Goal: Task Accomplishment & Management: Manage account settings

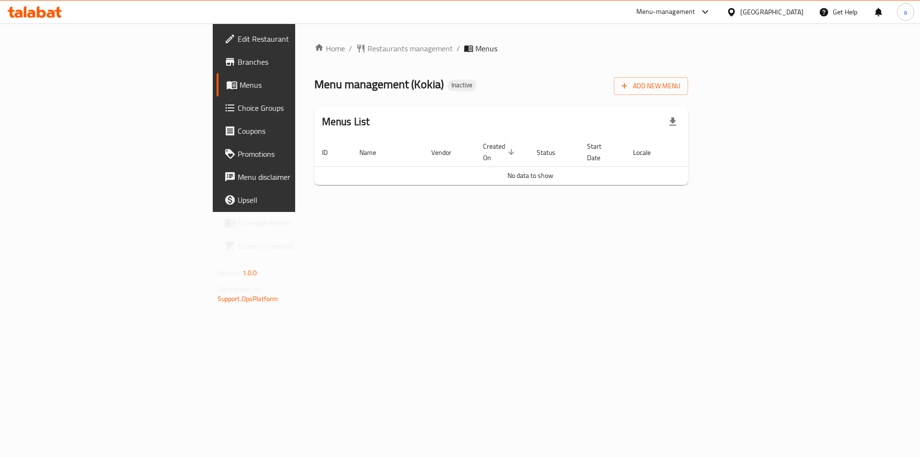
click at [217, 69] on link "Branches" at bounding box center [292, 61] width 150 height 23
click at [238, 33] on span "Edit Restaurant" at bounding box center [298, 39] width 121 height 12
click at [680, 91] on span "Add New Menu" at bounding box center [651, 86] width 59 height 12
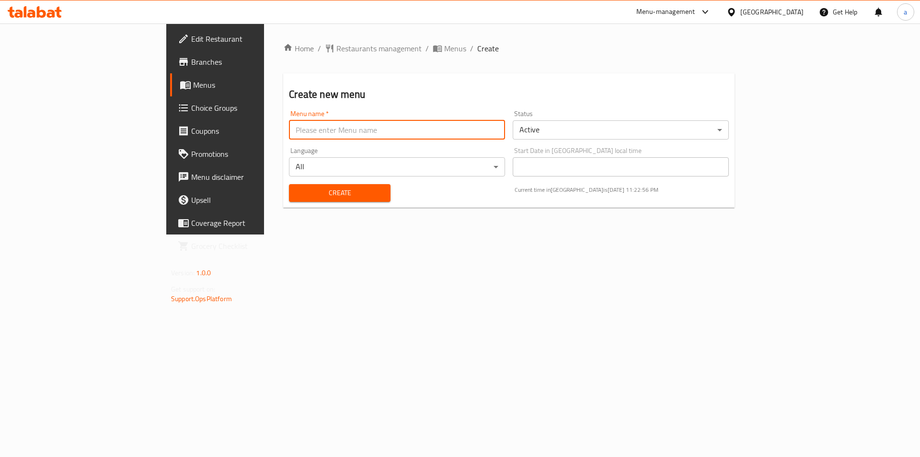
click at [310, 133] on input "text" at bounding box center [397, 129] width 216 height 19
type input "1"
type input "12/10"
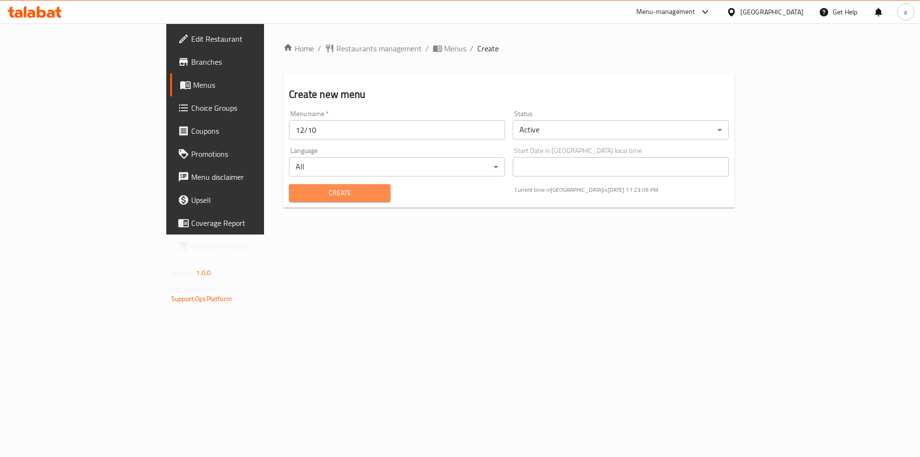
click at [305, 198] on span "Create" at bounding box center [340, 193] width 86 height 12
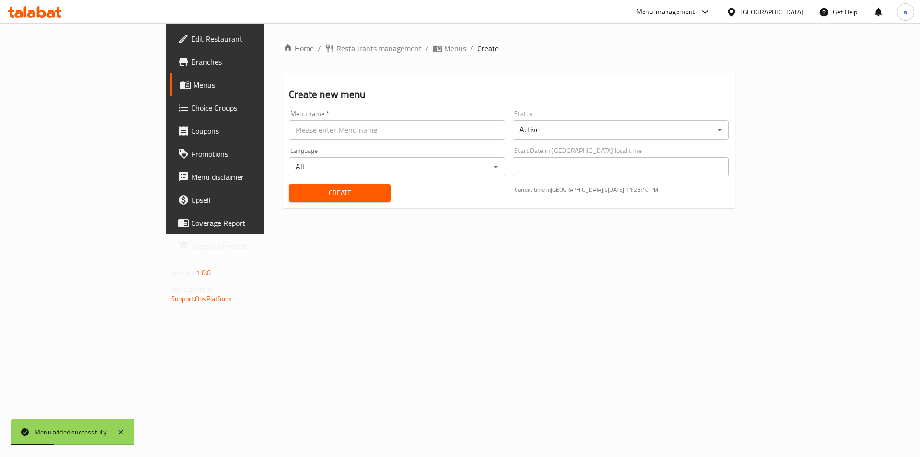
click at [444, 47] on span "Menus" at bounding box center [455, 49] width 22 height 12
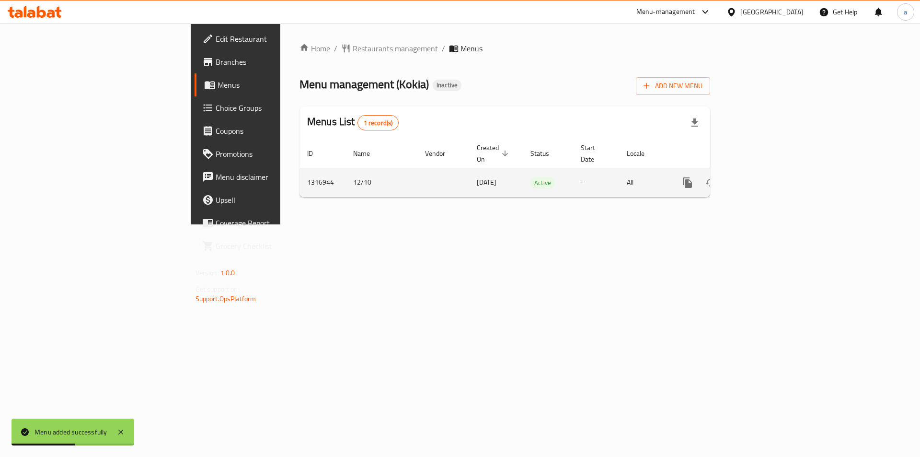
click at [762, 177] on icon "enhanced table" at bounding box center [757, 183] width 12 height 12
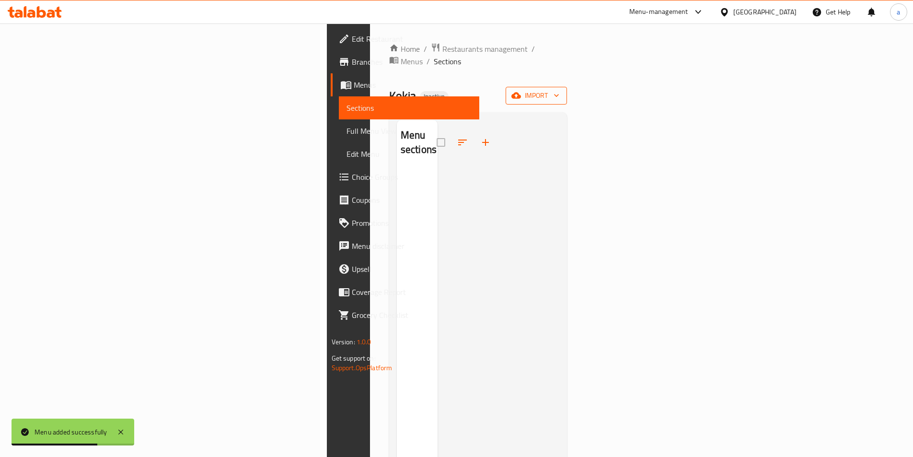
click at [559, 90] on span "import" at bounding box center [536, 96] width 46 height 12
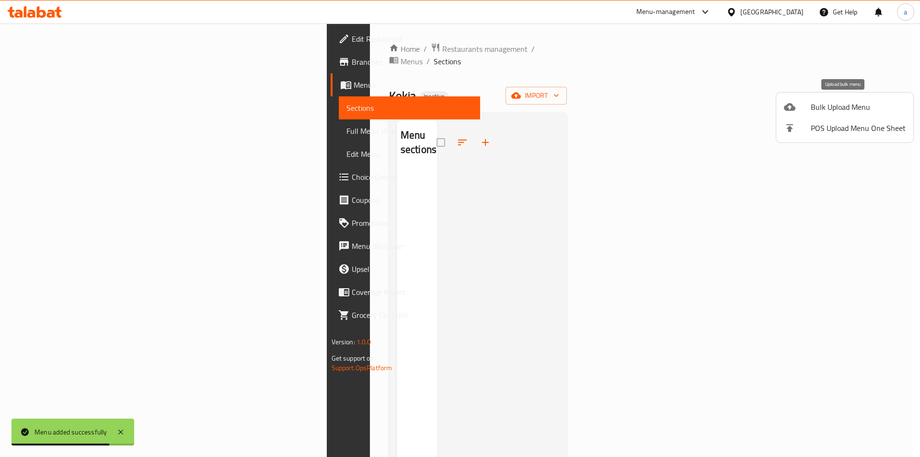
click at [799, 115] on li "Bulk Upload Menu" at bounding box center [844, 106] width 137 height 21
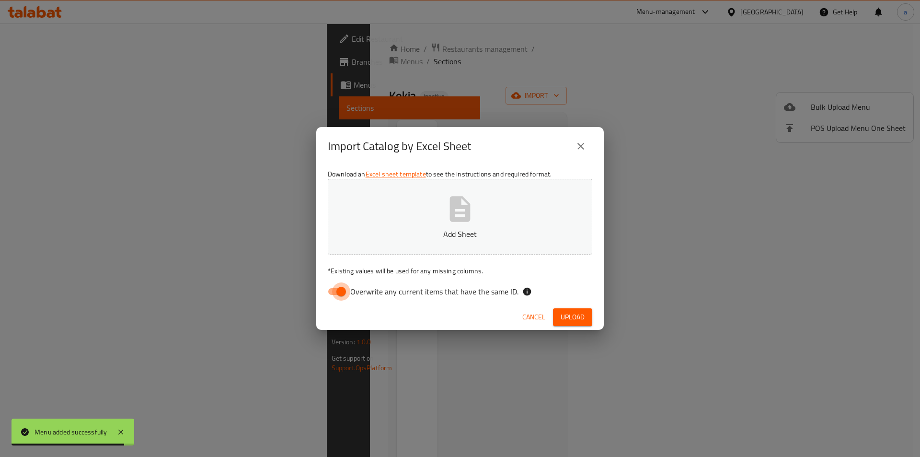
click at [328, 298] on input "Overwrite any current items that have the same ID." at bounding box center [341, 291] width 55 height 18
checkbox input "false"
click at [425, 230] on p "Add Sheet" at bounding box center [460, 234] width 235 height 12
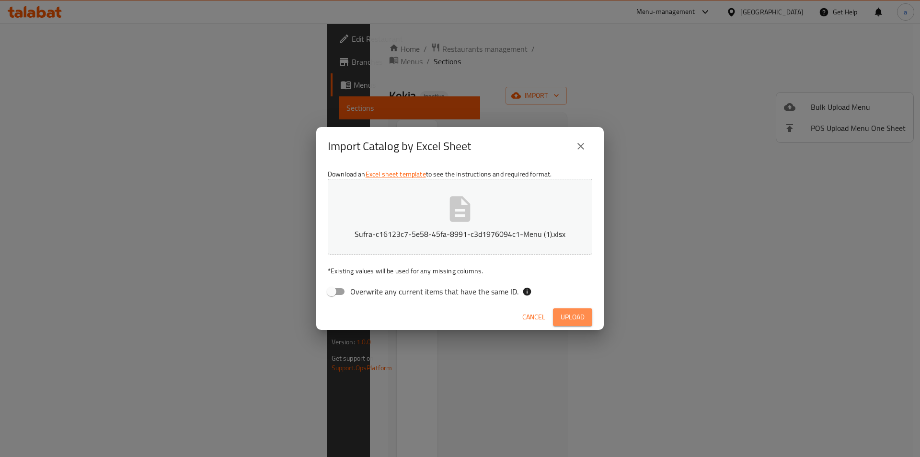
click at [570, 318] on span "Upload" at bounding box center [573, 317] width 24 height 12
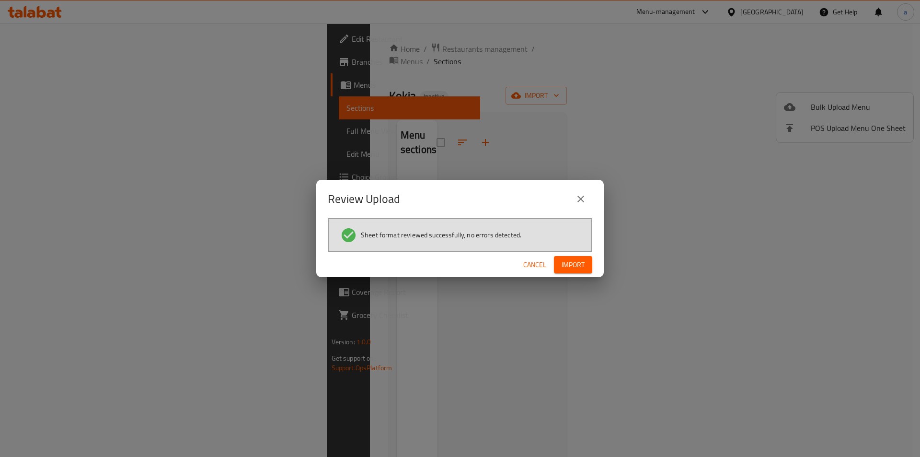
click at [560, 272] on button "Import" at bounding box center [573, 265] width 38 height 18
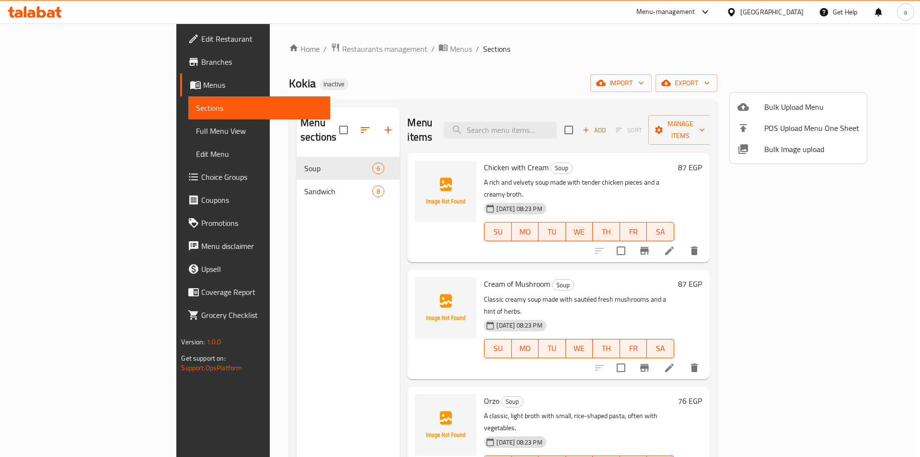
click at [646, 80] on div at bounding box center [460, 228] width 920 height 457
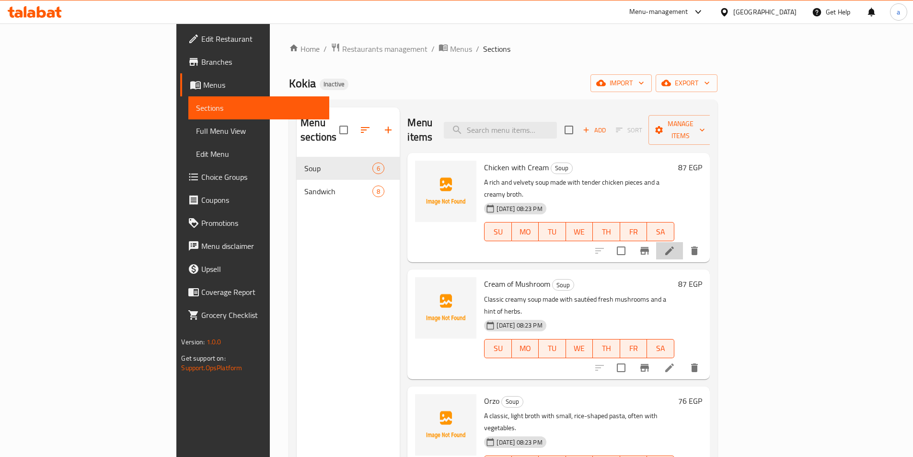
click at [683, 242] on li at bounding box center [669, 250] width 27 height 17
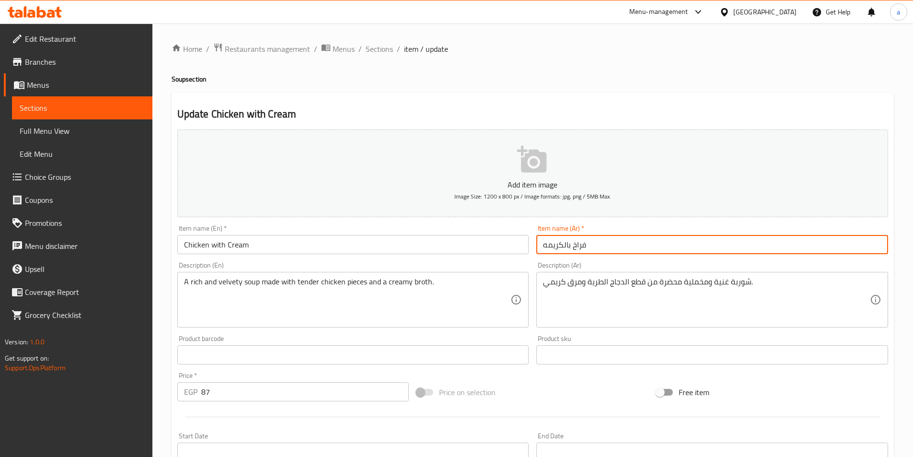
click at [622, 247] on input "فراخ بالكريمه" at bounding box center [712, 244] width 352 height 19
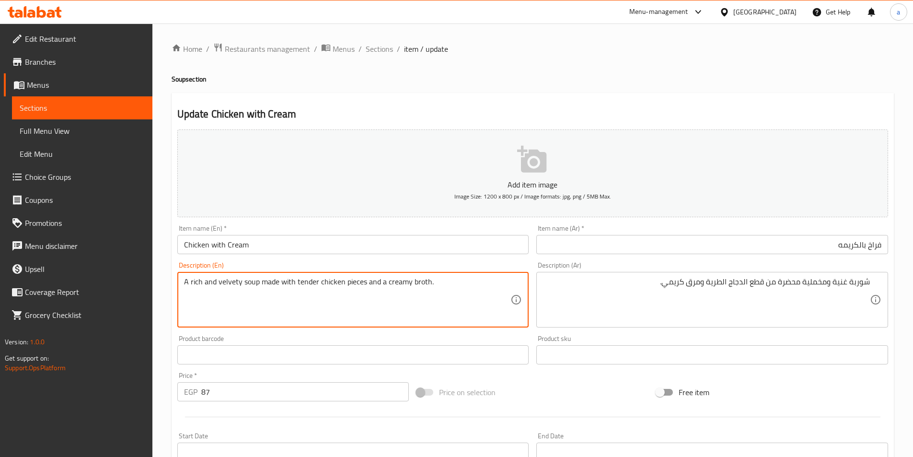
drag, startPoint x: 241, startPoint y: 282, endPoint x: 220, endPoint y: 284, distance: 20.7
click at [220, 284] on textarea "A rich and velvety soup made with tender chicken pieces and a creamy broth." at bounding box center [347, 300] width 327 height 46
click at [238, 284] on textarea "A rich and velvety soup made with tender chicken pieces and a creamy broth." at bounding box center [347, 300] width 327 height 46
drag, startPoint x: 240, startPoint y: 283, endPoint x: 217, endPoint y: 284, distance: 23.0
click at [217, 284] on textarea "A rich and velvety soup made with tender chicken pieces and a creamy broth." at bounding box center [347, 300] width 327 height 46
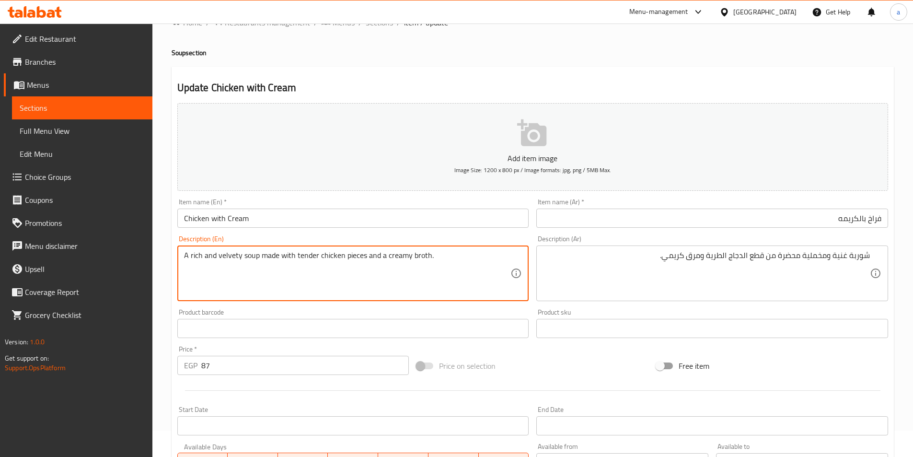
scroll to position [48, 0]
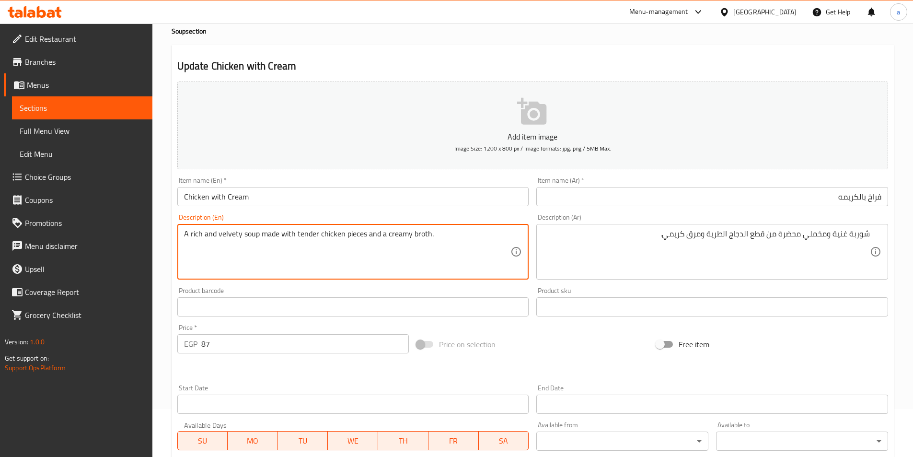
drag, startPoint x: 295, startPoint y: 233, endPoint x: 316, endPoint y: 237, distance: 20.9
drag, startPoint x: 292, startPoint y: 235, endPoint x: 261, endPoint y: 238, distance: 30.9
click at [334, 241] on textarea "A rich and velvety soup made with tender chicken pieces and a creamy broth." at bounding box center [347, 252] width 327 height 46
click at [292, 239] on textarea "A rich and velvety soup made with tender chicken pieces and a creamy broth." at bounding box center [347, 252] width 327 height 46
drag, startPoint x: 292, startPoint y: 230, endPoint x: 261, endPoint y: 236, distance: 31.4
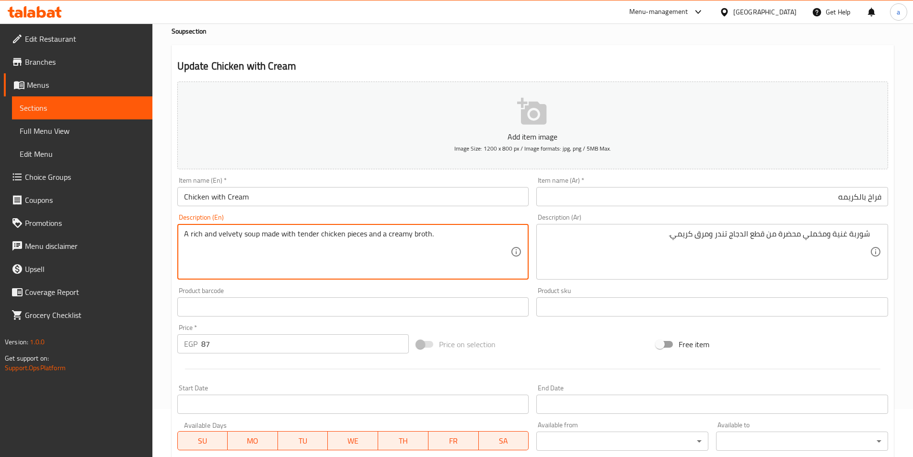
click at [261, 236] on textarea "A rich and velvety soup made with tender chicken pieces and a creamy broth." at bounding box center [347, 252] width 327 height 46
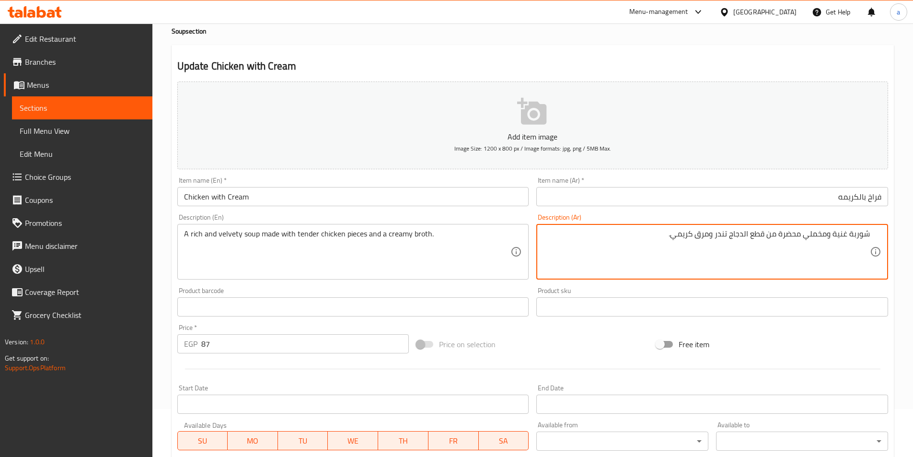
drag, startPoint x: 800, startPoint y: 235, endPoint x: 767, endPoint y: 240, distance: 33.3
paste textarea "نوع"
click at [755, 409] on body "​ Menu-management [GEOGRAPHIC_DATA] Get Help a Edit Restaurant Branches Menus S…" at bounding box center [456, 192] width 913 height 433
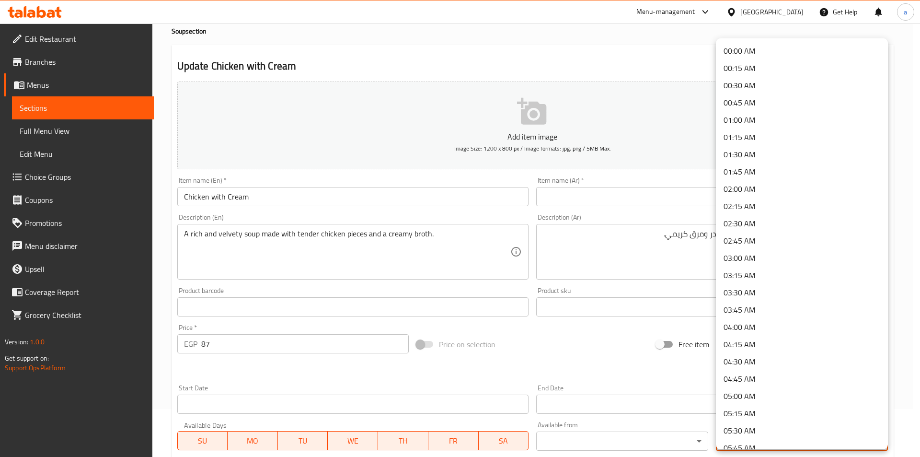
click at [488, 253] on div at bounding box center [460, 228] width 920 height 457
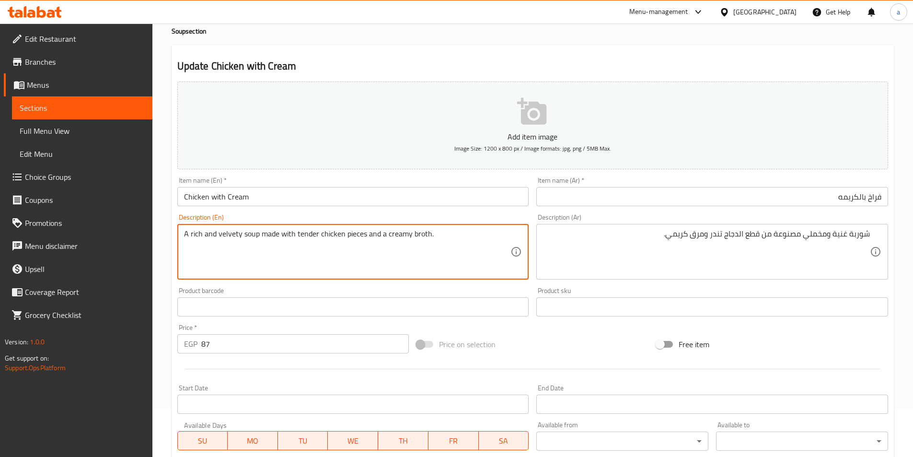
drag, startPoint x: 427, startPoint y: 236, endPoint x: 410, endPoint y: 235, distance: 16.8
click at [314, 248] on textarea "A rich and velvety soup made with tender chicken pieces and a creamy broth." at bounding box center [347, 252] width 327 height 46
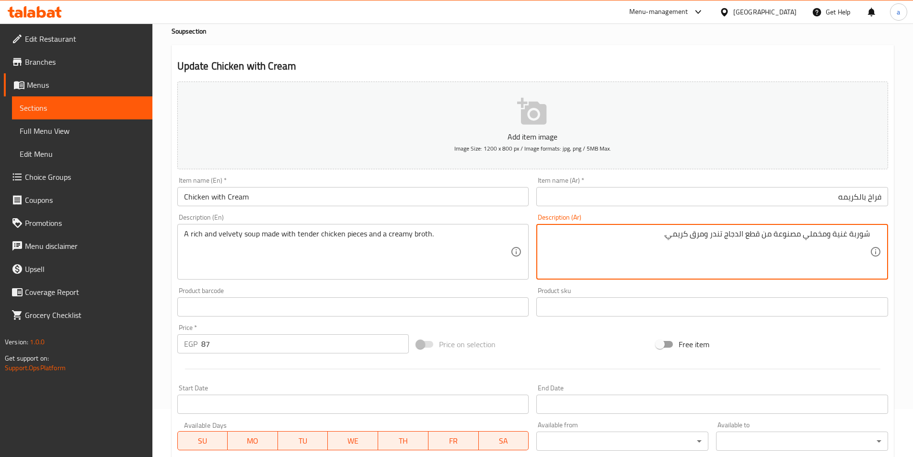
click at [805, 238] on textarea "شوربة غنية ومخملي مصنوعة من قطع الدجاج تندر ومرق كريمي." at bounding box center [706, 252] width 327 height 46
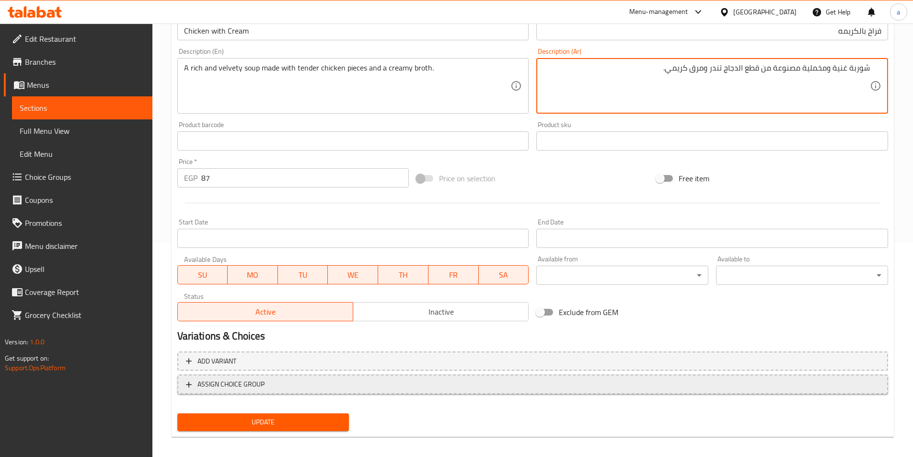
scroll to position [220, 0]
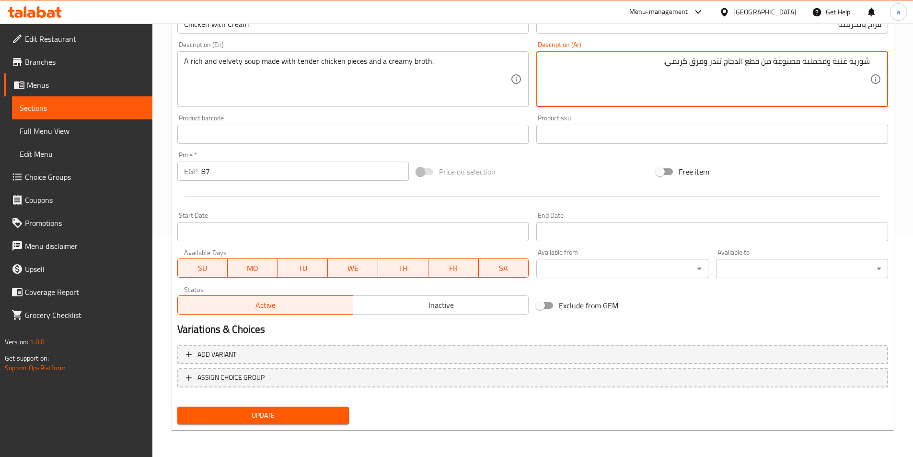
type textarea "شوربة غنية ومخملية مصنوعة من قطع الدجاج تندر ومرق كريمي."
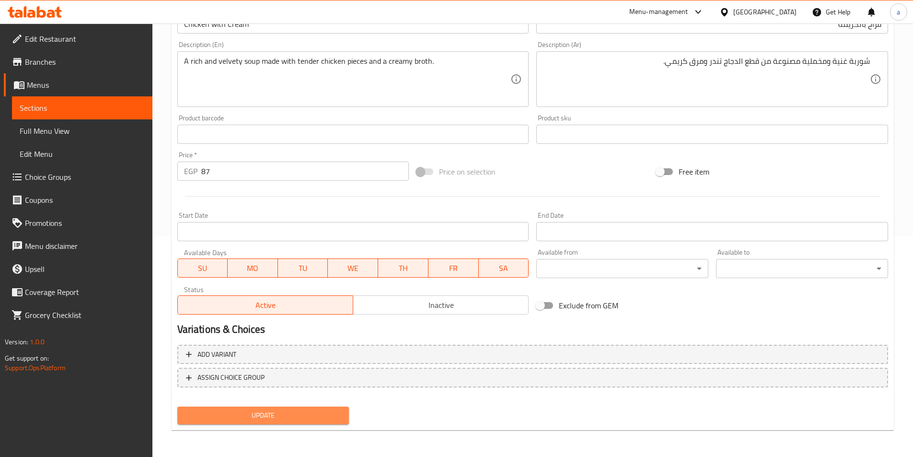
click at [311, 415] on span "Update" at bounding box center [263, 415] width 157 height 12
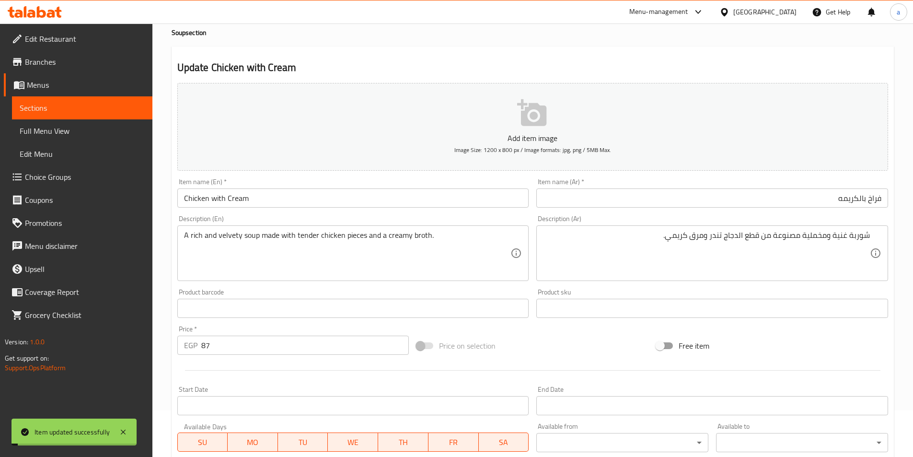
scroll to position [0, 0]
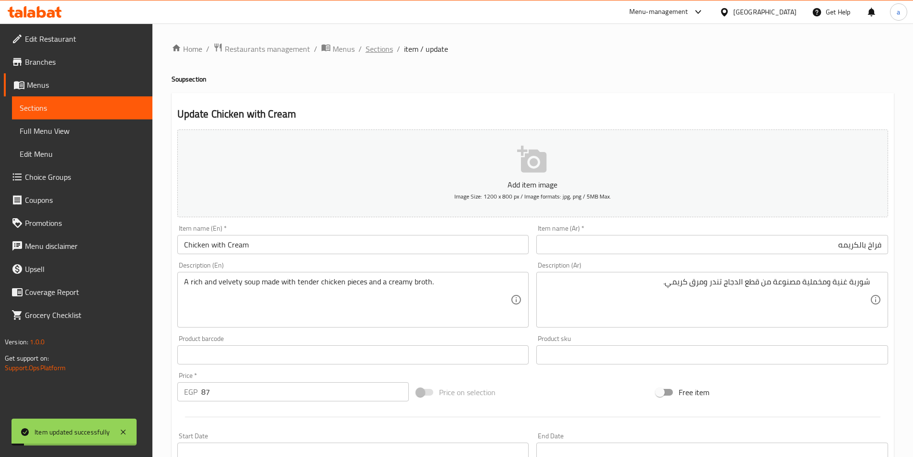
click at [381, 48] on span "Sections" at bounding box center [379, 49] width 27 height 12
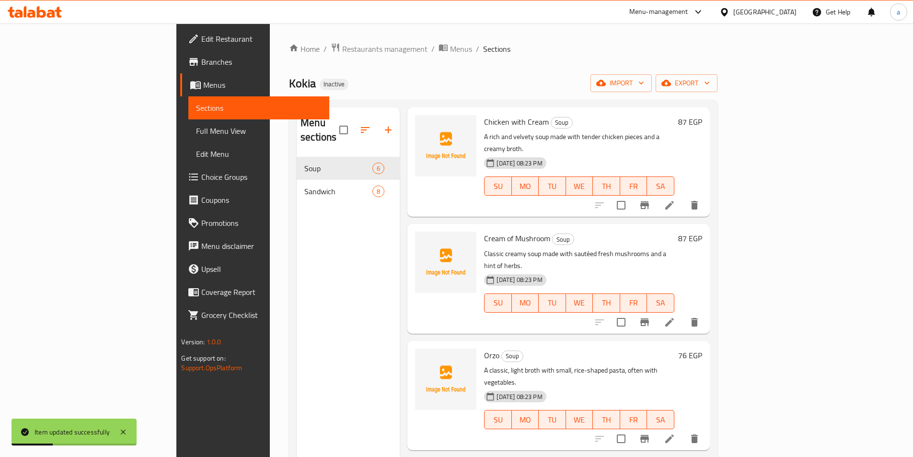
scroll to position [96, 0]
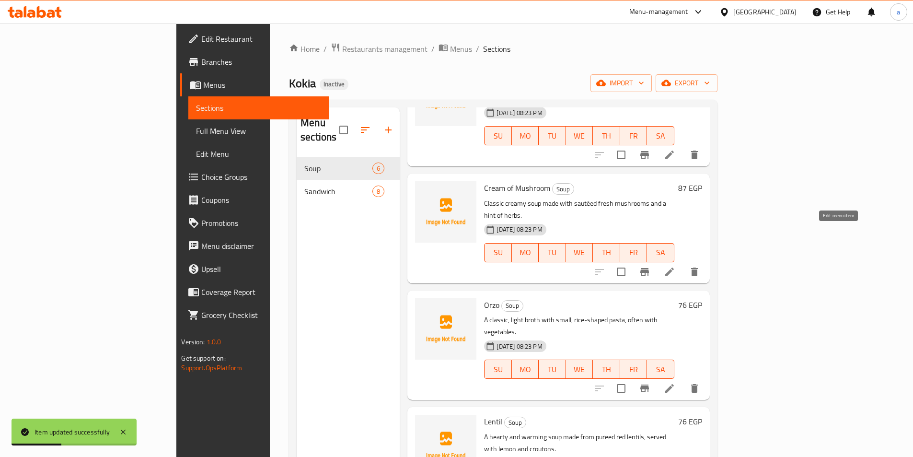
click at [674, 267] on icon at bounding box center [669, 271] width 9 height 9
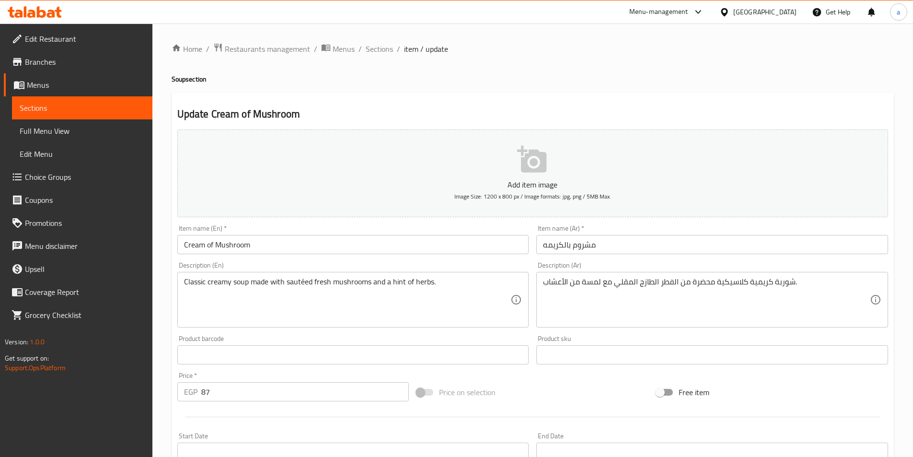
click at [621, 254] on div "Item name (Ar)   * مشروم بالكريمه Item name (Ar) *" at bounding box center [711, 239] width 359 height 37
click at [614, 243] on input "مشروم بالكريمه" at bounding box center [712, 244] width 352 height 19
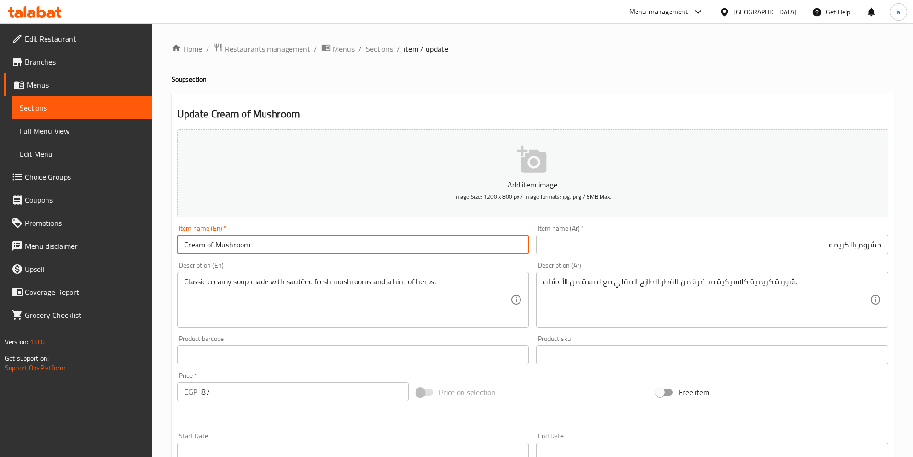
drag, startPoint x: 278, startPoint y: 248, endPoint x: 216, endPoint y: 249, distance: 61.8
click at [216, 249] on input "Cream of Mushroom" at bounding box center [353, 244] width 352 height 19
click at [311, 249] on input "Cream of Mushroom" at bounding box center [353, 244] width 352 height 19
drag, startPoint x: 857, startPoint y: 247, endPoint x: 910, endPoint y: 244, distance: 52.8
click at [909, 244] on div "Home / Restaurants management / Menus / Sections / item / update Soup section U…" at bounding box center [532, 350] width 760 height 654
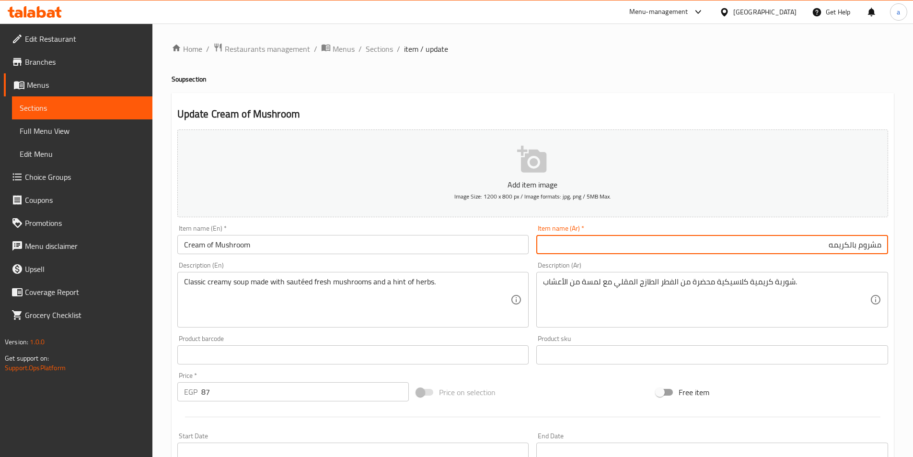
click at [866, 247] on input "مشروم بالكريمه" at bounding box center [712, 244] width 352 height 19
drag, startPoint x: 859, startPoint y: 246, endPoint x: 910, endPoint y: 242, distance: 51.4
click at [910, 242] on div "Home / Restaurants management / Menus / Sections / item / update Soup section U…" at bounding box center [532, 350] width 760 height 654
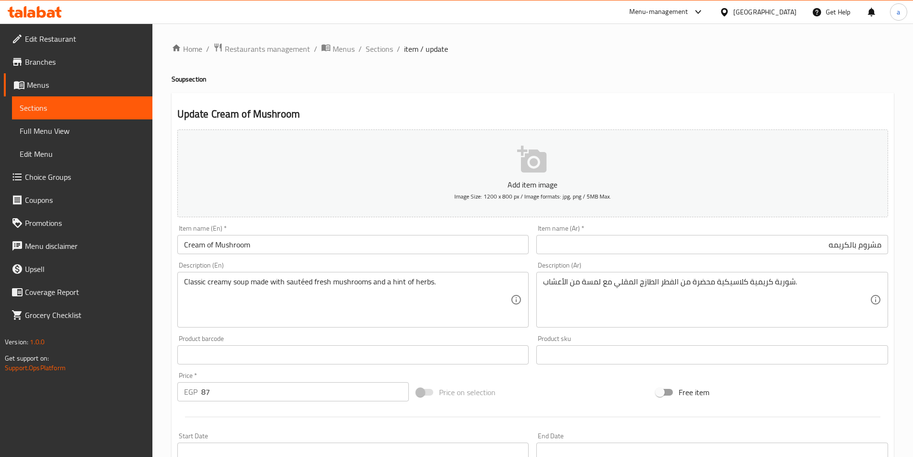
click at [310, 247] on input "Cream of Mushroom" at bounding box center [353, 244] width 352 height 19
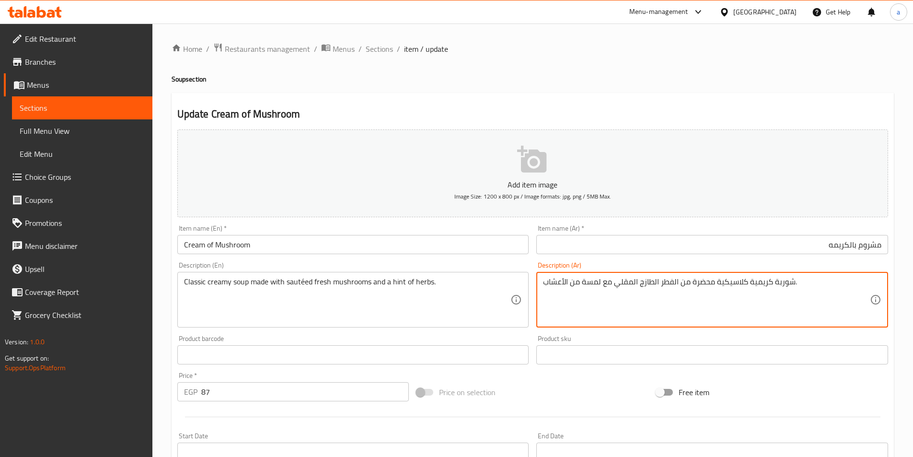
drag, startPoint x: 712, startPoint y: 283, endPoint x: 681, endPoint y: 284, distance: 31.2
paste textarea "نوع"
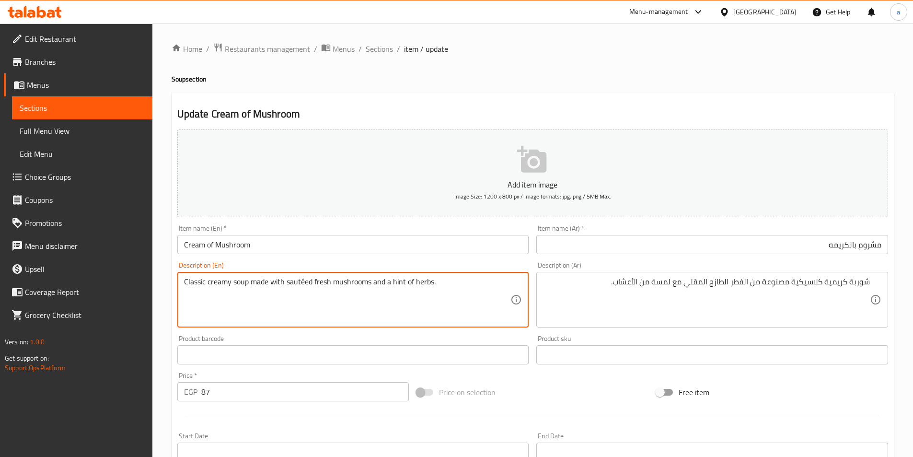
drag, startPoint x: 286, startPoint y: 284, endPoint x: 370, endPoint y: 284, distance: 84.8
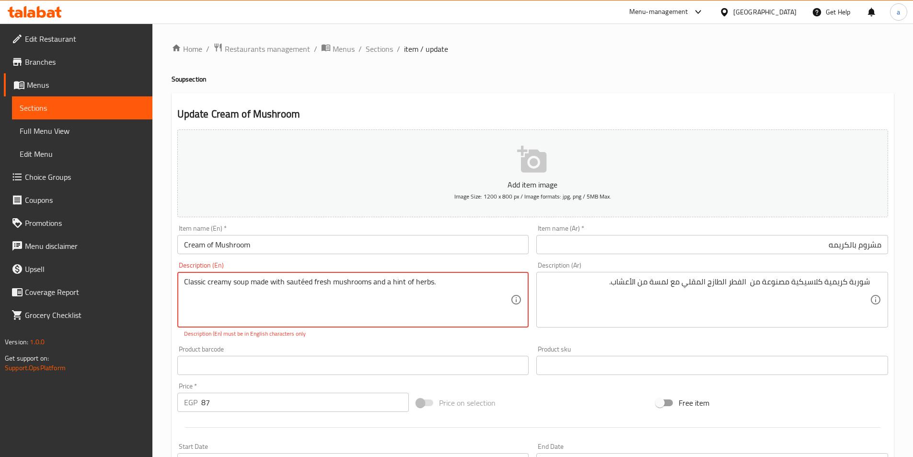
drag, startPoint x: 311, startPoint y: 285, endPoint x: 289, endPoint y: 285, distance: 22.0
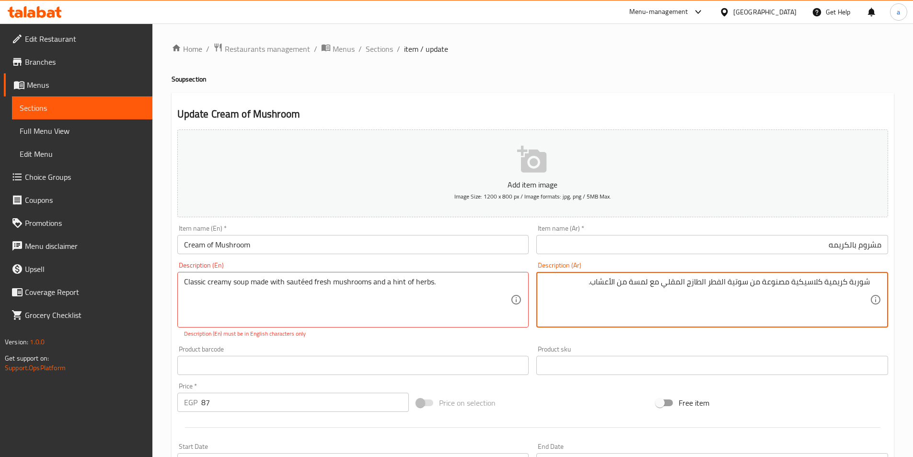
click at [650, 285] on textarea "شوربة كريمية كلاسيكية مصنوعة من سوتية الفطر الطازج المقلي مع لمسة من الأعشاب." at bounding box center [706, 300] width 327 height 46
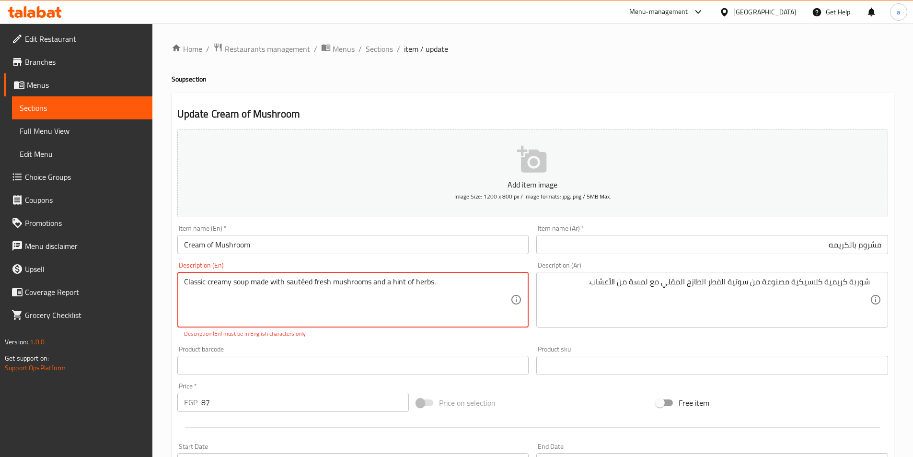
drag, startPoint x: 403, startPoint y: 281, endPoint x: 392, endPoint y: 284, distance: 12.2
click at [391, 283] on textarea "Classic creamy soup made with sautéed fresh mushrooms and a hint of herbs." at bounding box center [347, 300] width 327 height 46
drag, startPoint x: 391, startPoint y: 282, endPoint x: 431, endPoint y: 286, distance: 40.5
click at [431, 286] on textarea "Classic creamy soup made with sautéed fresh mushrooms and a hint of herbs." at bounding box center [347, 300] width 327 height 46
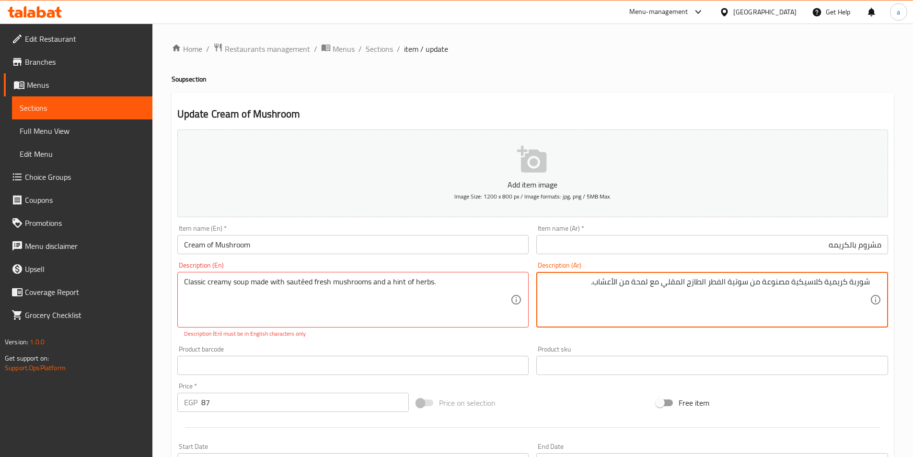
type textarea "شوربة كريمية كلاسيكية مصنوعة من سوتية الفطر الطازج المقلي مع لمحة من الأعشاب."
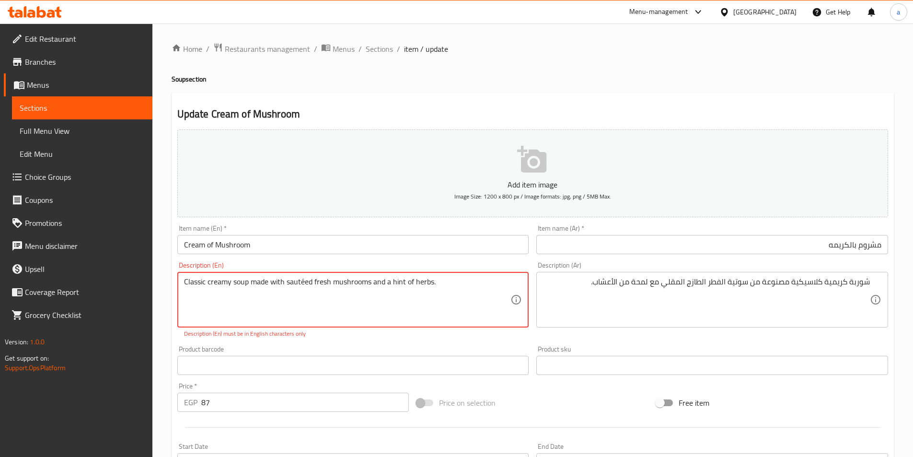
click at [627, 242] on input "مشروم بالكريمه" at bounding box center [712, 244] width 352 height 19
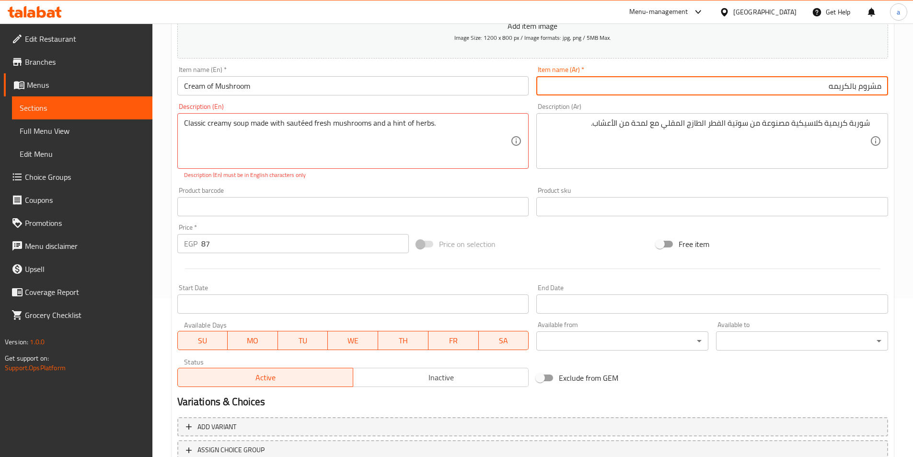
scroll to position [231, 0]
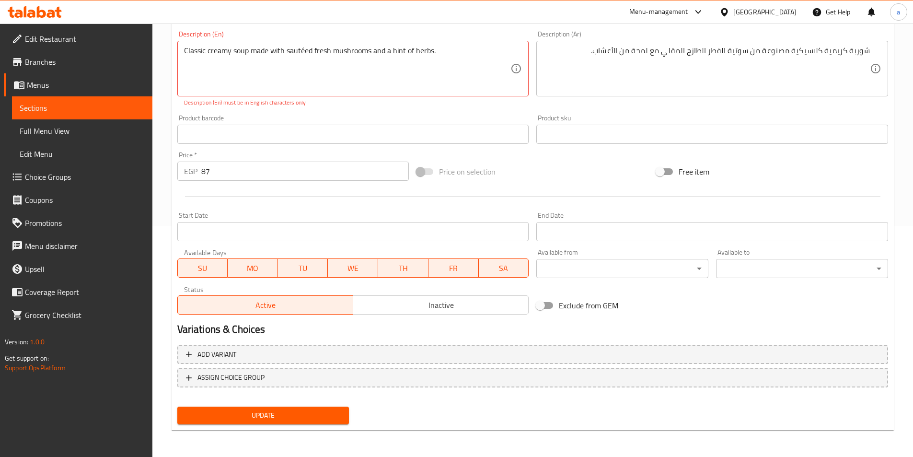
click at [281, 419] on span "Update" at bounding box center [263, 415] width 157 height 12
click at [269, 415] on span "Update" at bounding box center [263, 415] width 157 height 12
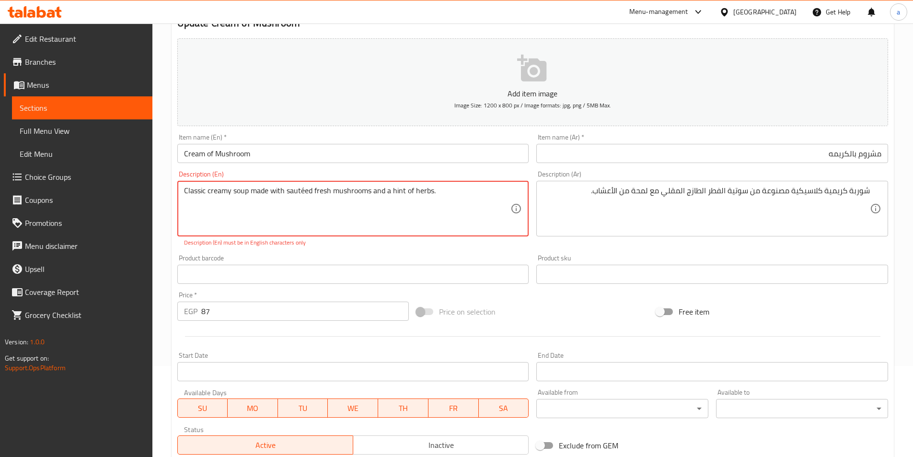
scroll to position [0, 0]
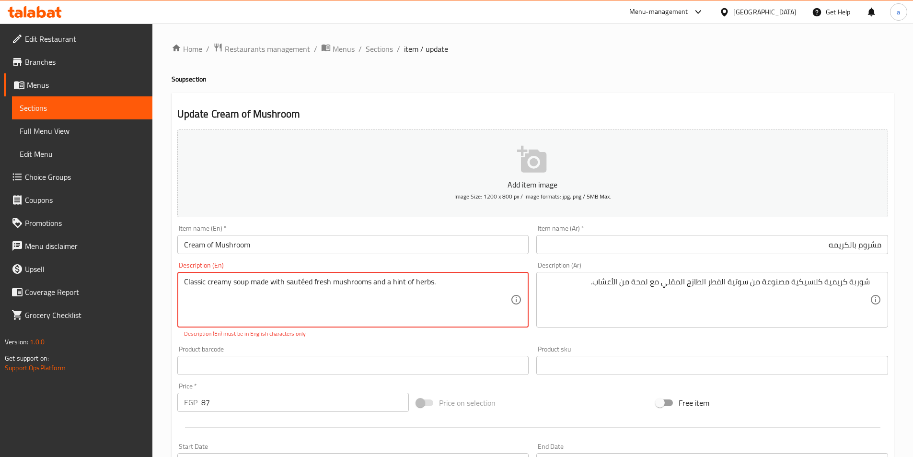
click at [307, 282] on textarea "Classic creamy soup made with sautéed fresh mushrooms and a hint of herbs." at bounding box center [347, 300] width 327 height 46
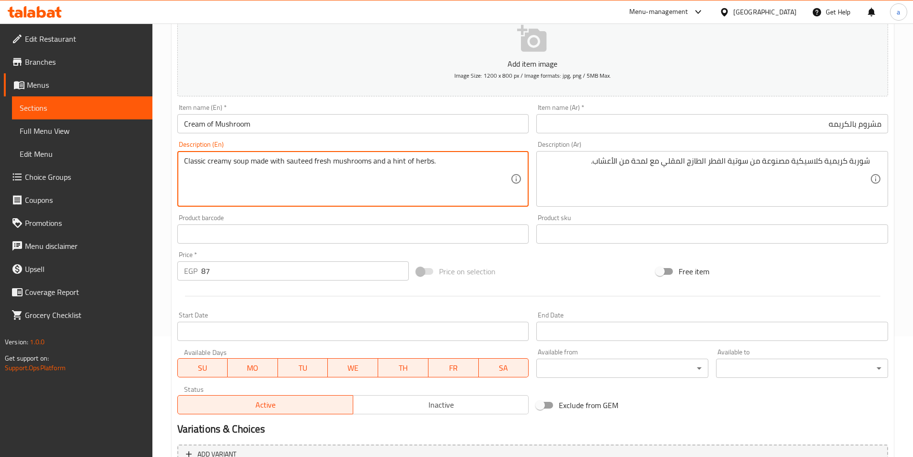
scroll to position [220, 0]
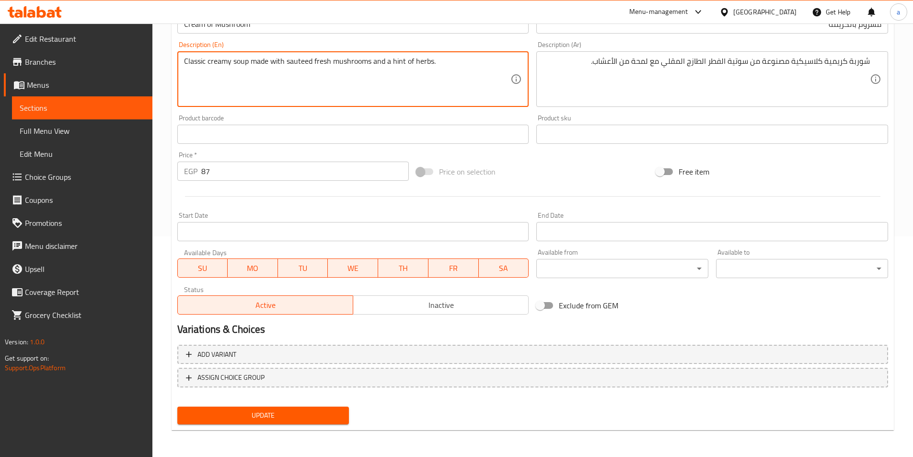
type textarea "Classic creamy soup made with sauteed fresh mushrooms and a hint of herbs."
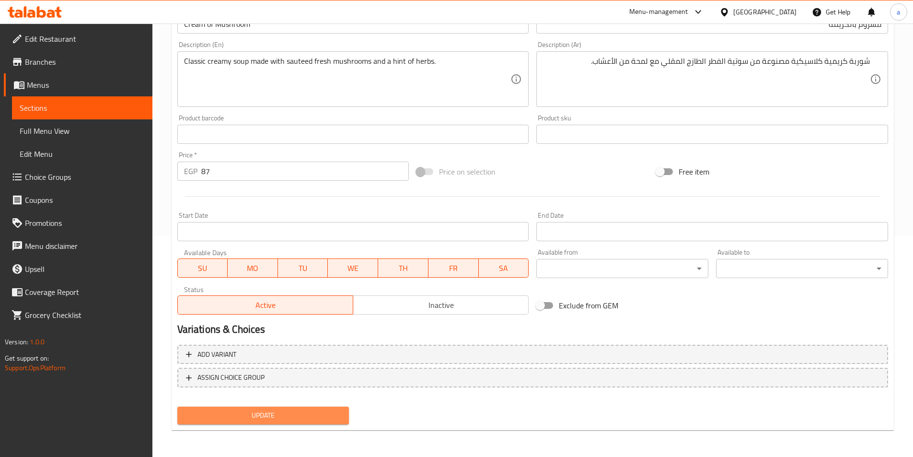
click at [288, 422] on button "Update" at bounding box center [263, 415] width 172 height 18
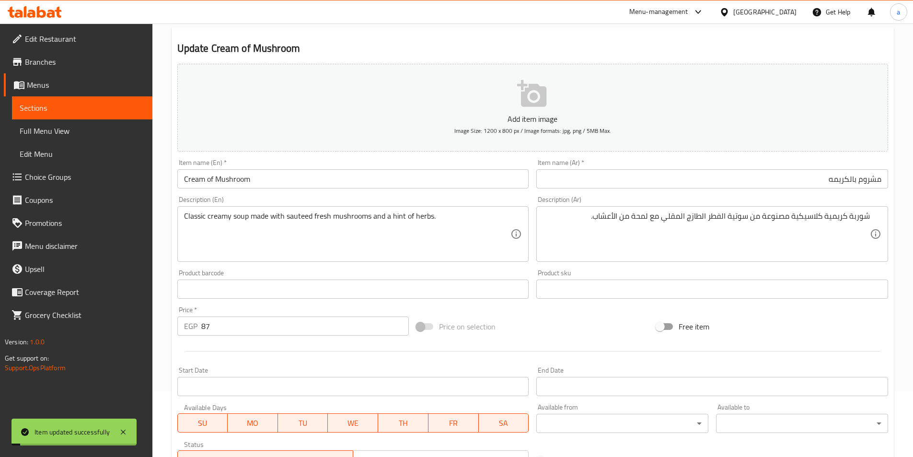
scroll to position [0, 0]
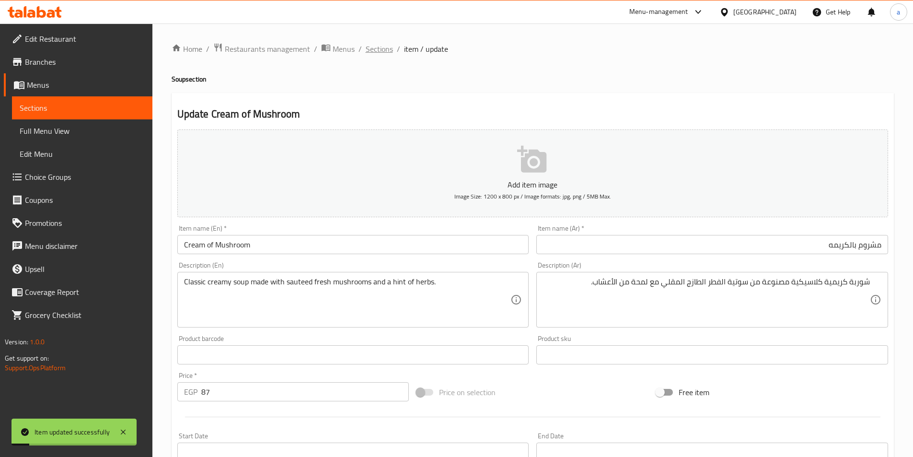
click at [378, 50] on span "Sections" at bounding box center [379, 49] width 27 height 12
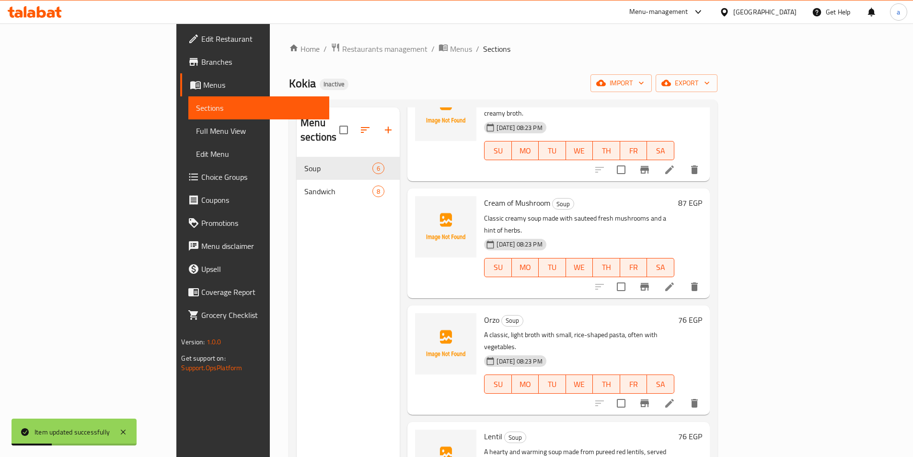
scroll to position [96, 0]
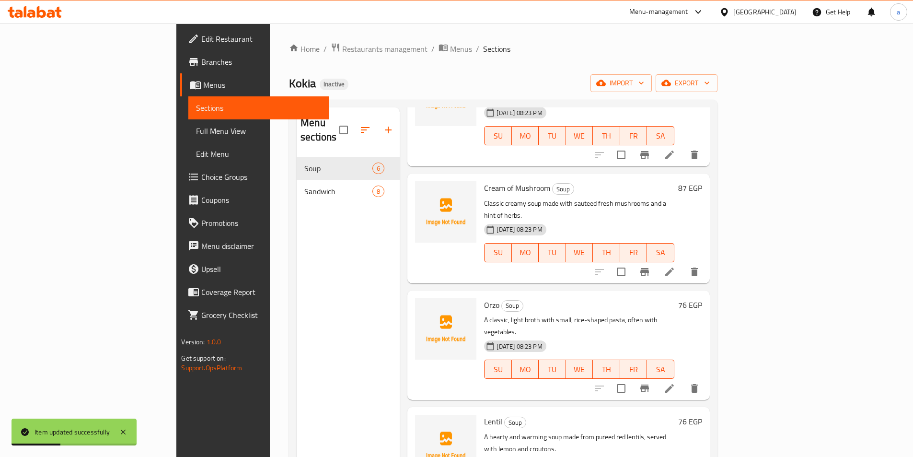
click at [674, 384] on icon at bounding box center [669, 388] width 9 height 9
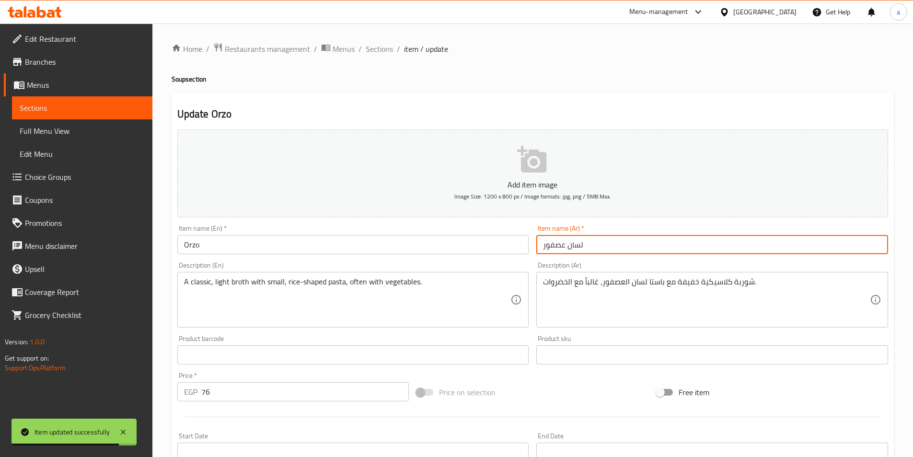
click at [471, 243] on div "Add item image Image Size: 1200 x 800 px / Image formats: jpg, png / 5MB Max. I…" at bounding box center [532, 332] width 718 height 413
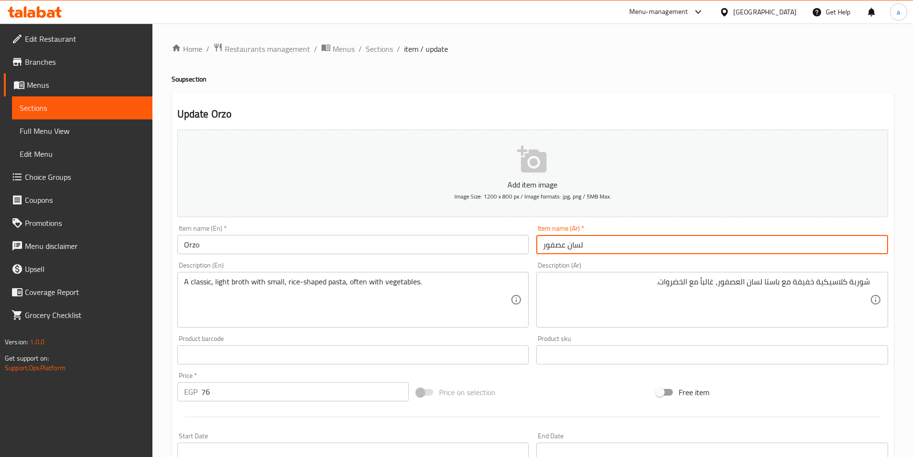
click at [746, 245] on input "لسان عصفور" at bounding box center [712, 244] width 352 height 19
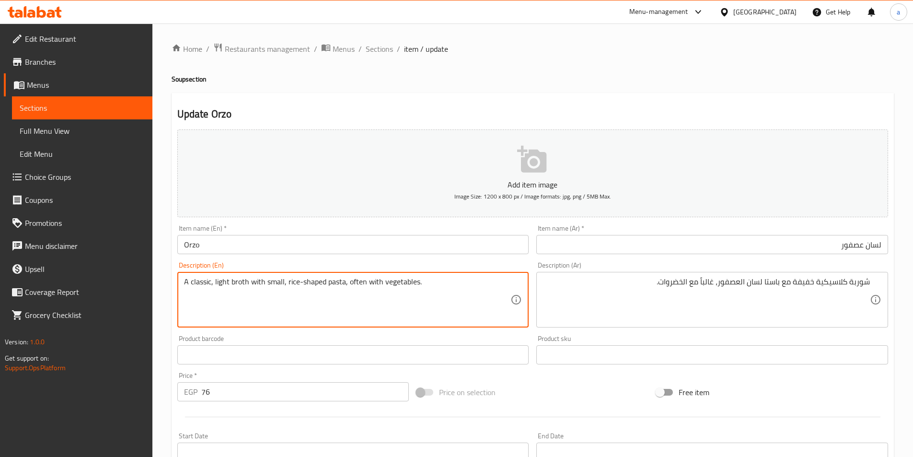
drag, startPoint x: 246, startPoint y: 284, endPoint x: 231, endPoint y: 287, distance: 15.2
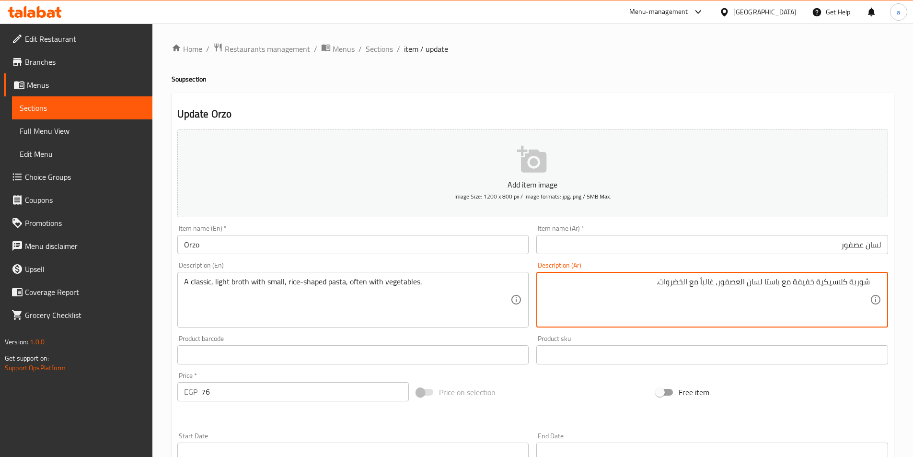
drag, startPoint x: 851, startPoint y: 278, endPoint x: 872, endPoint y: 291, distance: 24.7
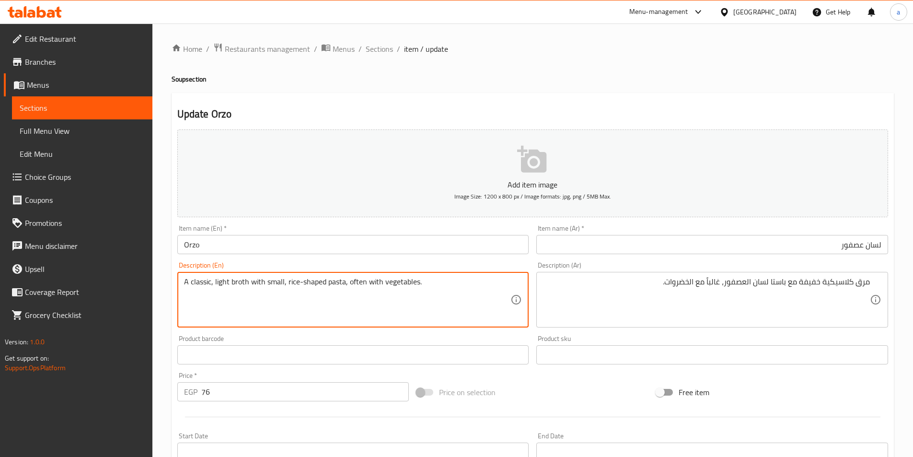
drag, startPoint x: 283, startPoint y: 280, endPoint x: 214, endPoint y: 284, distance: 69.1
drag, startPoint x: 344, startPoint y: 282, endPoint x: 286, endPoint y: 280, distance: 57.6
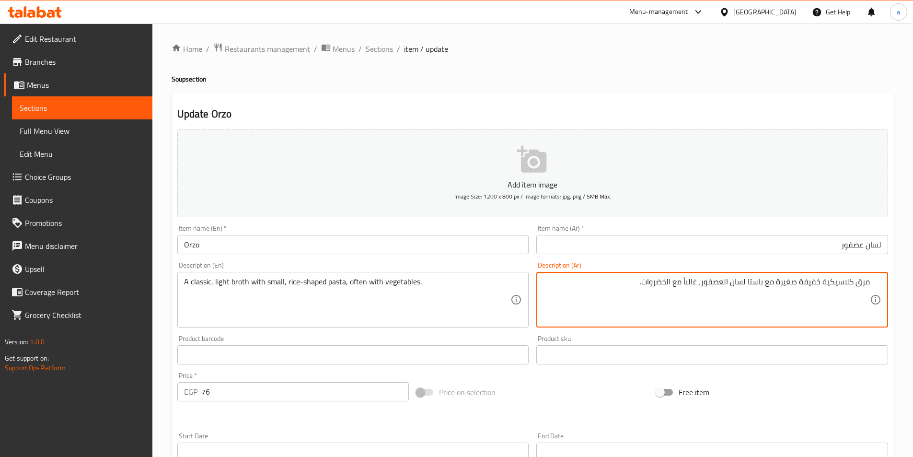
click at [763, 286] on textarea "مرق كلاسيكية خفيفة صغيرة مع باستا لسان العصفور، غالباً مع الخضروات." at bounding box center [706, 300] width 327 height 46
drag, startPoint x: 704, startPoint y: 285, endPoint x: 772, endPoint y: 285, distance: 67.6
click at [760, 285] on textarea "مرق كلاسيكية خفيفة صغيرة مع باستا لسان العصفور، غالباً مع الخضروات." at bounding box center [706, 300] width 327 height 46
drag, startPoint x: 765, startPoint y: 283, endPoint x: 703, endPoint y: 286, distance: 62.9
click at [703, 286] on textarea "مرق كلاسيكية خفيفة صغيرة مع باستا لسان العصفور، غالباً مع الخضروات." at bounding box center [706, 300] width 327 height 46
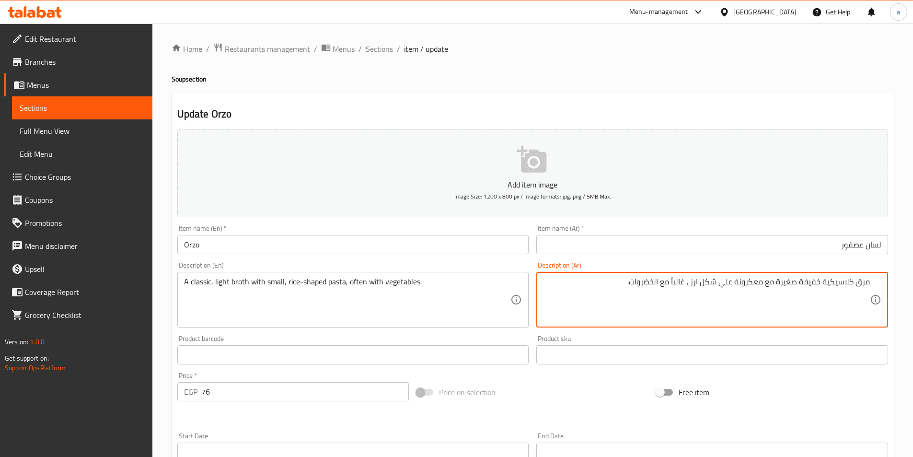
type textarea "مرق كلاسيكية خفيفة صغيرة مع معكرونة علي شكل ارز ، غالباً مع الخضروات."
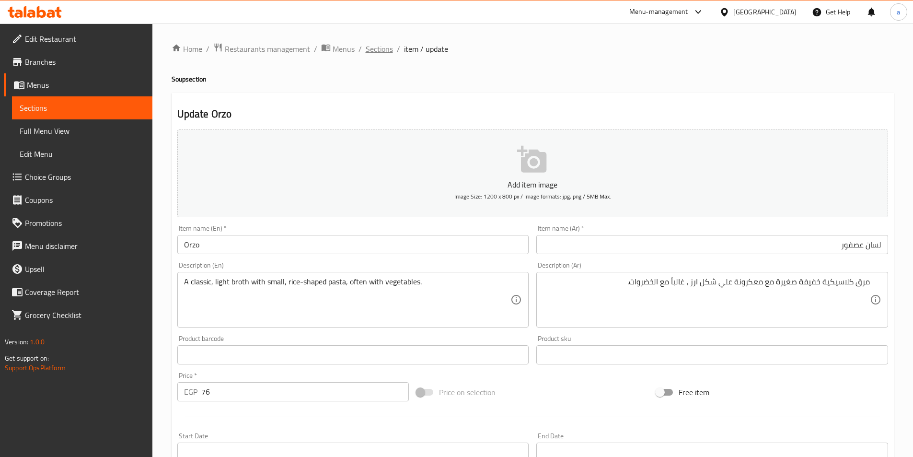
click at [377, 49] on span "Sections" at bounding box center [379, 49] width 27 height 12
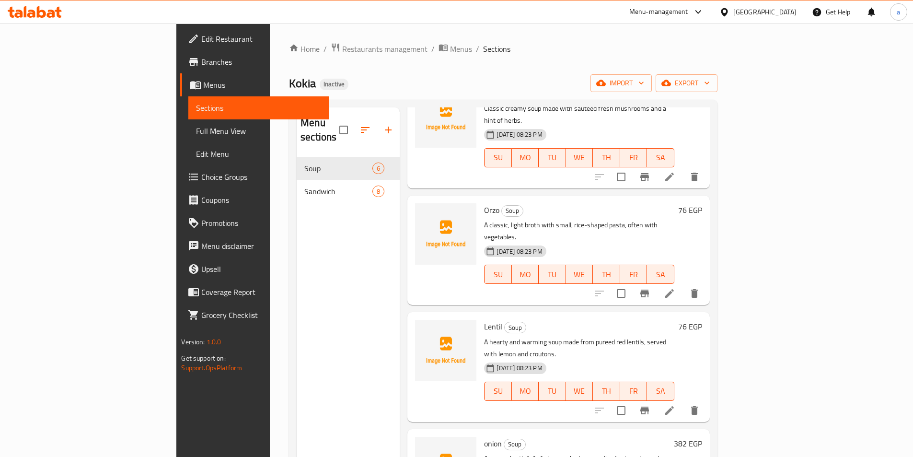
scroll to position [192, 0]
click at [700, 287] on icon "delete" at bounding box center [695, 293] width 12 height 12
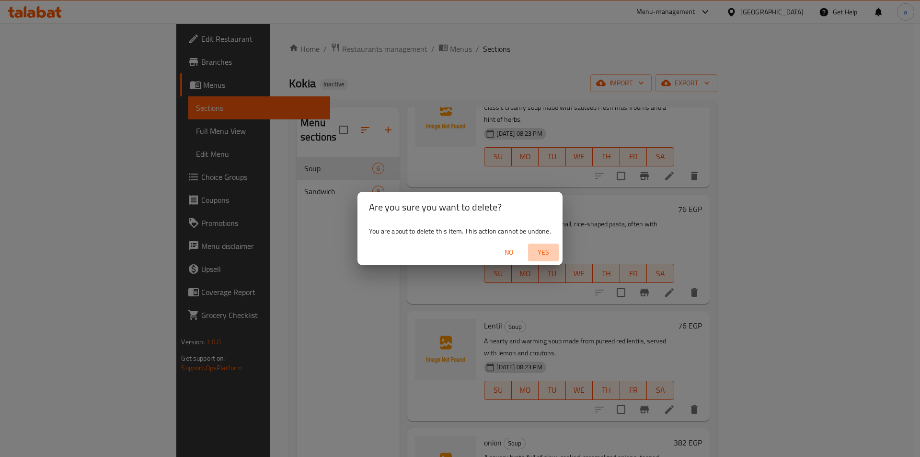
click at [553, 255] on span "Yes" at bounding box center [543, 252] width 23 height 12
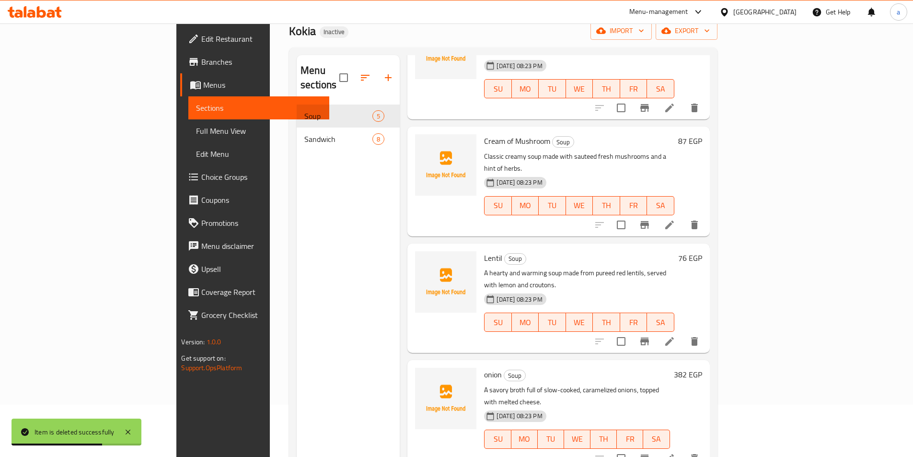
scroll to position [96, 0]
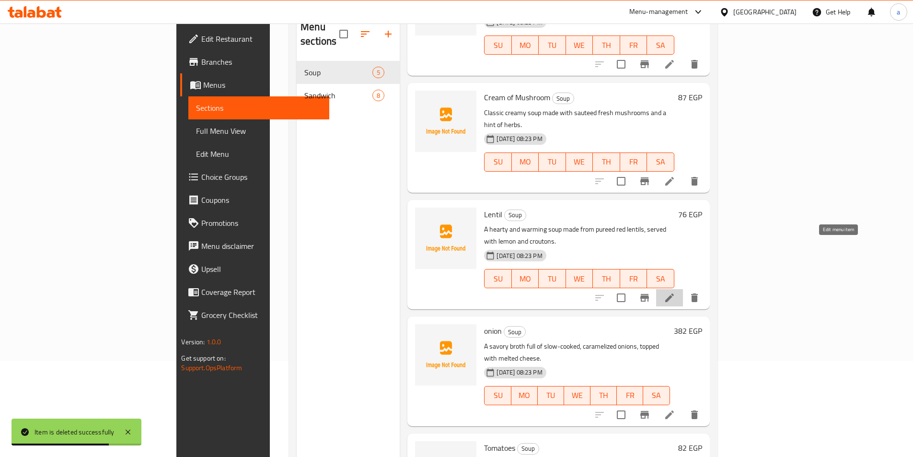
click at [675, 292] on icon at bounding box center [670, 298] width 12 height 12
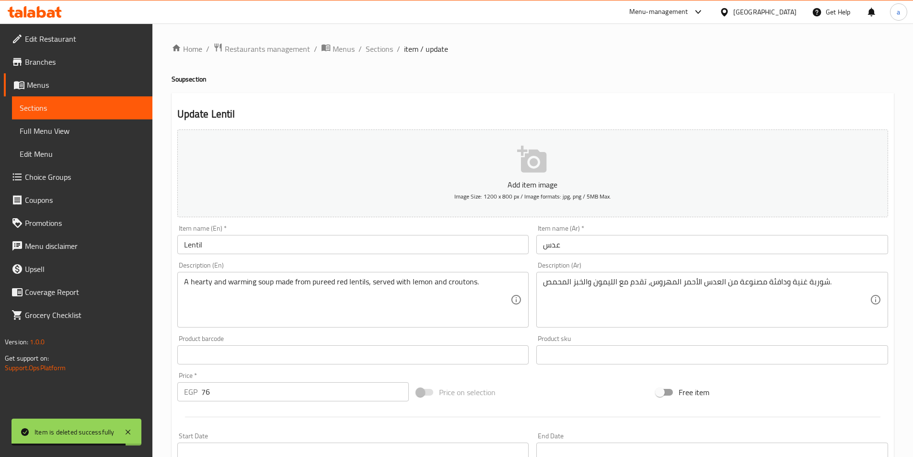
click at [584, 239] on input "عدس" at bounding box center [712, 244] width 352 height 19
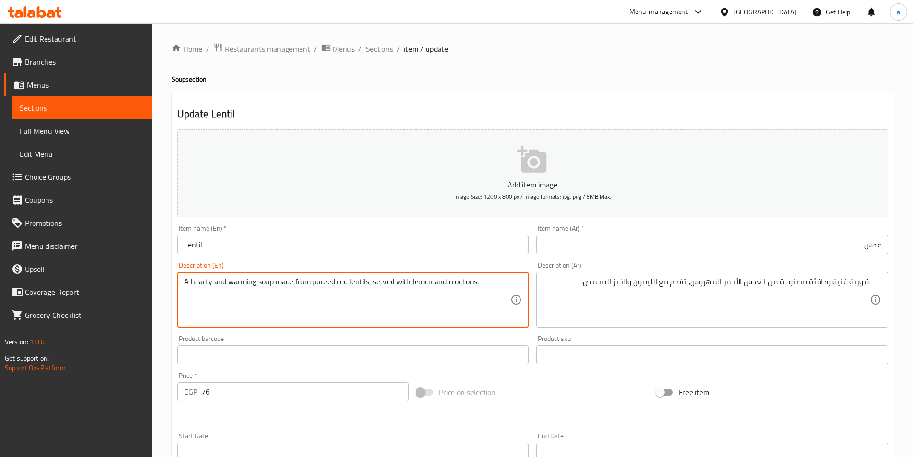
drag, startPoint x: 212, startPoint y: 284, endPoint x: 190, endPoint y: 286, distance: 21.6
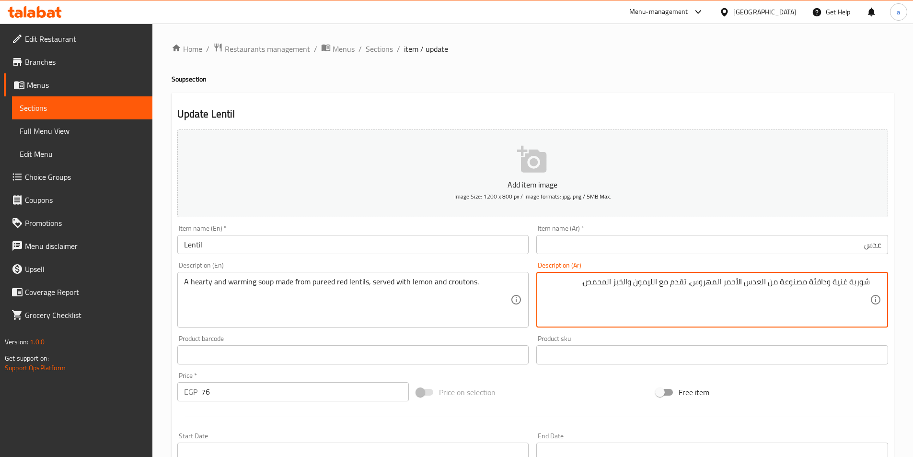
drag, startPoint x: 834, startPoint y: 283, endPoint x: 847, endPoint y: 286, distance: 13.2
click at [847, 286] on textarea "شوربة غنية ودافئة مصنوعة من العدس الأحمر المهروس، تقدم مع الليمون والخبز المحمص." at bounding box center [706, 300] width 327 height 46
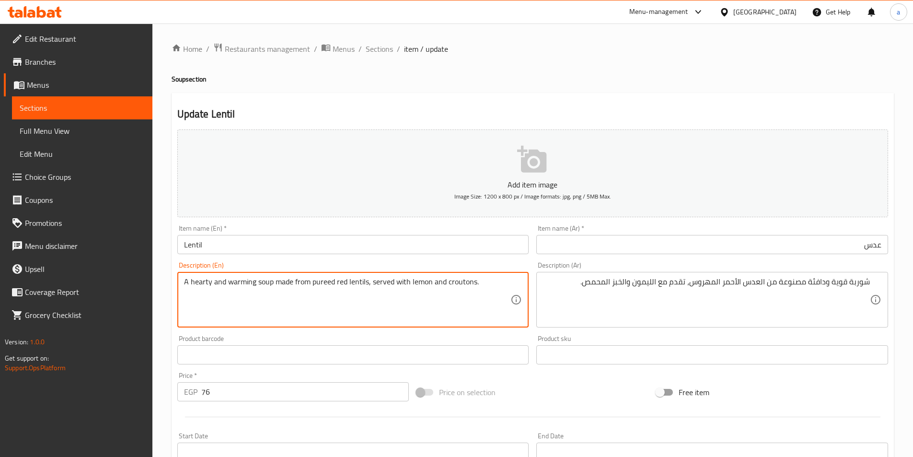
drag, startPoint x: 268, startPoint y: 284, endPoint x: 273, endPoint y: 285, distance: 5.4
click at [273, 284] on textarea "A hearty and warming soup made from pureed red lentils, served with lemon and c…" at bounding box center [347, 300] width 327 height 46
drag, startPoint x: 272, startPoint y: 283, endPoint x: 261, endPoint y: 284, distance: 10.6
click at [258, 285] on textarea "A hearty and warming soup made from pureed red lentils, served with lemon and c…" at bounding box center [347, 300] width 327 height 46
drag, startPoint x: 253, startPoint y: 286, endPoint x: 233, endPoint y: 285, distance: 19.2
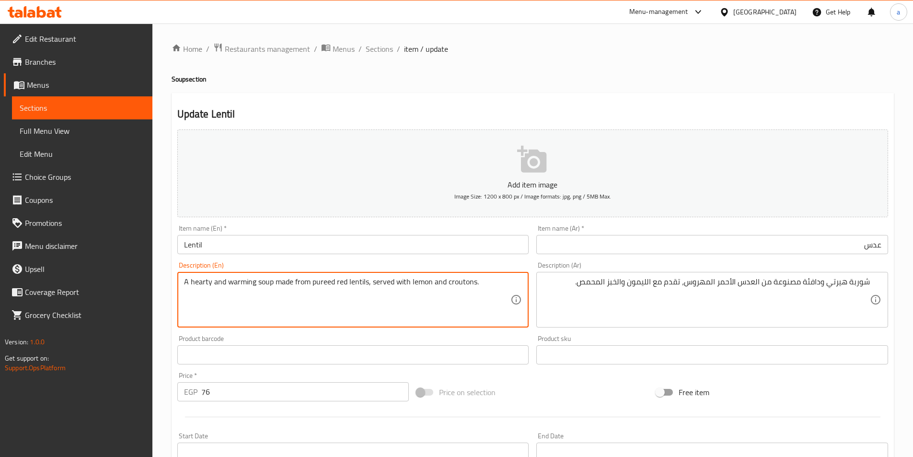
click at [243, 285] on textarea "A hearty and warming soup made from pureed red lentils, served with lemon and c…" at bounding box center [347, 300] width 327 height 46
drag, startPoint x: 254, startPoint y: 285, endPoint x: 229, endPoint y: 288, distance: 26.1
click at [229, 288] on textarea "A hearty and warming soup made from pureed red lentils, served with lemon and c…" at bounding box center [347, 300] width 327 height 46
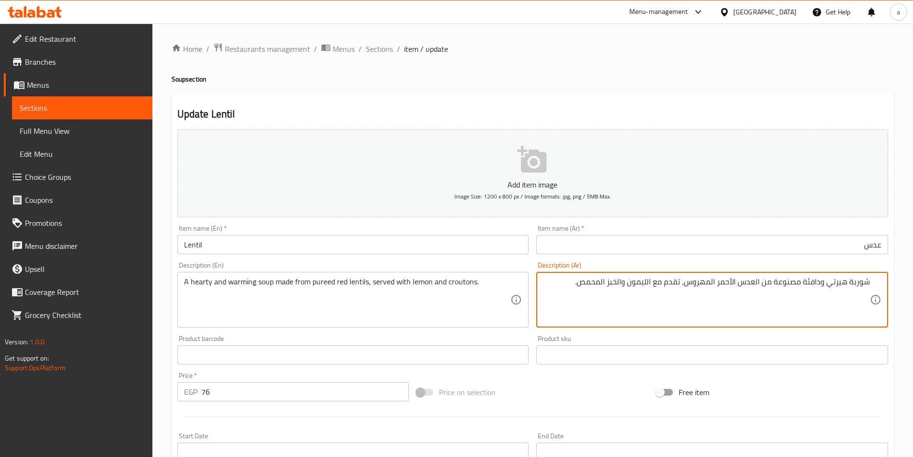
drag, startPoint x: 803, startPoint y: 281, endPoint x: 824, endPoint y: 283, distance: 21.2
type textarea "شوربة هيرتي و ويرمنج مصنوعة من العدس الأحمر المهروس، تقدم مع الليمون والخبز الم…"
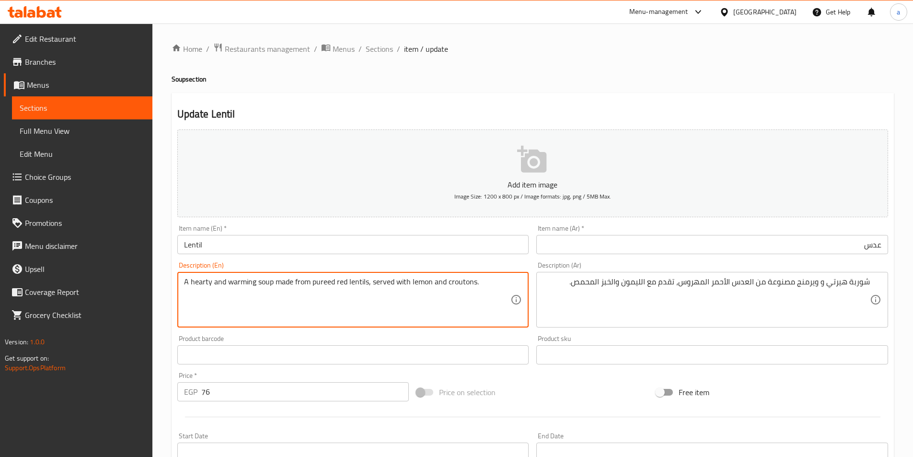
drag, startPoint x: 311, startPoint y: 284, endPoint x: 365, endPoint y: 288, distance: 53.8
click at [376, 293] on textarea "A hearty and warming soup made from pureed red lentils, served with lemon and c…" at bounding box center [347, 300] width 327 height 46
drag, startPoint x: 472, startPoint y: 283, endPoint x: 447, endPoint y: 286, distance: 25.6
click at [447, 286] on textarea "A hearty and warming soup made from pureed red lentils, served with lemon and c…" at bounding box center [347, 300] width 327 height 46
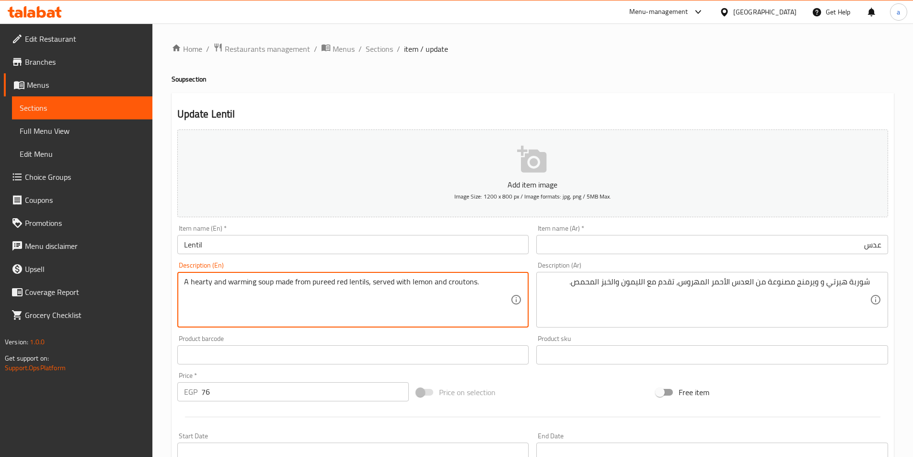
drag, startPoint x: 446, startPoint y: 283, endPoint x: 472, endPoint y: 285, distance: 26.4
click at [472, 285] on textarea "A hearty and warming soup made from pureed red lentils, served with lemon and c…" at bounding box center [347, 300] width 327 height 46
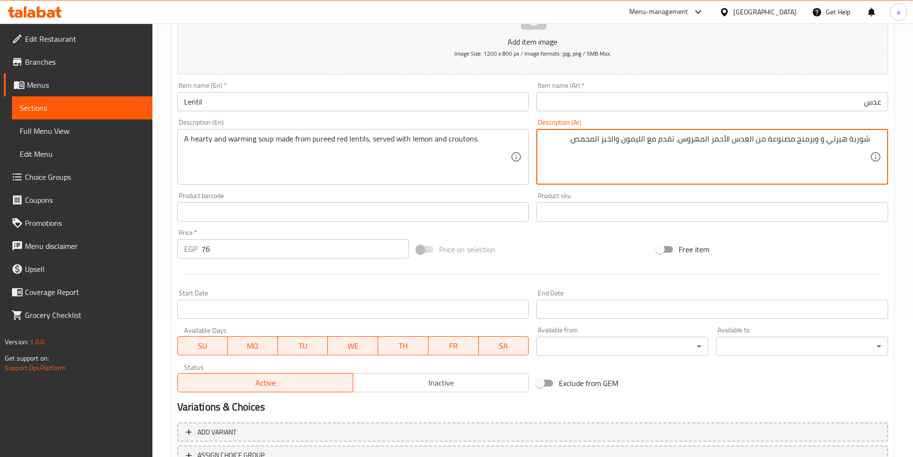
scroll to position [220, 0]
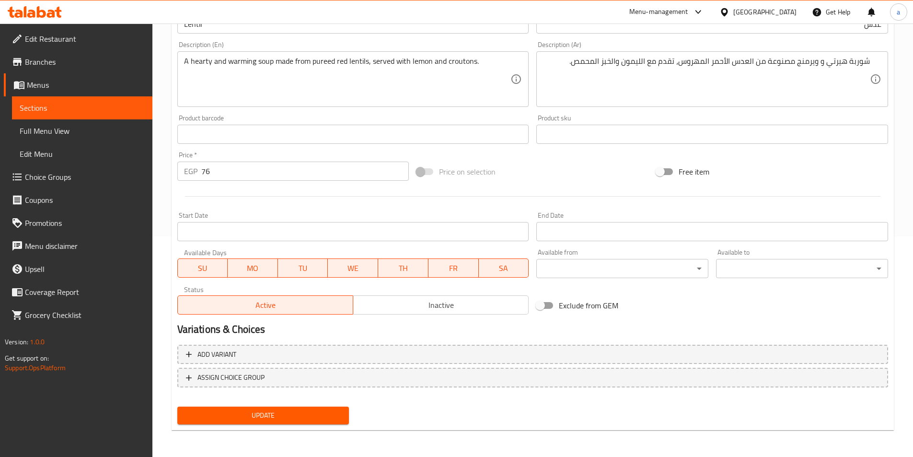
click at [304, 414] on span "Update" at bounding box center [263, 415] width 157 height 12
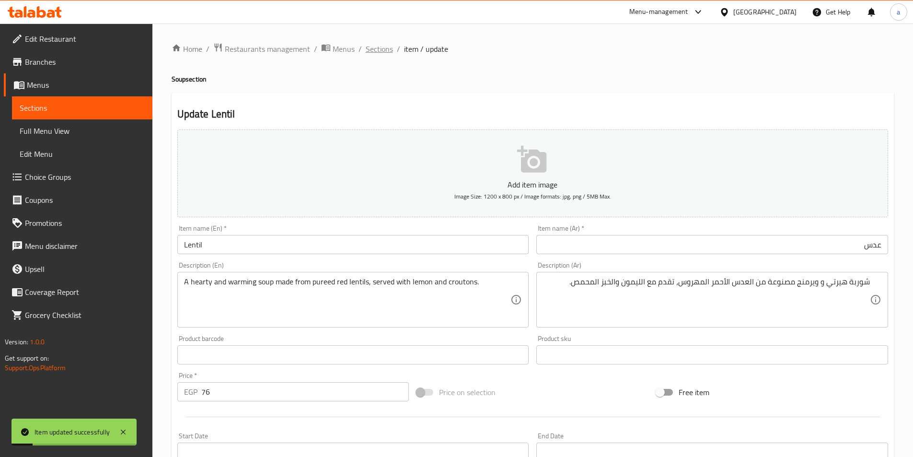
click at [371, 52] on span "Sections" at bounding box center [379, 49] width 27 height 12
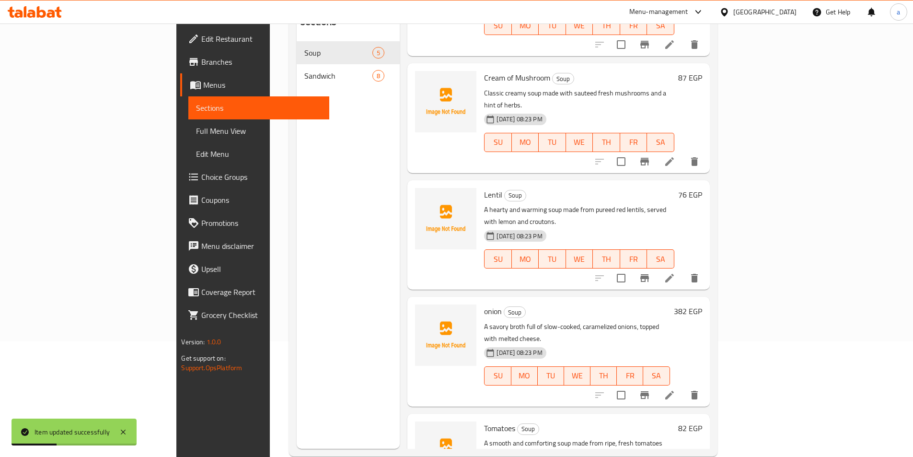
scroll to position [134, 0]
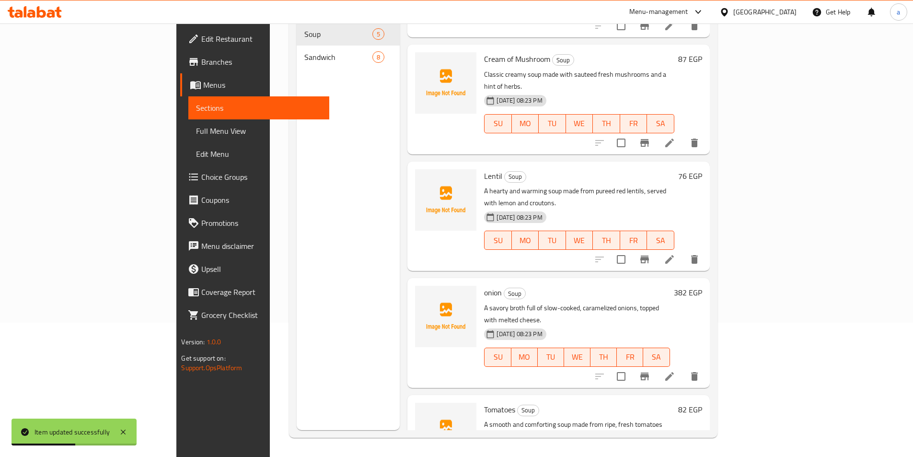
click at [674, 372] on icon at bounding box center [669, 376] width 9 height 9
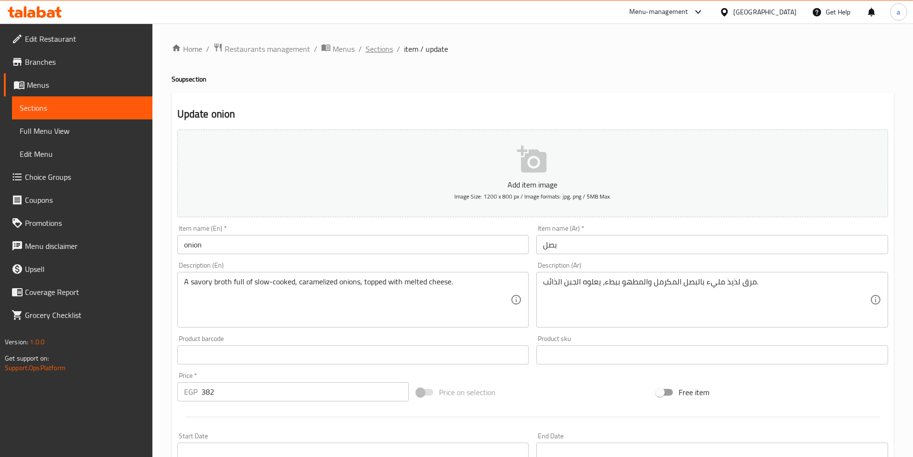
click at [370, 49] on span "Sections" at bounding box center [379, 49] width 27 height 12
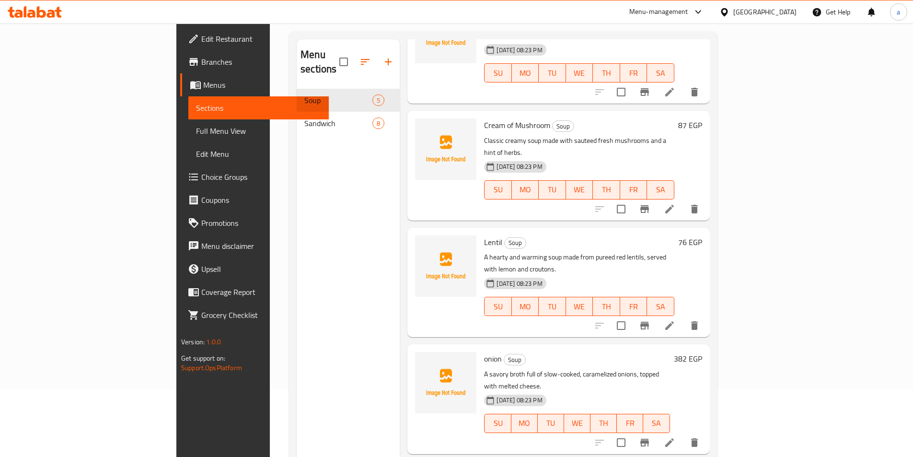
scroll to position [134, 0]
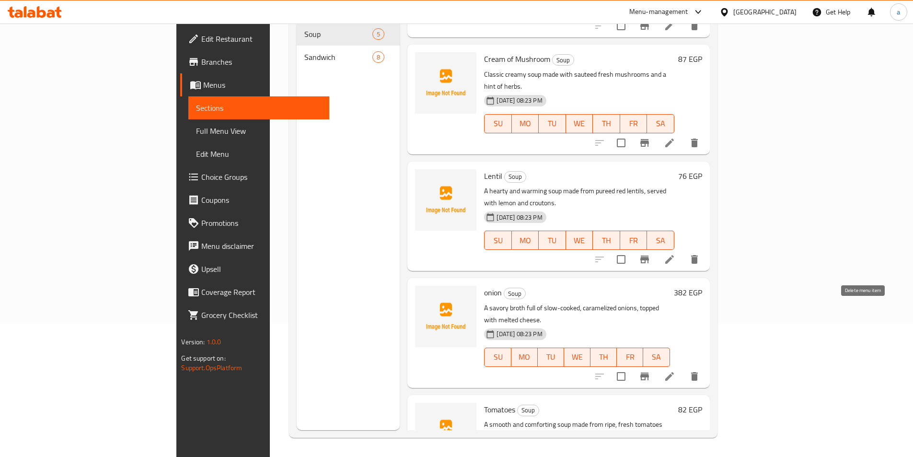
click at [698, 372] on icon "delete" at bounding box center [694, 376] width 7 height 9
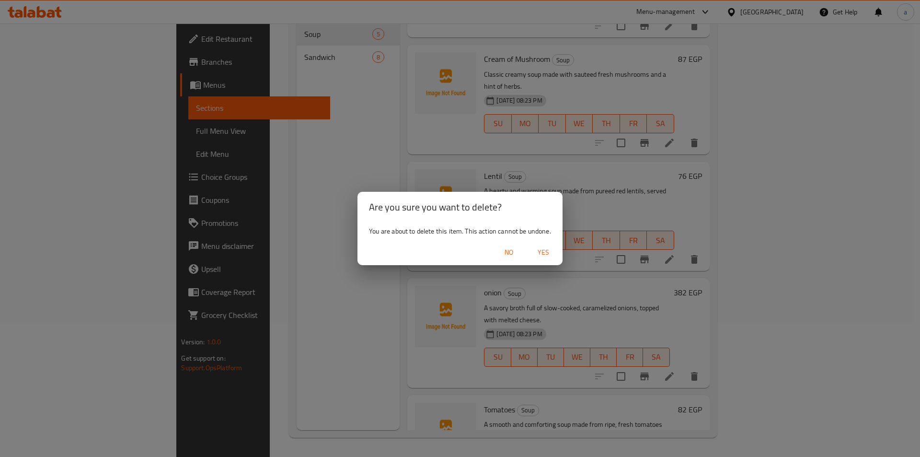
click at [553, 249] on span "Yes" at bounding box center [543, 252] width 23 height 12
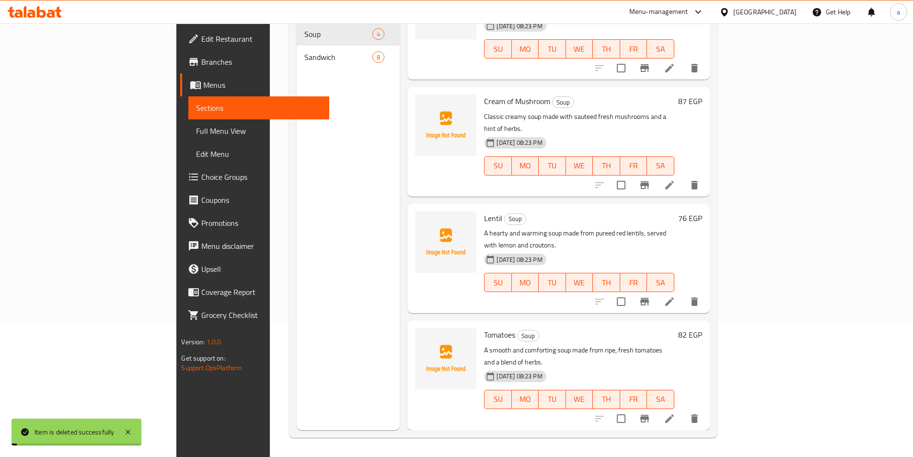
scroll to position [0, 0]
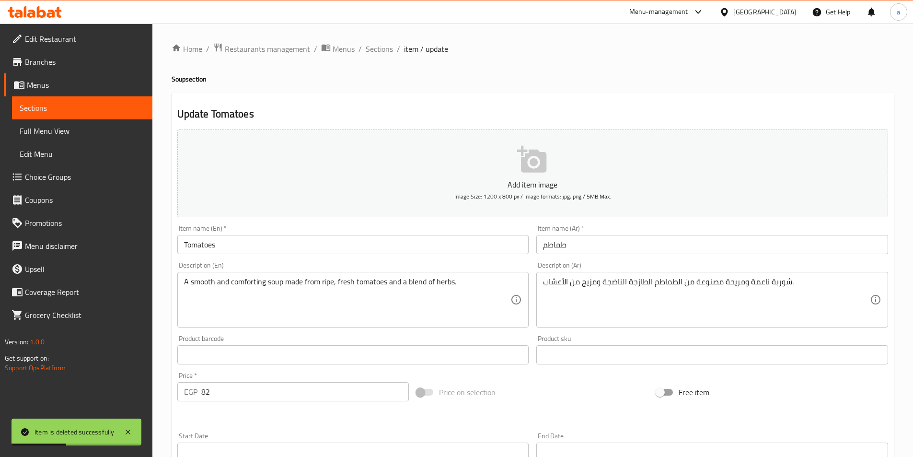
click at [578, 247] on input "طماطم" at bounding box center [712, 244] width 352 height 19
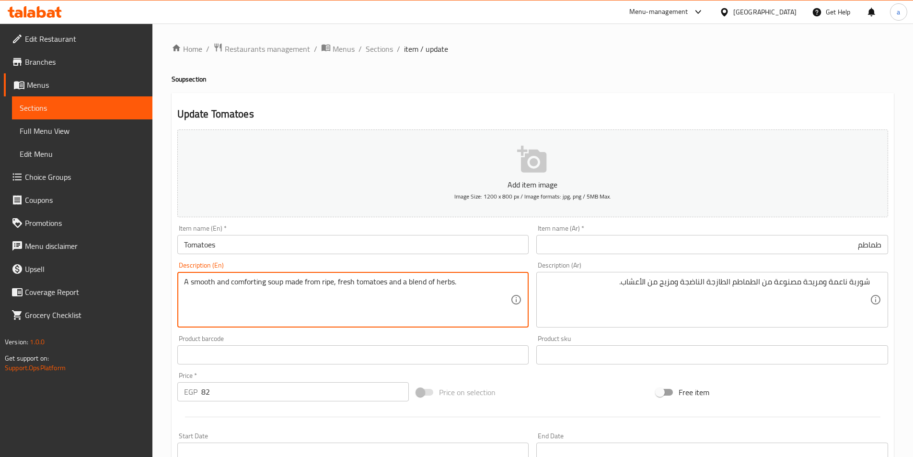
drag, startPoint x: 265, startPoint y: 281, endPoint x: 229, endPoint y: 284, distance: 36.1
drag, startPoint x: 215, startPoint y: 281, endPoint x: 192, endPoint y: 285, distance: 23.8
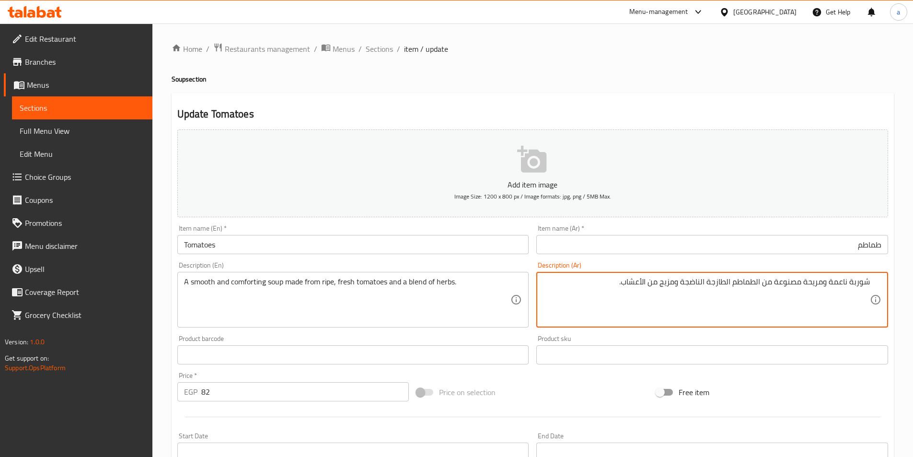
drag, startPoint x: 848, startPoint y: 282, endPoint x: 806, endPoint y: 282, distance: 41.7
drag, startPoint x: 801, startPoint y: 283, endPoint x: 783, endPoint y: 284, distance: 17.8
click at [783, 284] on textarea "شوربة كومفورتينج و سموز مصنوعة من الطماطم الطازجة الناضجة ومزيج من الأعشاب." at bounding box center [706, 300] width 327 height 46
paste textarea "ي"
type textarea "شوربة كومفورتينج و سموث مصنوعة من الطماطم الطازجة الناضجة ومزيج من الأعشاب."
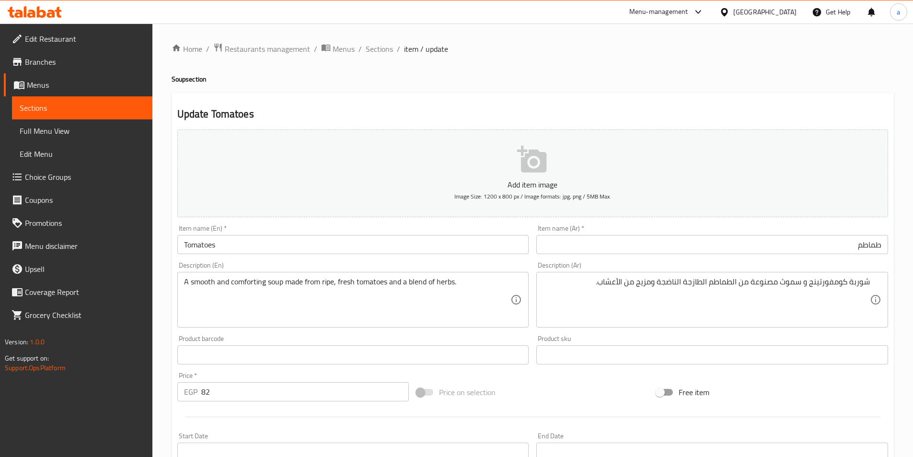
click at [616, 295] on textarea "شوربة كومفورتينج و سموث مصنوعة من الطماطم الطازجة الناضجة ومزيج من الأعشاب." at bounding box center [706, 300] width 327 height 46
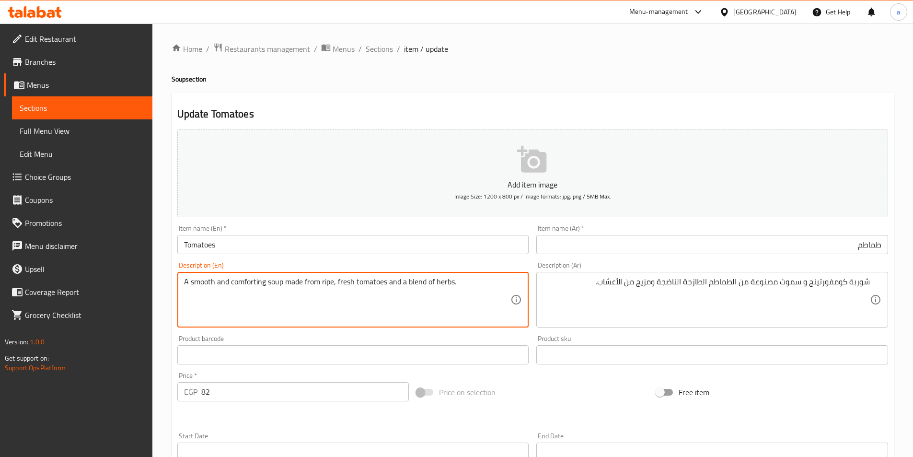
drag, startPoint x: 333, startPoint y: 282, endPoint x: 322, endPoint y: 285, distance: 11.7
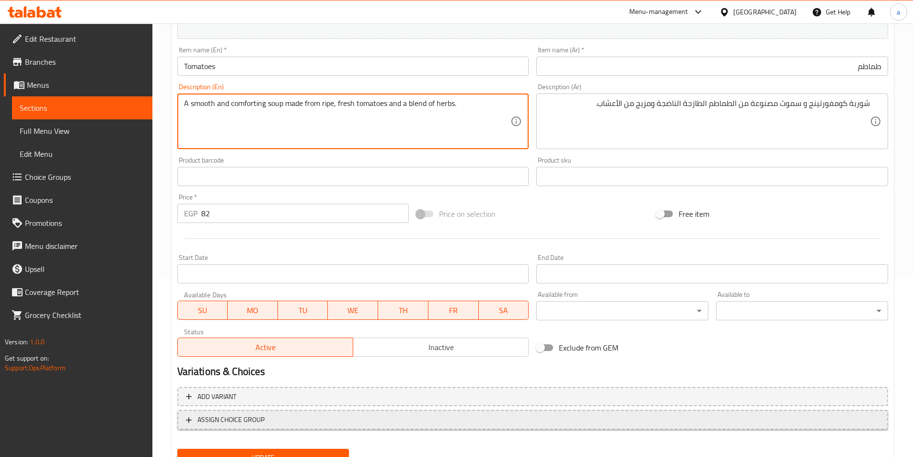
scroll to position [220, 0]
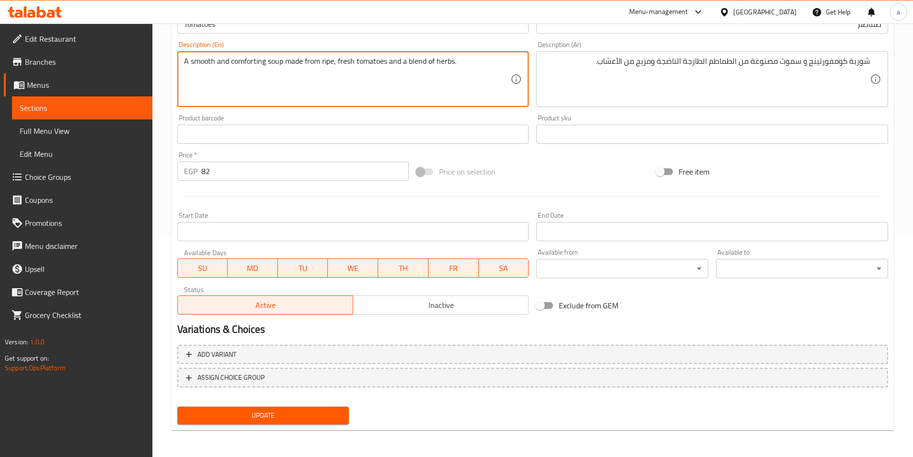
click at [313, 423] on button "Update" at bounding box center [263, 415] width 172 height 18
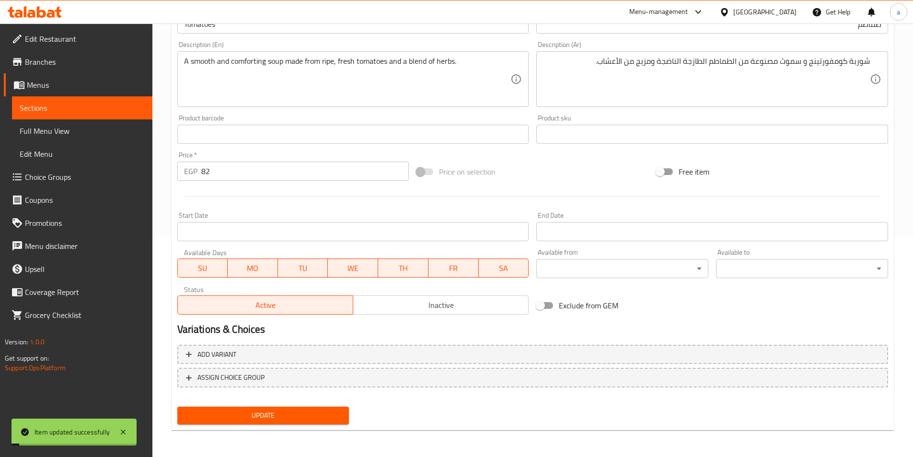
scroll to position [0, 0]
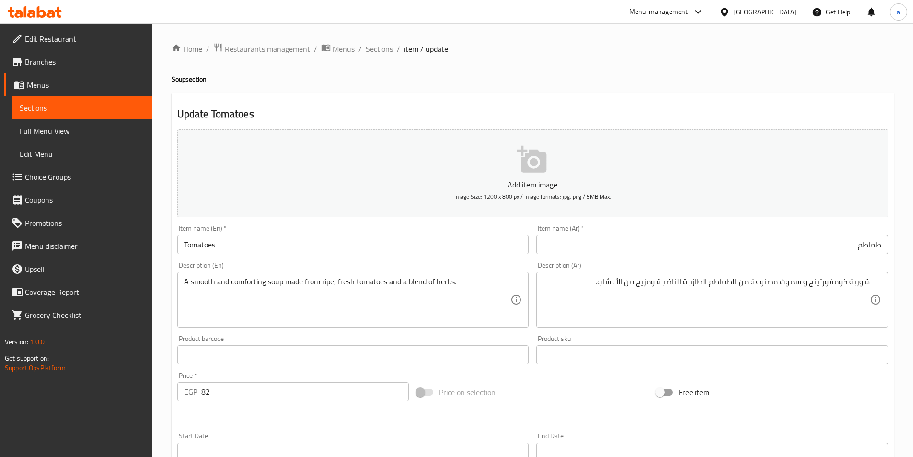
click at [309, 242] on input "Tomatoes" at bounding box center [353, 244] width 352 height 19
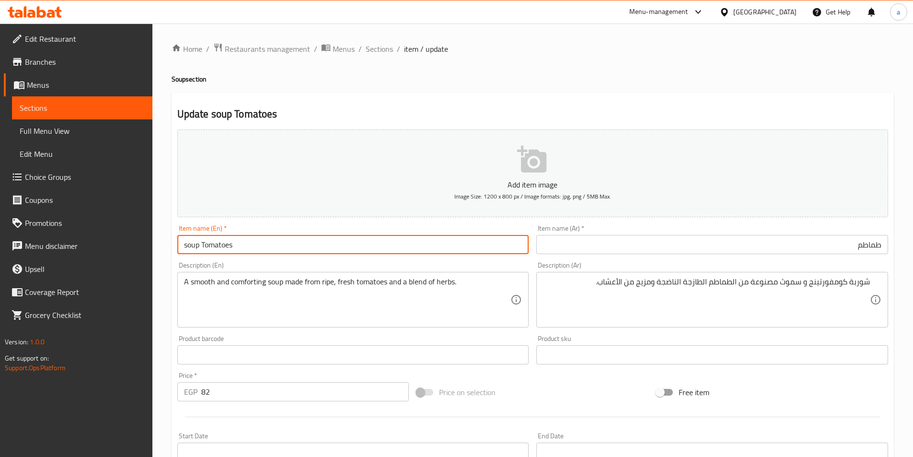
type input "soup Tomatoes"
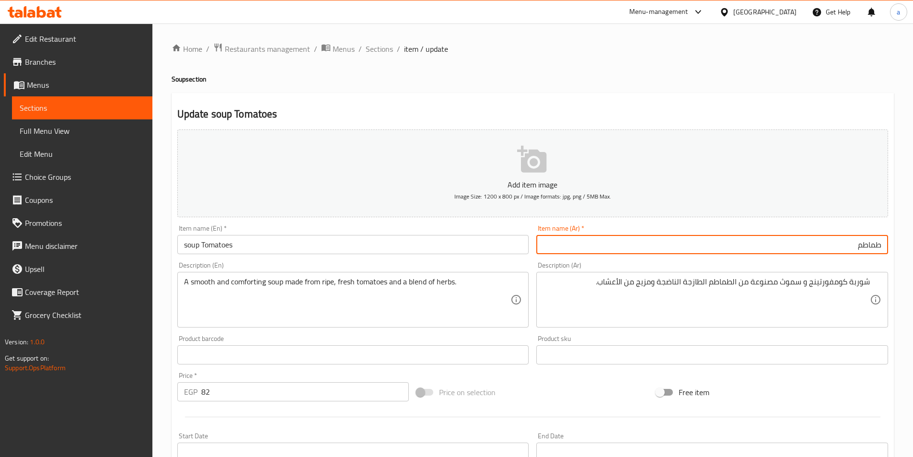
click at [819, 248] on input "طماطم" at bounding box center [712, 244] width 352 height 19
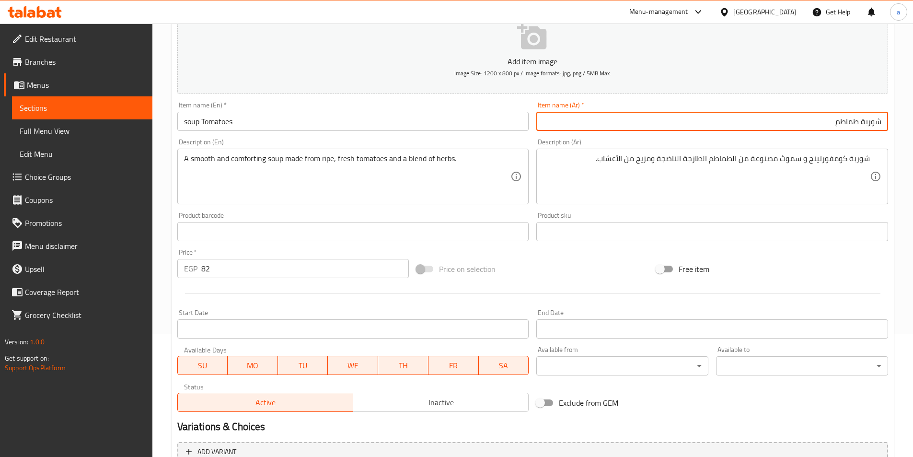
scroll to position [220, 0]
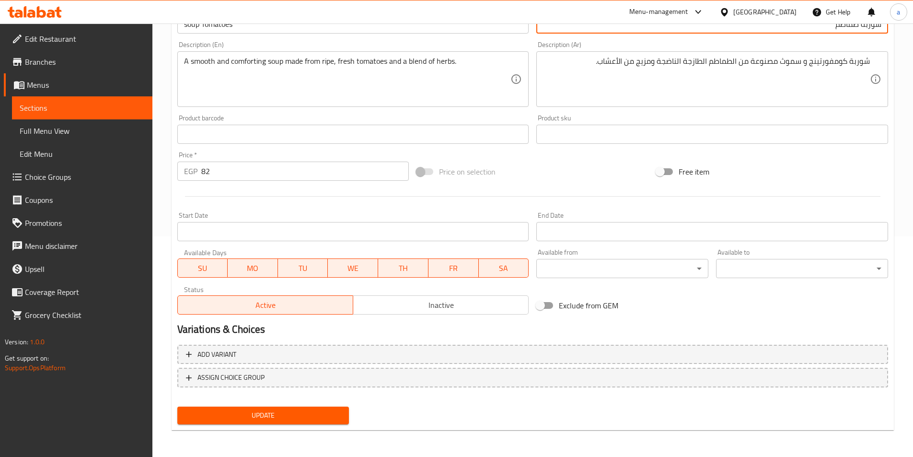
type input "شوربة طماطم"
click at [281, 407] on button "Update" at bounding box center [263, 415] width 172 height 18
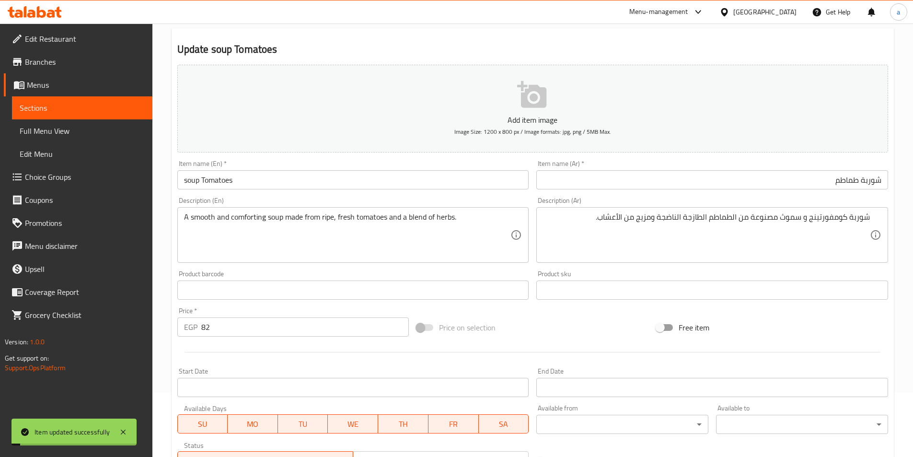
scroll to position [0, 0]
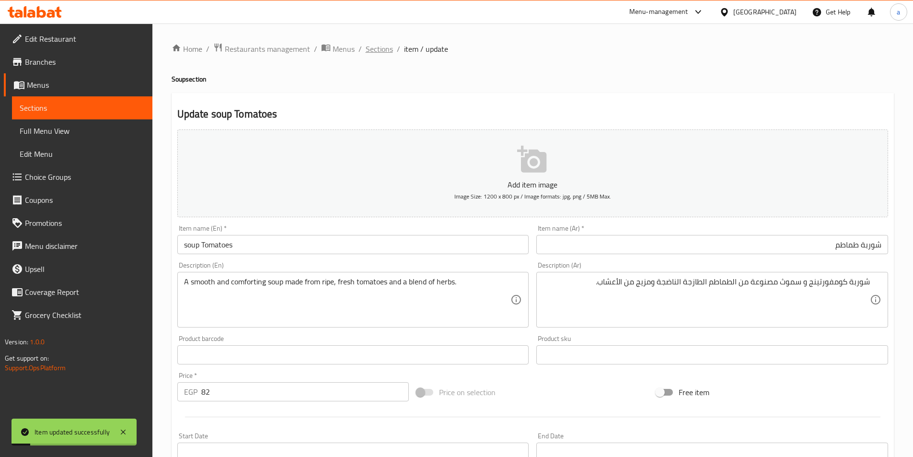
click at [380, 47] on span "Sections" at bounding box center [379, 49] width 27 height 12
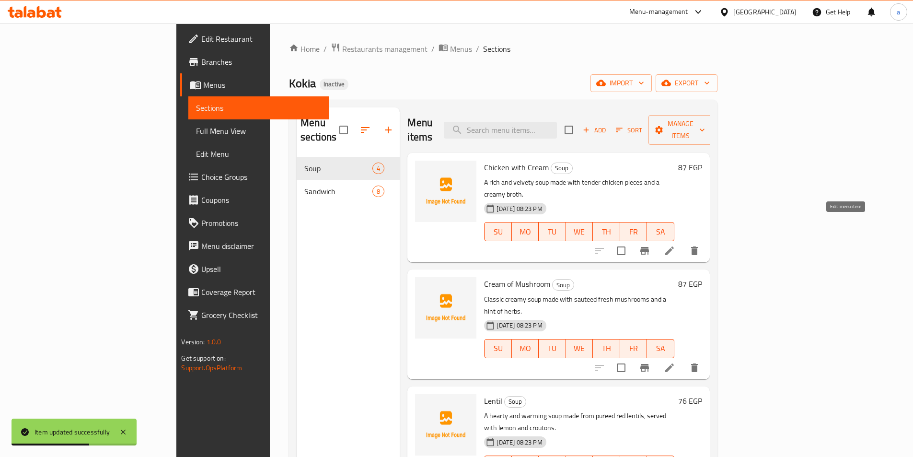
click at [675, 245] on icon at bounding box center [670, 251] width 12 height 12
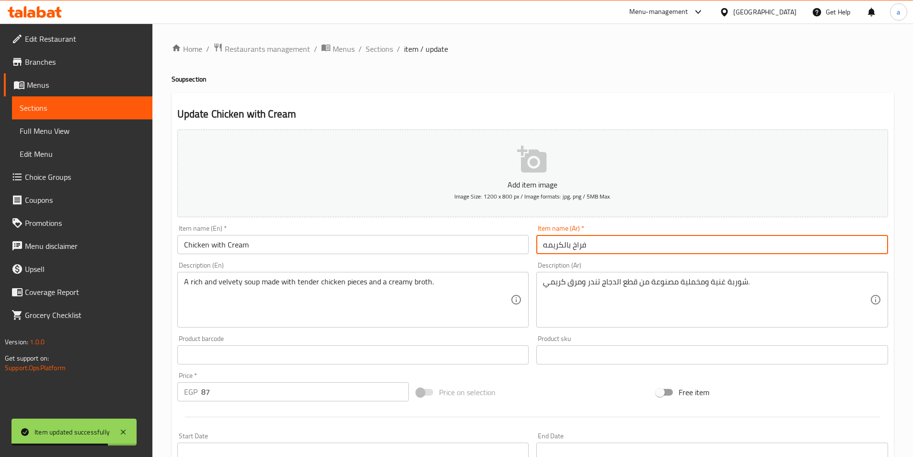
click at [765, 242] on input "فراخ بالكريمه" at bounding box center [712, 244] width 352 height 19
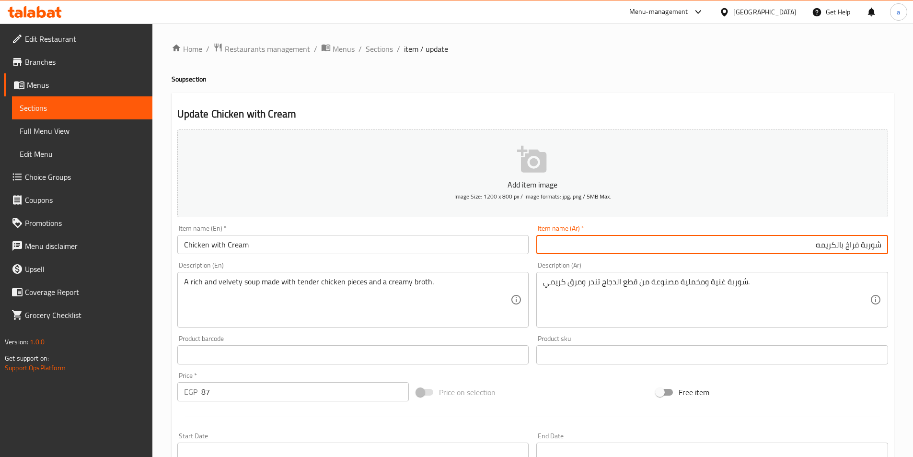
type input "شوربة فراخ بالكريمه"
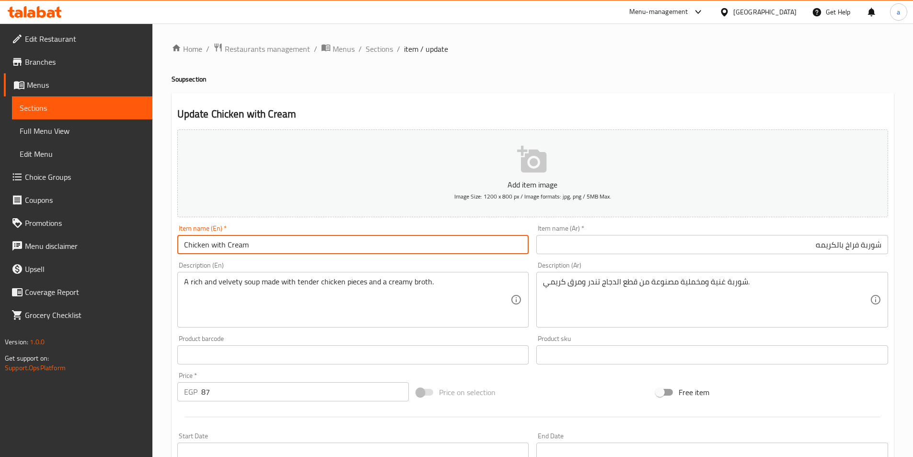
click at [416, 239] on input "Chicken with Cream" at bounding box center [353, 244] width 352 height 19
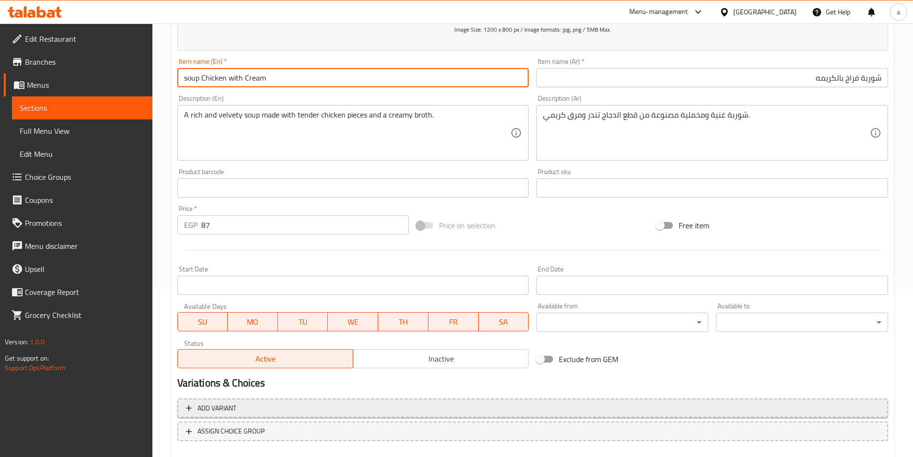
scroll to position [220, 0]
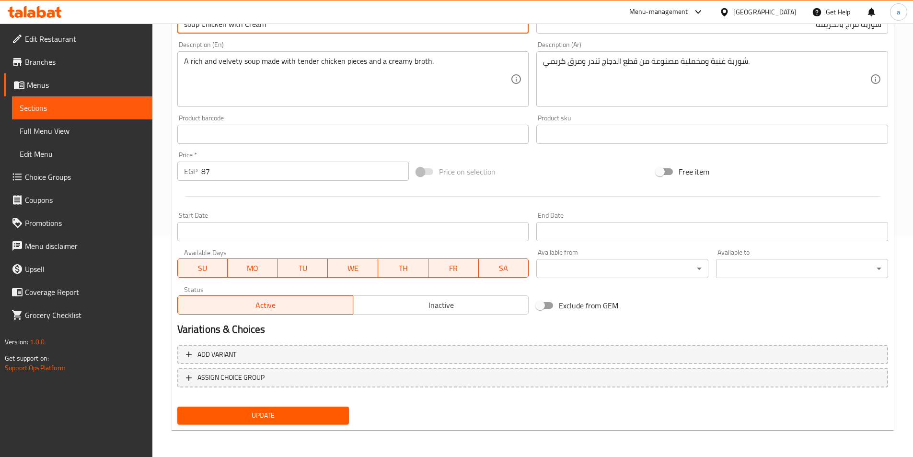
type input "soup Chicken with Cream"
click at [304, 414] on span "Update" at bounding box center [263, 415] width 157 height 12
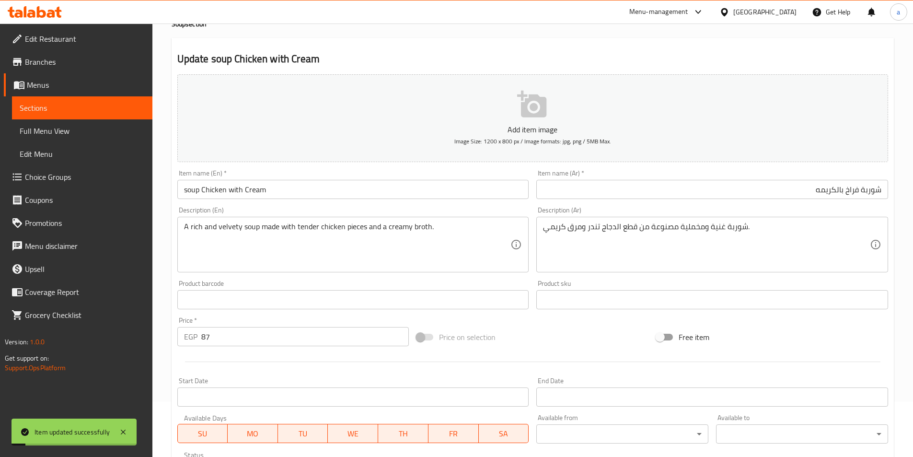
scroll to position [0, 0]
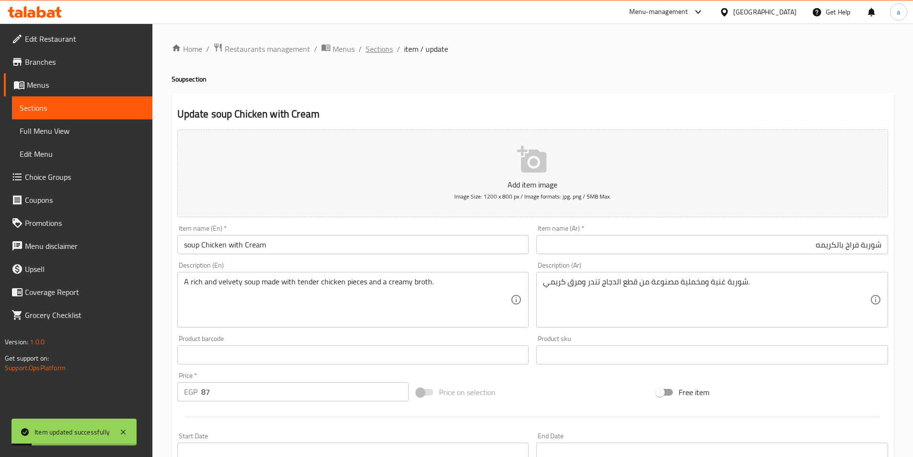
click at [379, 47] on span "Sections" at bounding box center [379, 49] width 27 height 12
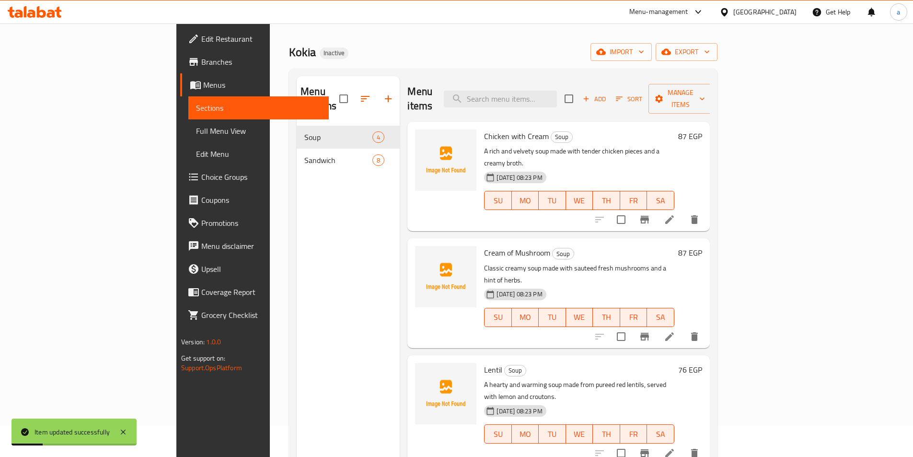
scroll to position [48, 0]
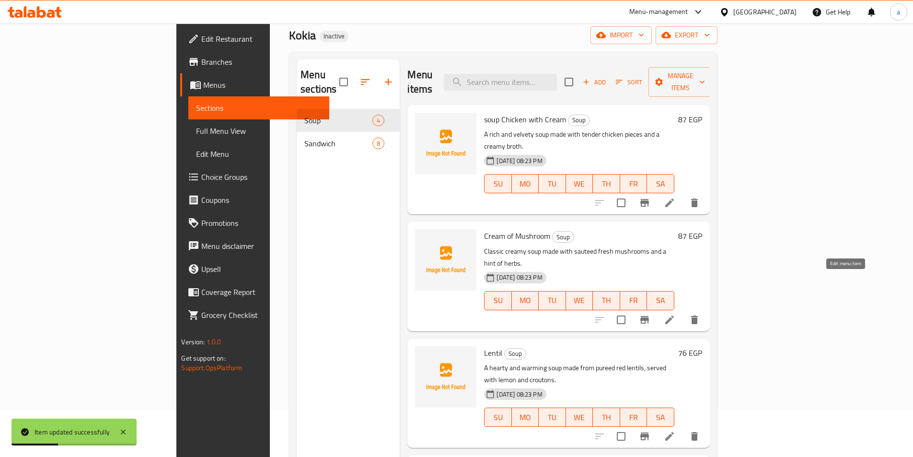
click at [674, 315] on icon at bounding box center [669, 319] width 9 height 9
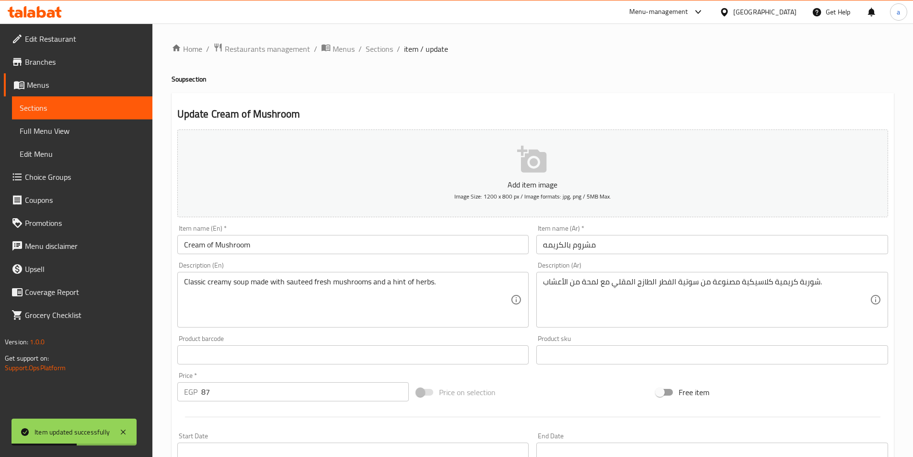
click at [707, 250] on input "مشروم بالكريمه" at bounding box center [712, 244] width 352 height 19
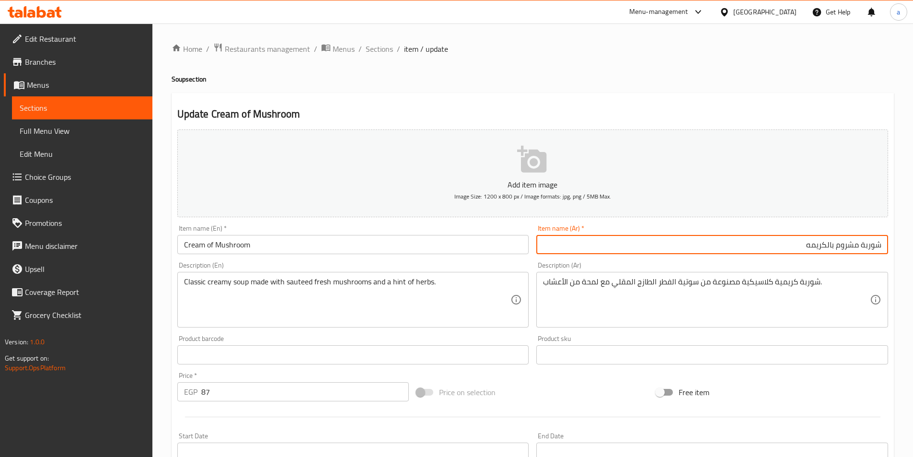
type input "شوربة مشروم بالكريمه"
click at [423, 233] on div "Item name (En)   * Cream of Mushroom Item name (En) *" at bounding box center [353, 239] width 352 height 29
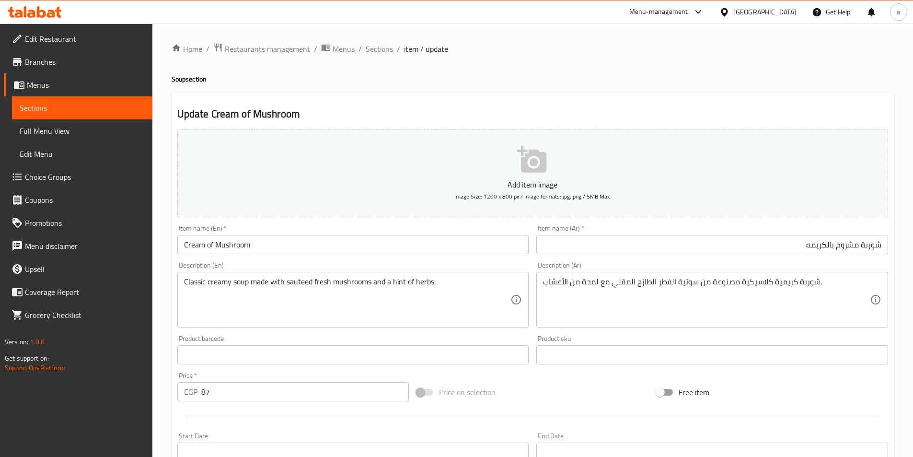
click at [424, 242] on input "Cream of Mushroom" at bounding box center [353, 244] width 352 height 19
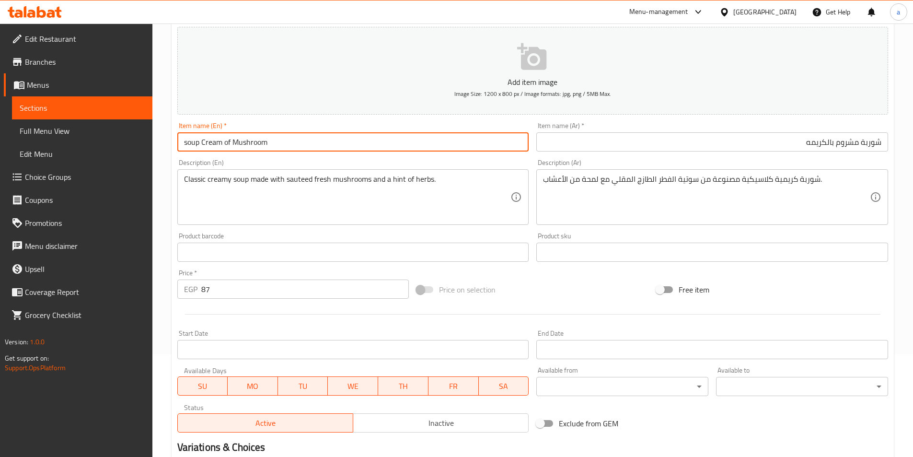
scroll to position [220, 0]
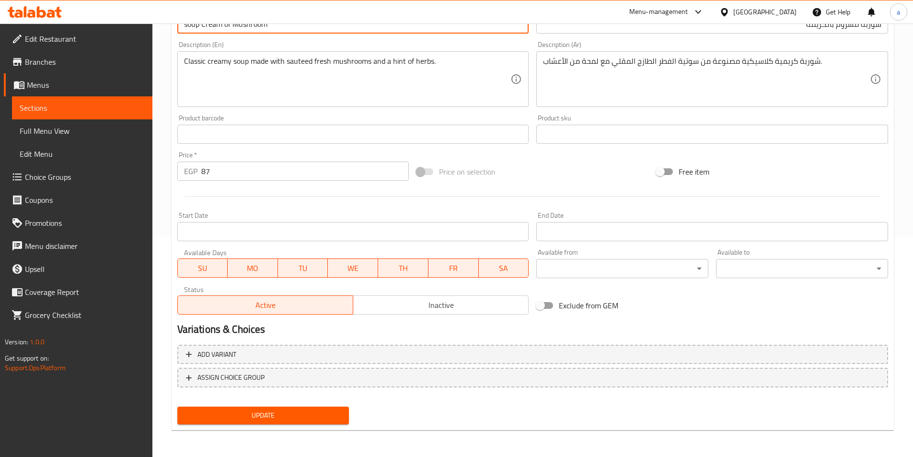
type input "soup Cream of Mushroom"
click at [275, 412] on span "Update" at bounding box center [263, 415] width 157 height 12
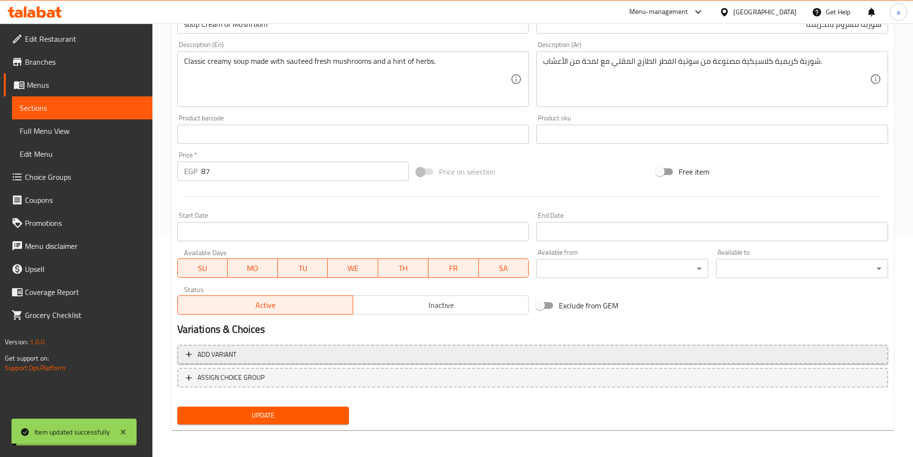
scroll to position [0, 0]
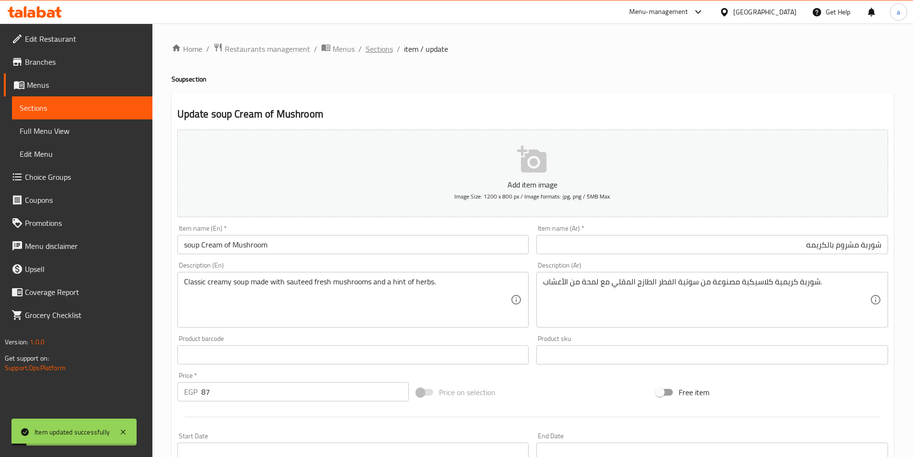
click at [389, 55] on span "Sections" at bounding box center [379, 49] width 27 height 12
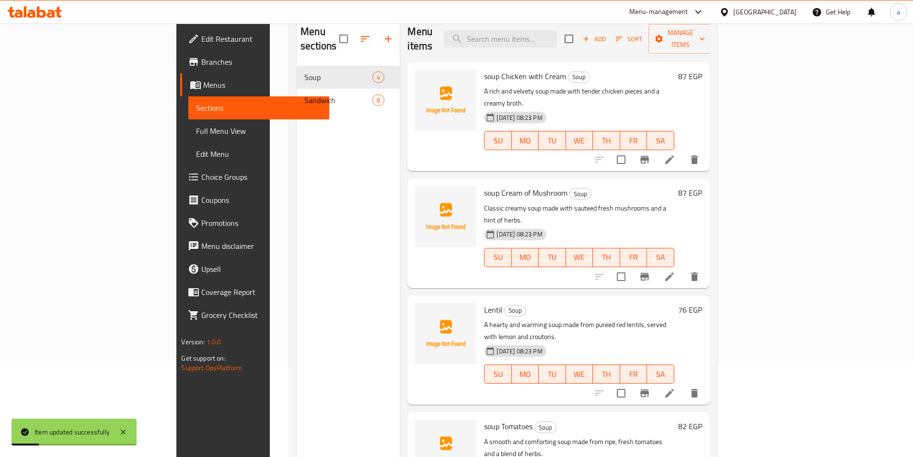
scroll to position [134, 0]
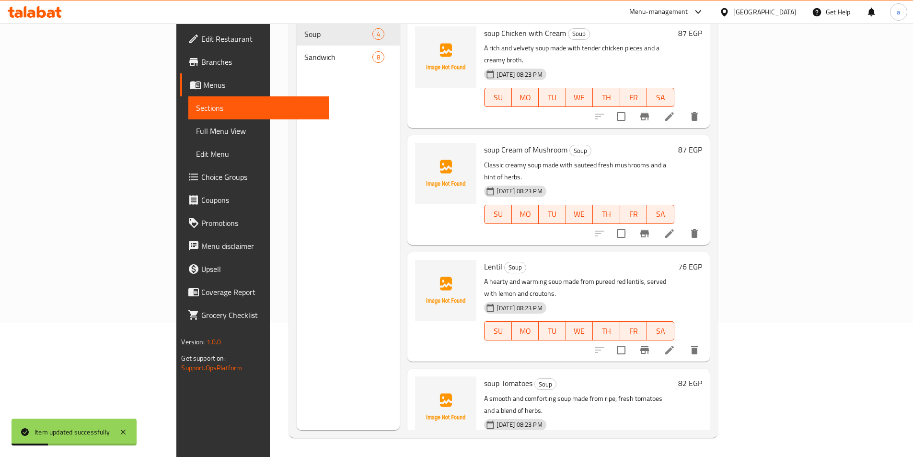
click at [683, 341] on li at bounding box center [669, 349] width 27 height 17
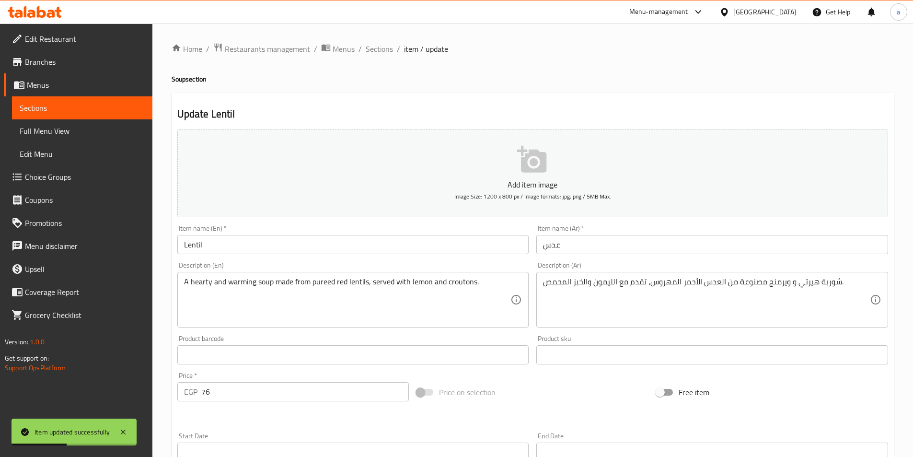
click at [662, 245] on input "عدس" at bounding box center [712, 244] width 352 height 19
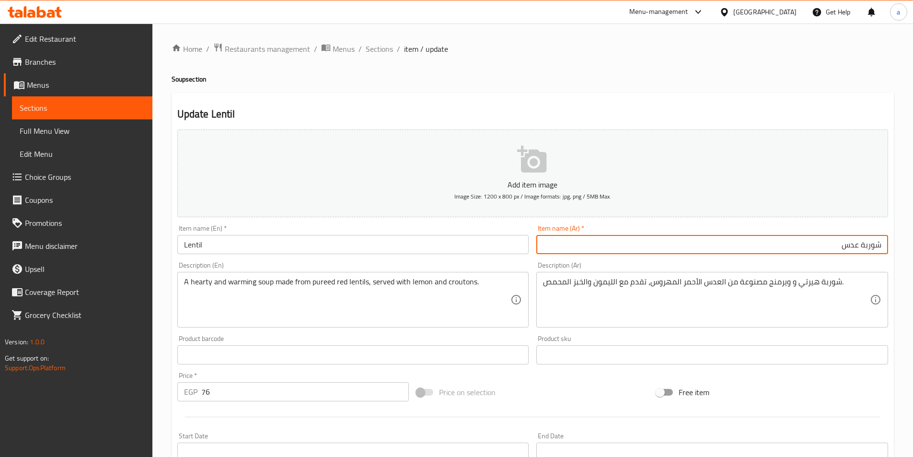
type input "شوربة عدس"
click at [329, 253] on input "Lentil" at bounding box center [353, 244] width 352 height 19
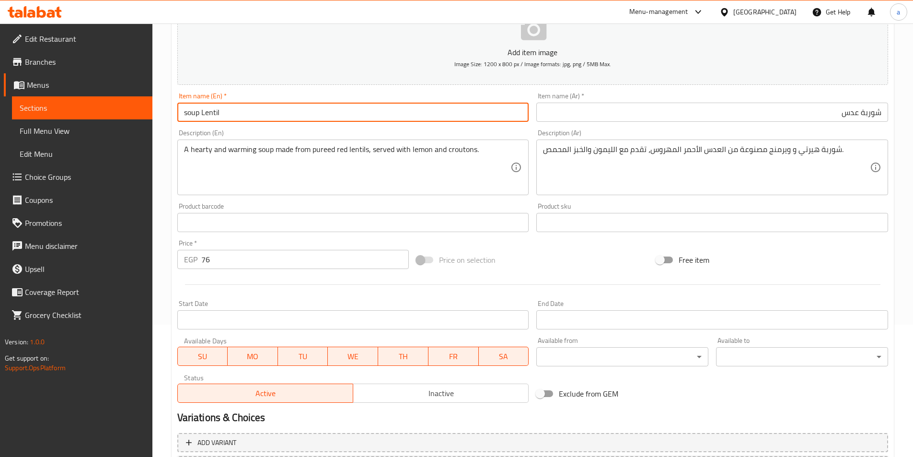
scroll to position [220, 0]
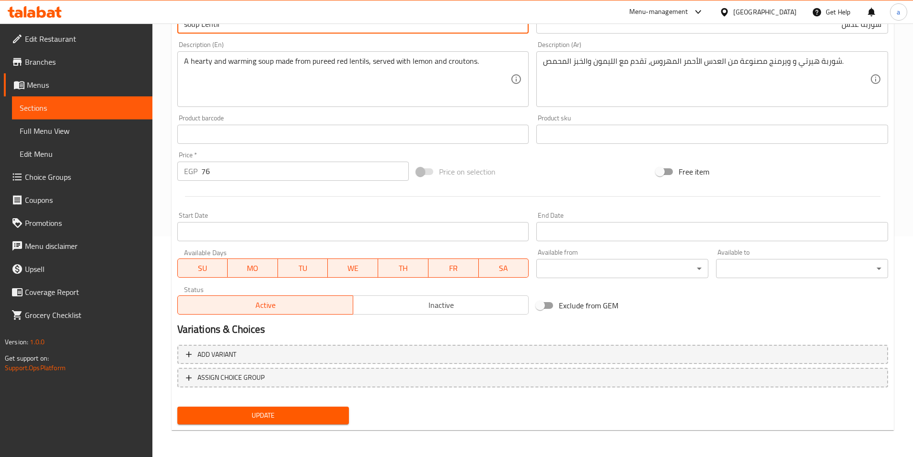
type input "soup Lentil"
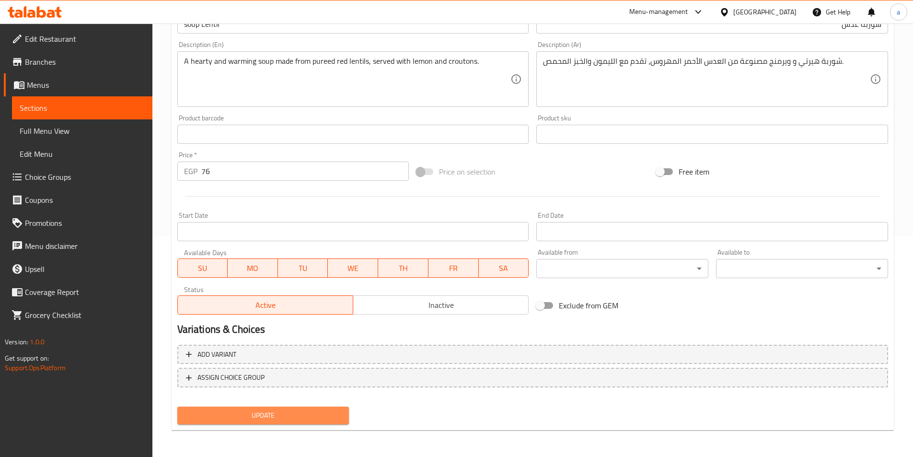
click at [294, 417] on span "Update" at bounding box center [263, 415] width 157 height 12
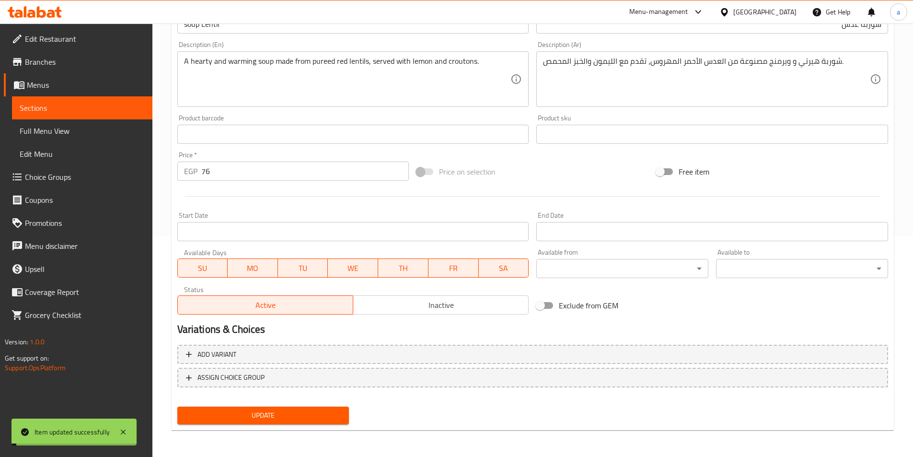
scroll to position [0, 0]
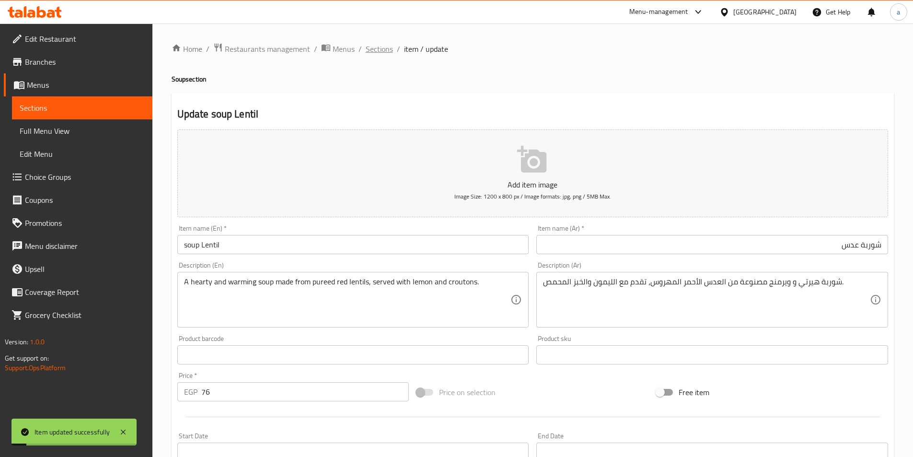
click at [383, 48] on span "Sections" at bounding box center [379, 49] width 27 height 12
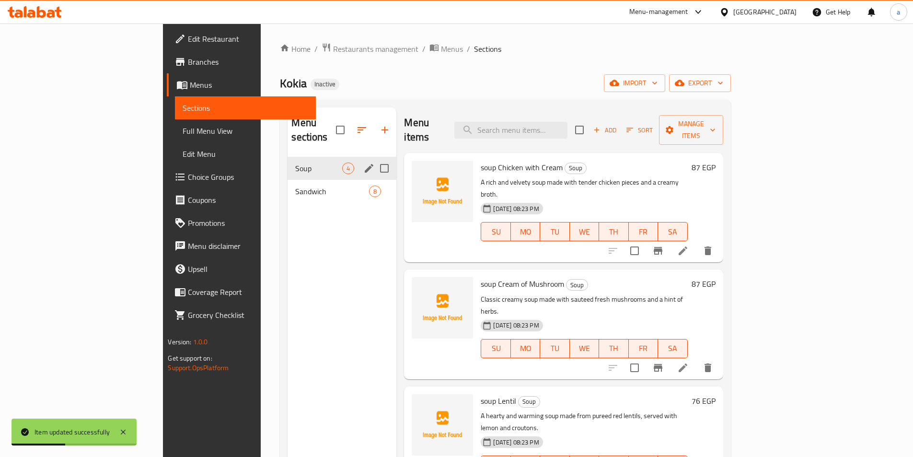
click at [295, 185] on span "Sandwich" at bounding box center [332, 191] width 74 height 12
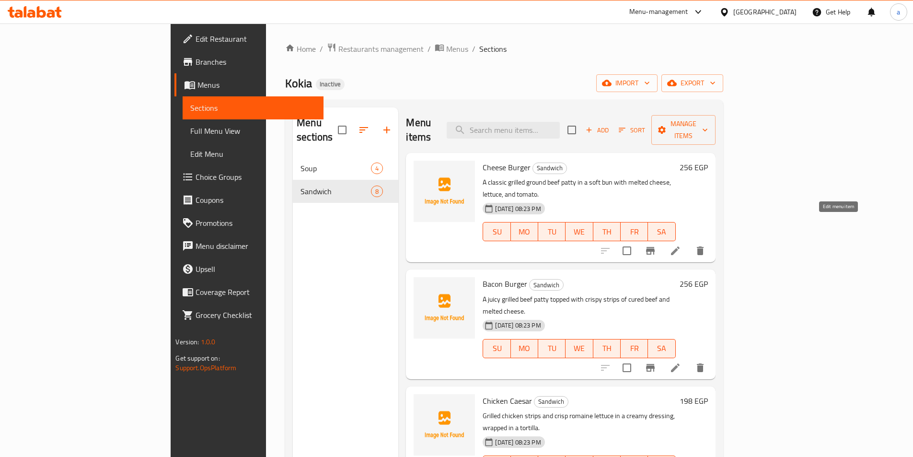
click at [681, 245] on icon at bounding box center [675, 251] width 12 height 12
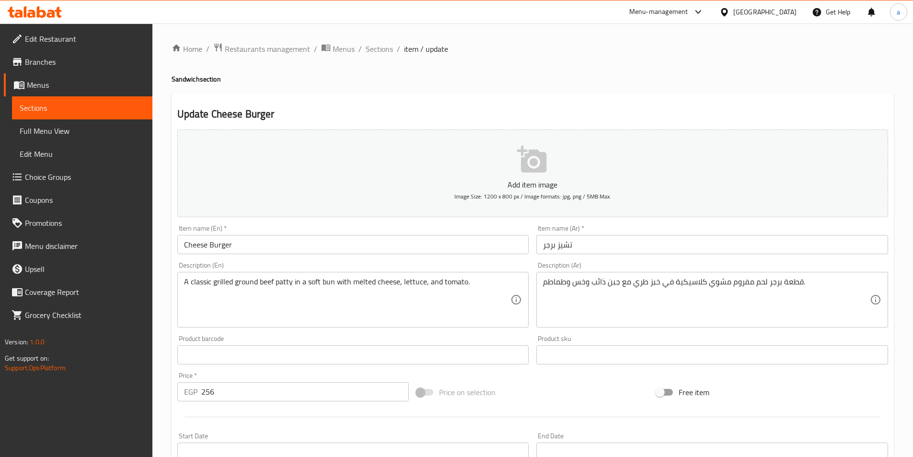
click at [704, 247] on input "تشيز برجر" at bounding box center [712, 244] width 352 height 19
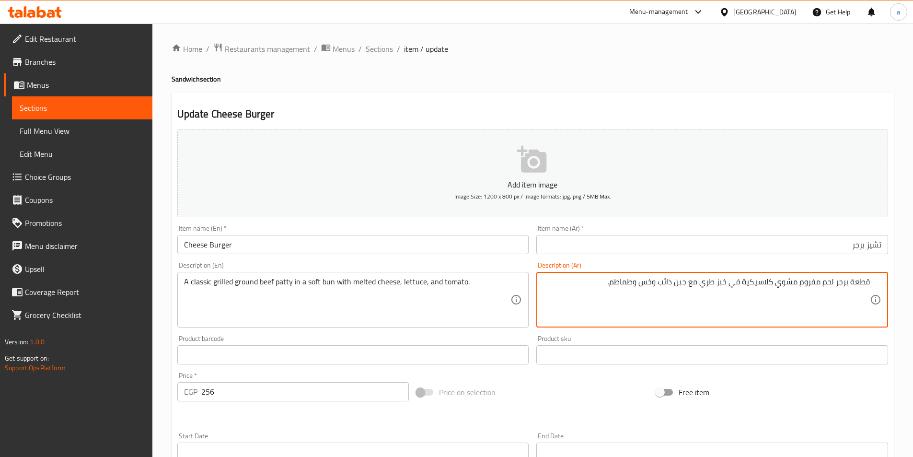
click at [734, 309] on textarea "قطعة برجر لحم مفروم مشوي كلاسيكية في خبز طري مع جبن ذائب وخس وطماطم." at bounding box center [706, 300] width 327 height 46
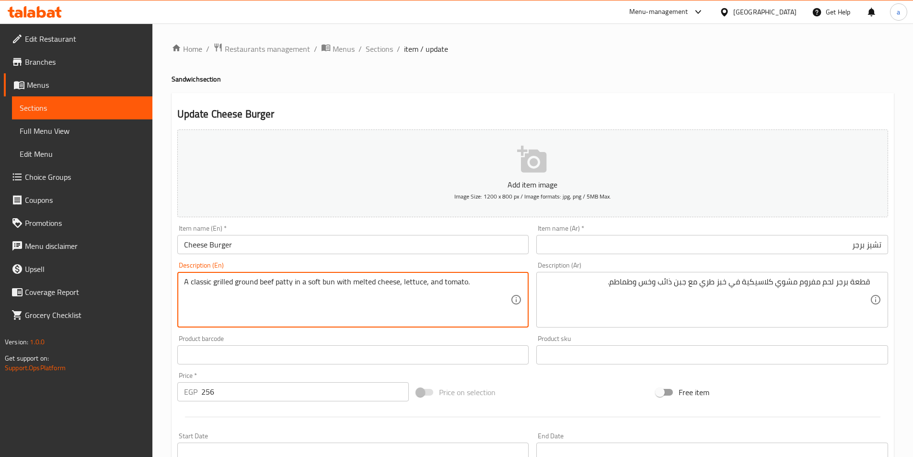
drag, startPoint x: 291, startPoint y: 282, endPoint x: 279, endPoint y: 281, distance: 12.0
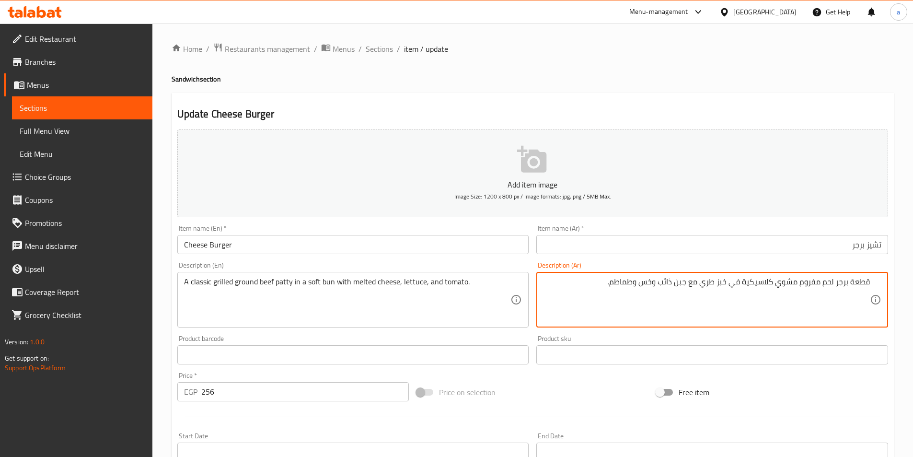
drag, startPoint x: 851, startPoint y: 285, endPoint x: 893, endPoint y: 291, distance: 42.6
click at [820, 285] on textarea "شريحة برجر لحم مفروم مشوي كلاسيكية في خبز طري مع جبن ذائب وخس وطماطم." at bounding box center [706, 300] width 327 height 46
drag, startPoint x: 709, startPoint y: 283, endPoint x: 698, endPoint y: 282, distance: 11.1
click at [698, 282] on textarea "شريحة برجر لحم بقري مفروم مشوي كلاسيكية في خبز طري مع جبن ذائب وخس وطماطم." at bounding box center [706, 300] width 327 height 46
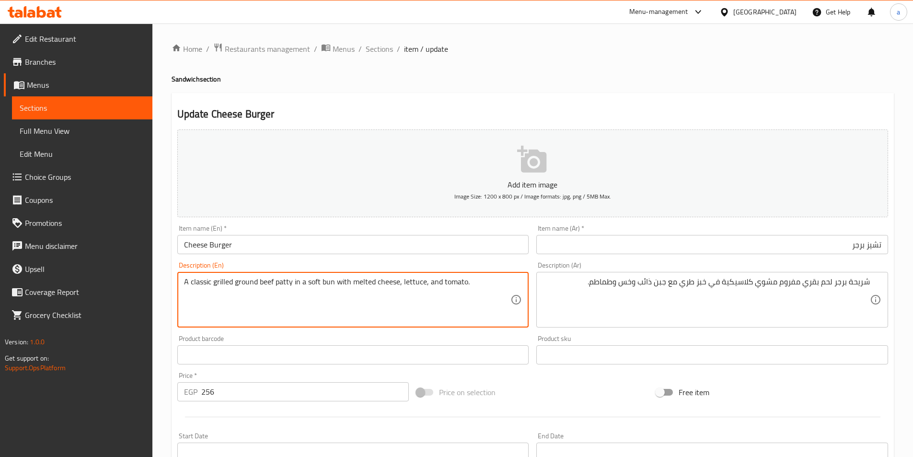
drag, startPoint x: 320, startPoint y: 283, endPoint x: 331, endPoint y: 284, distance: 11.1
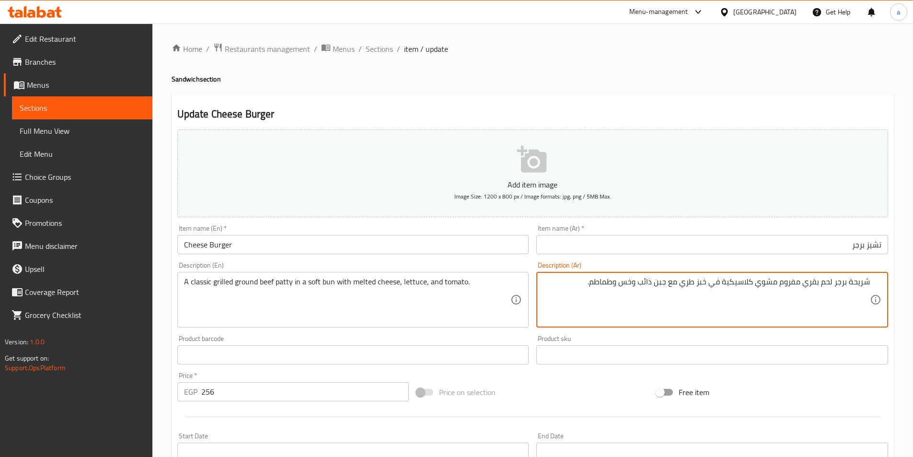
drag, startPoint x: 695, startPoint y: 283, endPoint x: 682, endPoint y: 283, distance: 13.4
drag, startPoint x: 693, startPoint y: 281, endPoint x: 680, endPoint y: 286, distance: 13.5
click at [680, 286] on textarea "شريحة برجر لحم بقري مفروم مشوي كلاسيكية في كيزر طري مع جبن ذائب وخس وطماطم." at bounding box center [706, 300] width 327 height 46
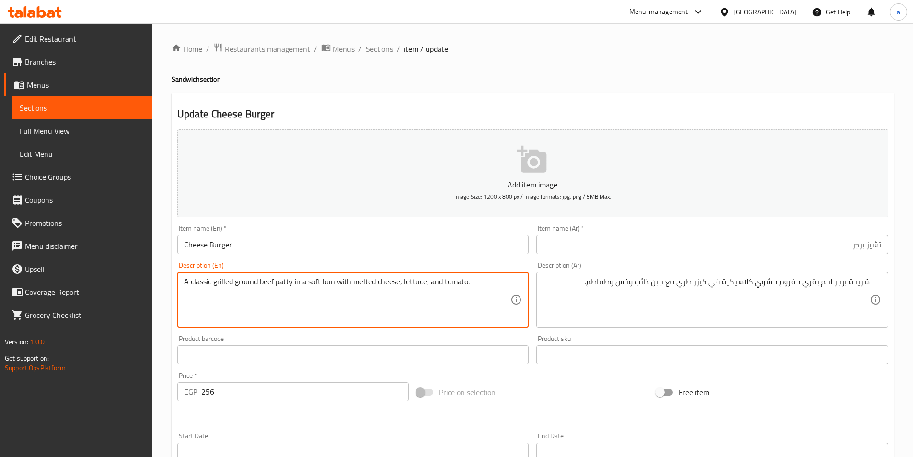
drag, startPoint x: 319, startPoint y: 281, endPoint x: 308, endPoint y: 283, distance: 10.6
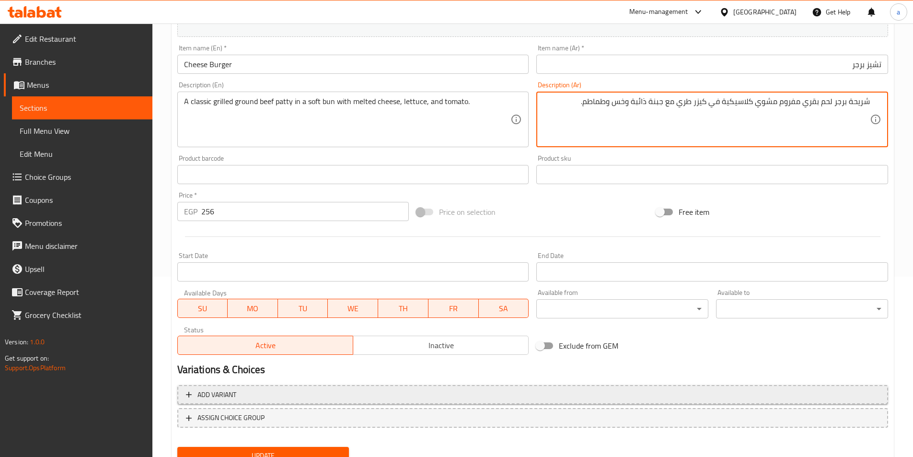
scroll to position [220, 0]
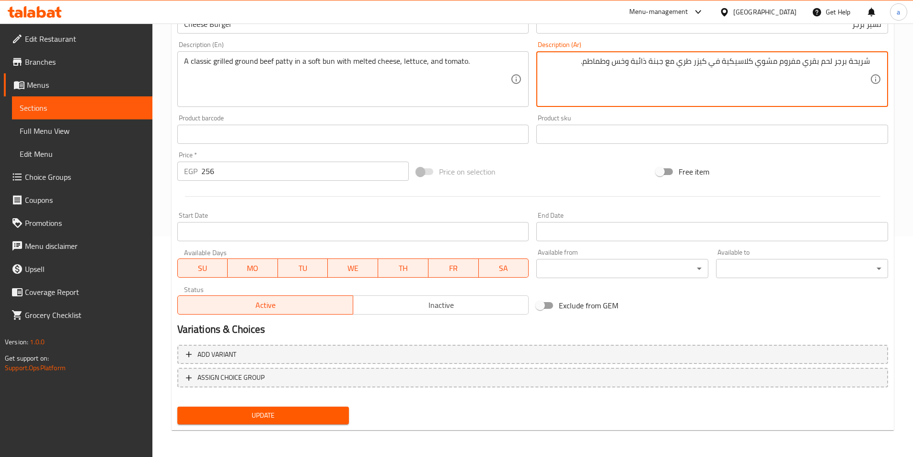
type textarea "شريحة برجر لحم بقري مفروم مشوي كلاسيكية في كيزر طري مع جبنة ذائبة وخس وطماطم."
click at [306, 406] on button "Update" at bounding box center [263, 415] width 172 height 18
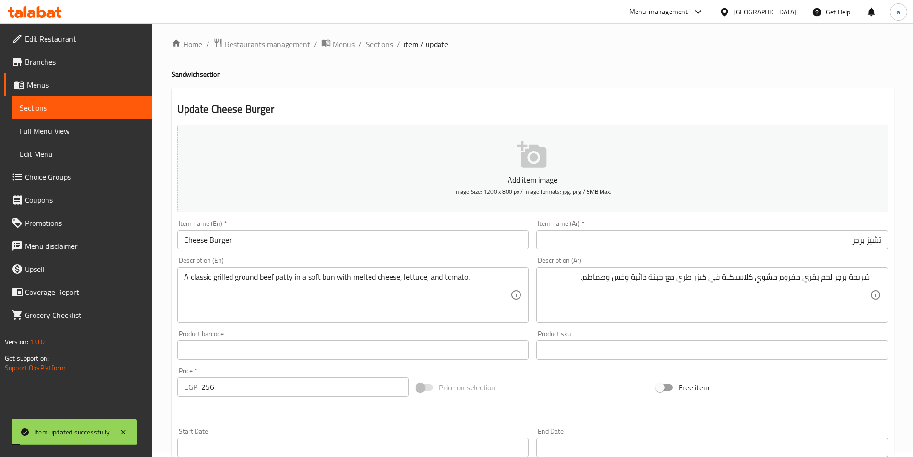
scroll to position [0, 0]
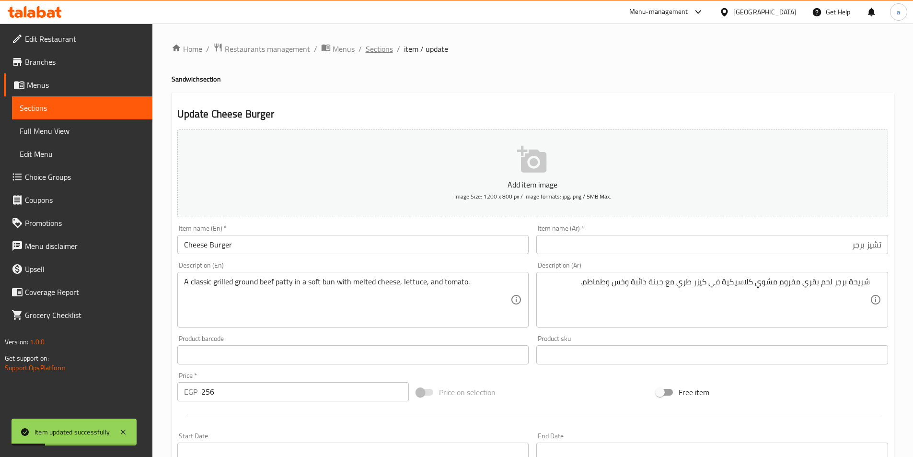
click at [383, 51] on span "Sections" at bounding box center [379, 49] width 27 height 12
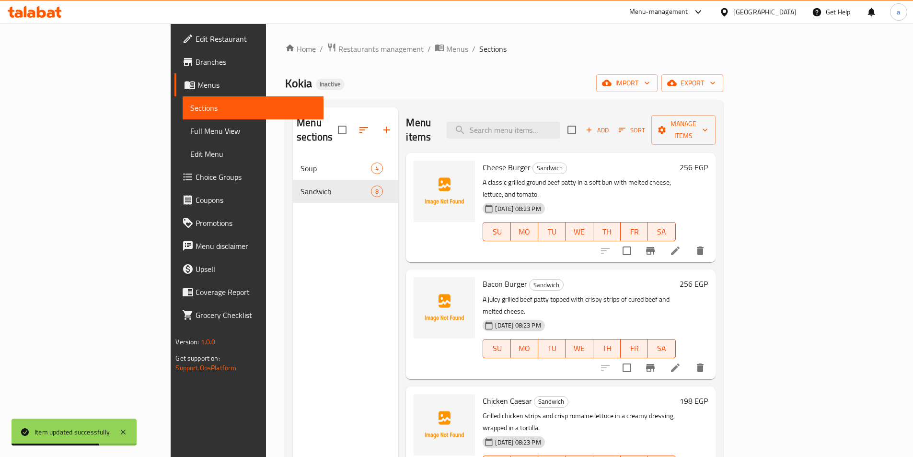
scroll to position [48, 0]
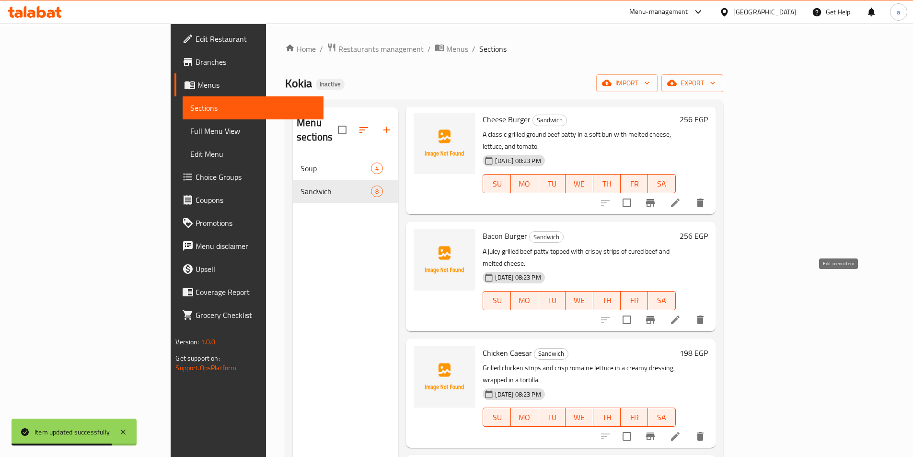
click at [680, 315] on icon at bounding box center [675, 319] width 9 height 9
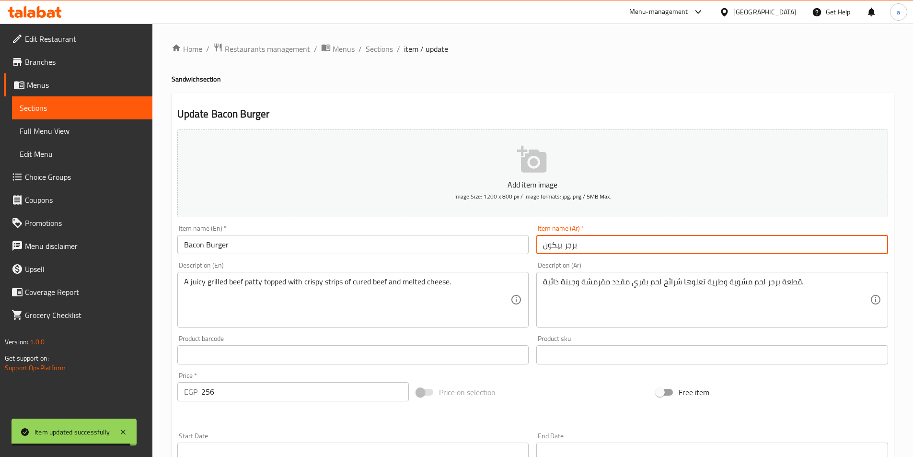
click at [649, 251] on input "برجر بيكون" at bounding box center [712, 244] width 352 height 19
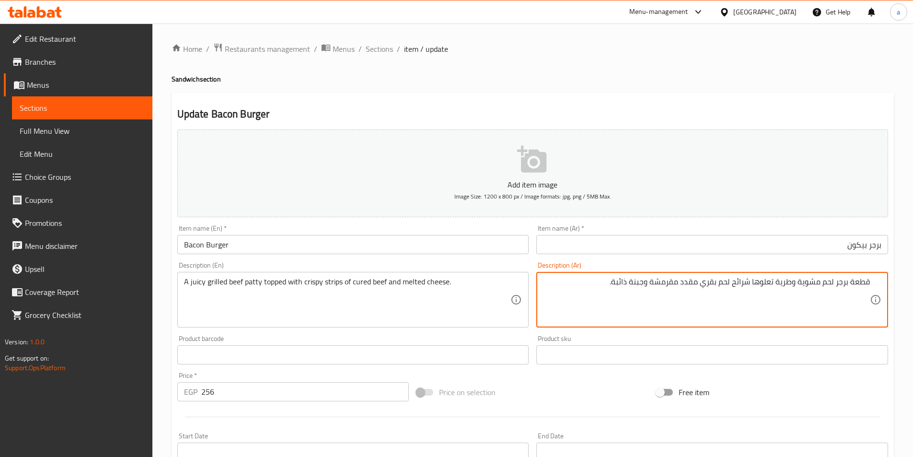
click at [299, 241] on input "Bacon Burger" at bounding box center [353, 244] width 352 height 19
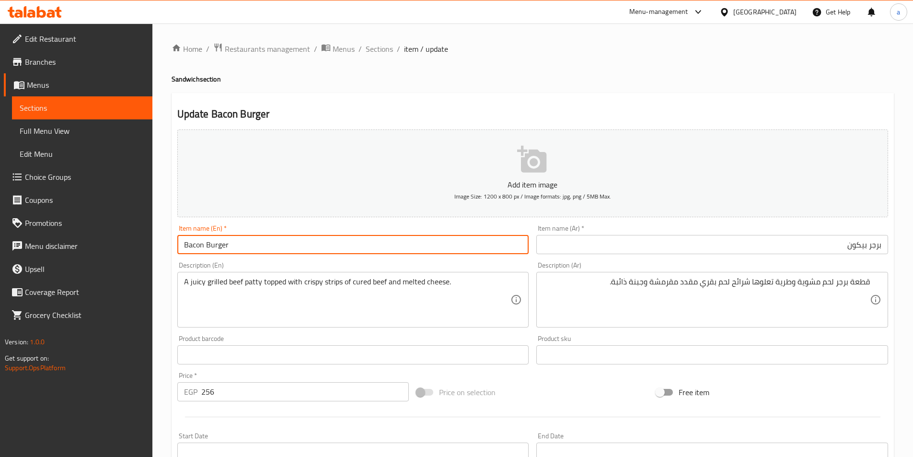
click at [299, 241] on input "Bacon Burger" at bounding box center [353, 244] width 352 height 19
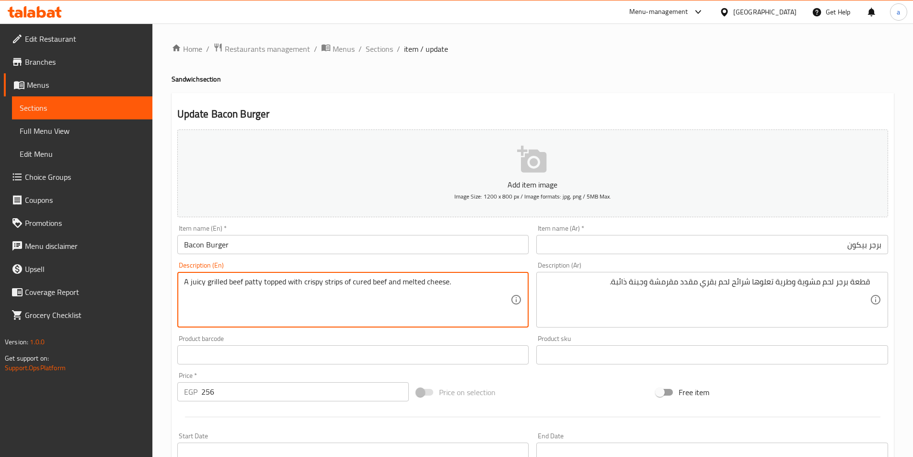
drag, startPoint x: 385, startPoint y: 283, endPoint x: 370, endPoint y: 287, distance: 15.3
click at [265, 247] on input "Bacon Burger" at bounding box center [353, 244] width 352 height 19
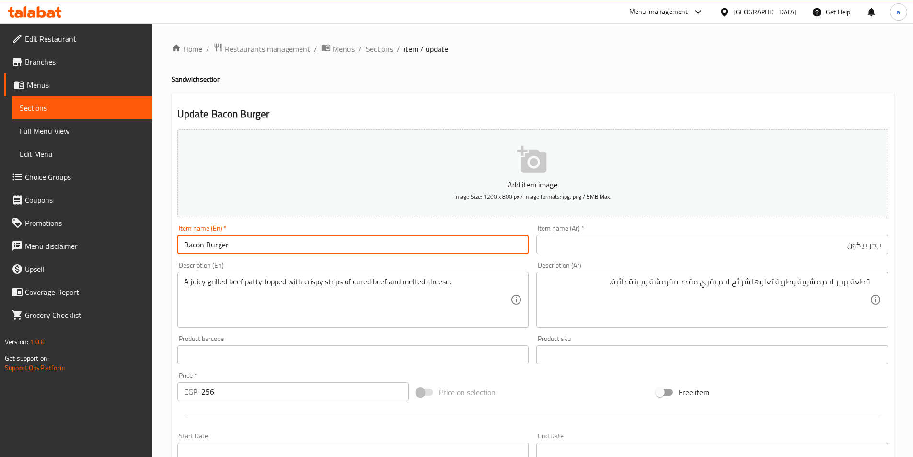
paste input "beef"
type input "Bacon Burger beef"
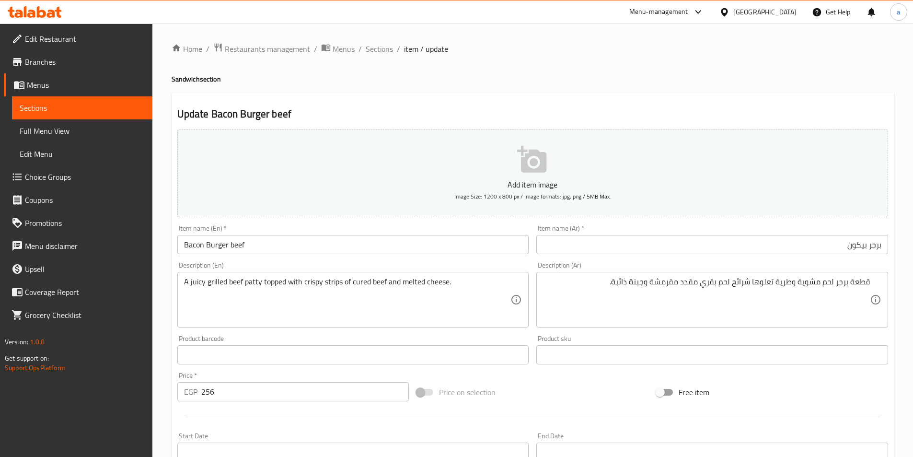
click at [743, 239] on input "برجر بيكون" at bounding box center [712, 244] width 352 height 19
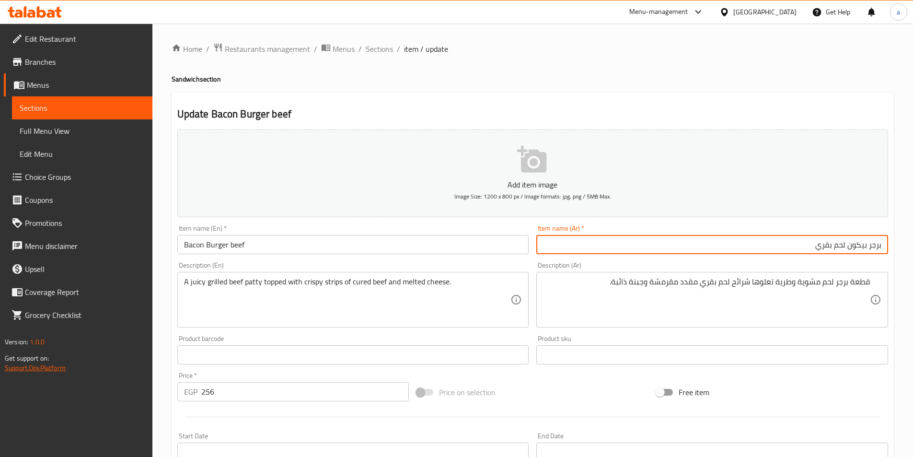
type input "برجر بيكون لحم بقري"
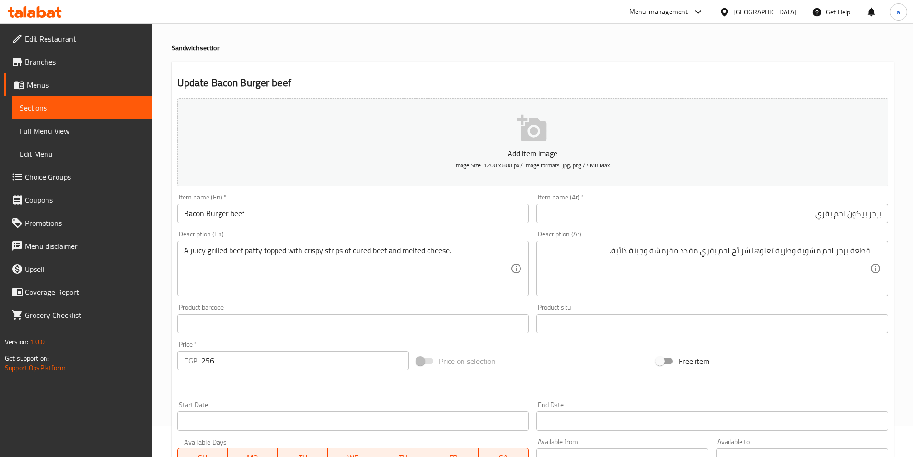
scroll to position [48, 0]
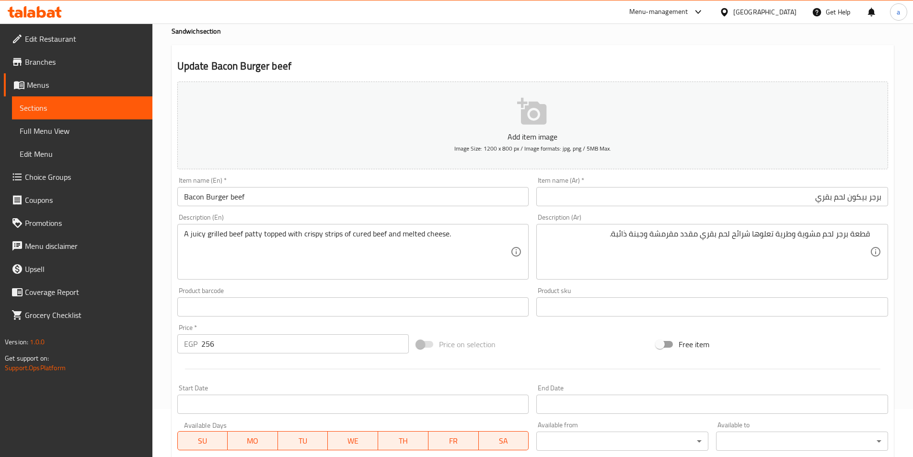
click at [609, 238] on textarea "قطعة برجر لحم مشوية وطرية تعلوها شرائح لحم بقري مقدد مقرمشة وجبنة ذائبة." at bounding box center [706, 252] width 327 height 46
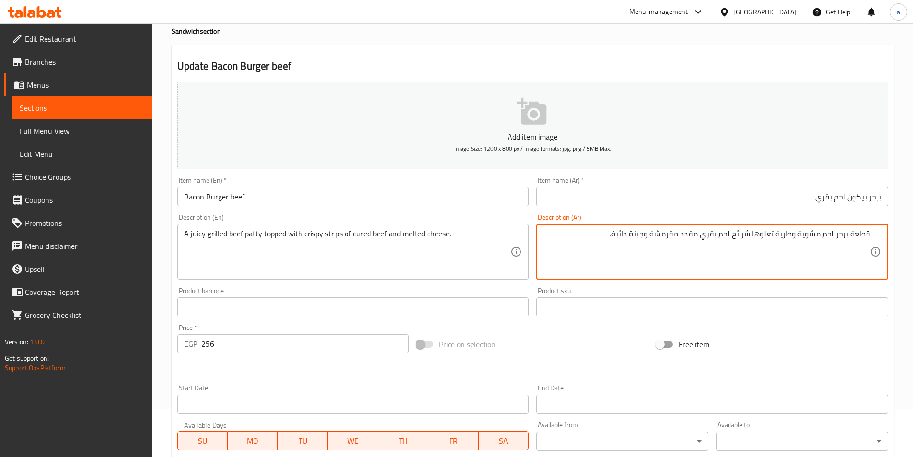
drag, startPoint x: 838, startPoint y: 237, endPoint x: 846, endPoint y: 238, distance: 8.7
click at [844, 238] on textarea "قطعة برجر لحم مشوية وطرية تعلوها شرائح لحم بقري مقدد مقرمشة وجبنة ذائبة." at bounding box center [706, 252] width 327 height 46
click at [849, 237] on textarea "قطعة برجر لحم مشوية وطرية تعلوها شرائح لحم بقري مقدد مقرمشة وجبنة ذائبة." at bounding box center [706, 252] width 327 height 46
drag, startPoint x: 848, startPoint y: 236, endPoint x: 837, endPoint y: 240, distance: 11.8
click at [837, 240] on textarea "قطعة برجر لحم مشوية وطرية تعلوها شرائح لحم بقري مقدد مقرمشة وجبنة ذائبة." at bounding box center [706, 252] width 327 height 46
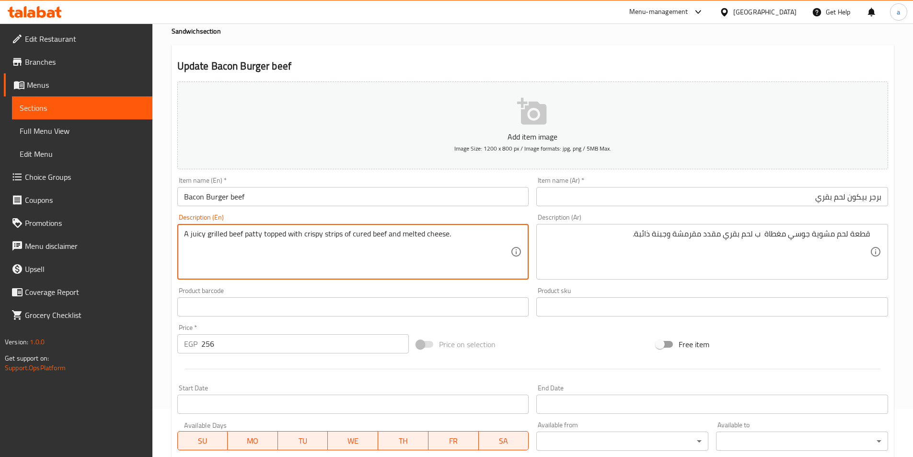
drag, startPoint x: 342, startPoint y: 234, endPoint x: 322, endPoint y: 236, distance: 19.7
drag, startPoint x: 385, startPoint y: 233, endPoint x: 352, endPoint y: 232, distance: 33.6
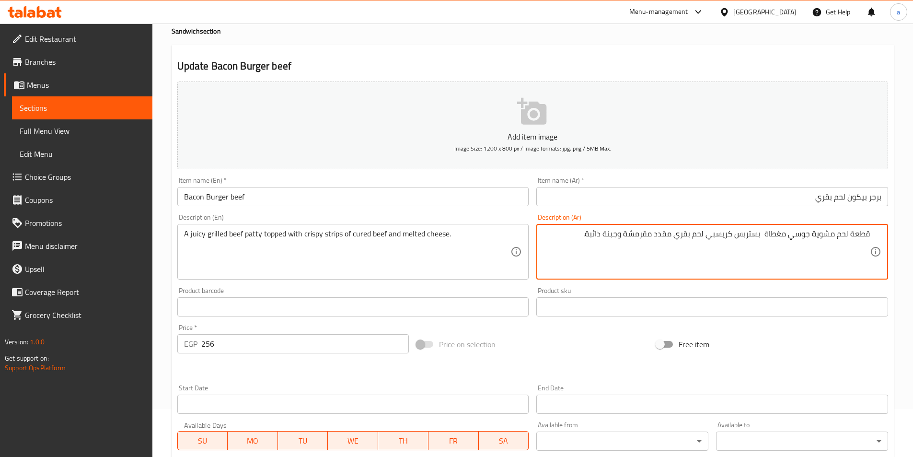
drag, startPoint x: 673, startPoint y: 234, endPoint x: 659, endPoint y: 236, distance: 14.5
click at [659, 236] on textarea "قطعة لحم مشوية جوسي مغطاة بستربس كريسبي لحم بقري مقدد مقرمشة وجبنة ذائبة." at bounding box center [706, 252] width 327 height 46
click at [835, 235] on textarea "قطعة لحم مشوية جوسي مغطاة بستربس كريسبي لحم بقري كورد وجبنة ذائبة." at bounding box center [706, 252] width 327 height 46
type textarea "قطعة لحم بقري مشوية جوسي مغطاة بستربس كريسبي لحم بقري كورد وجبنة ذائبة."
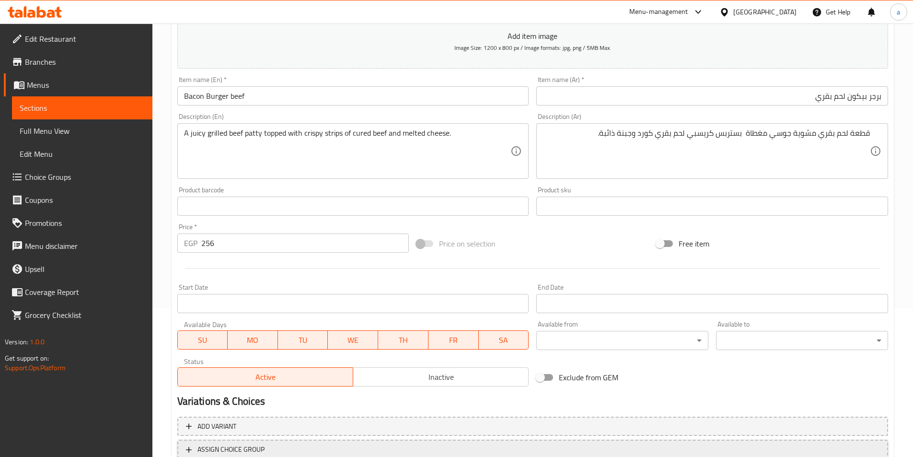
scroll to position [220, 0]
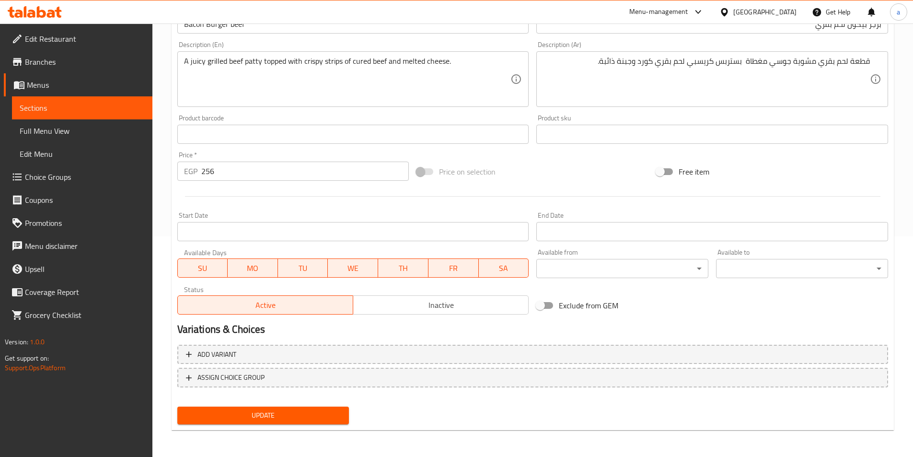
click at [315, 413] on span "Update" at bounding box center [263, 415] width 157 height 12
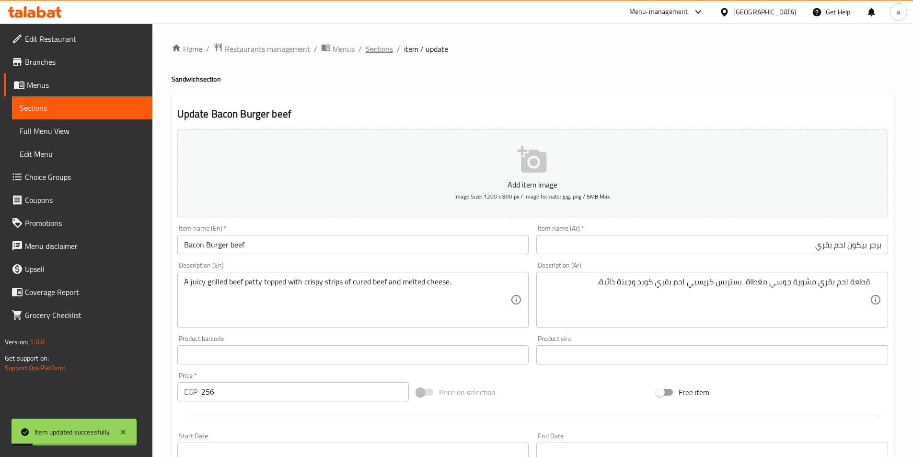
click at [379, 54] on span "Sections" at bounding box center [379, 49] width 27 height 12
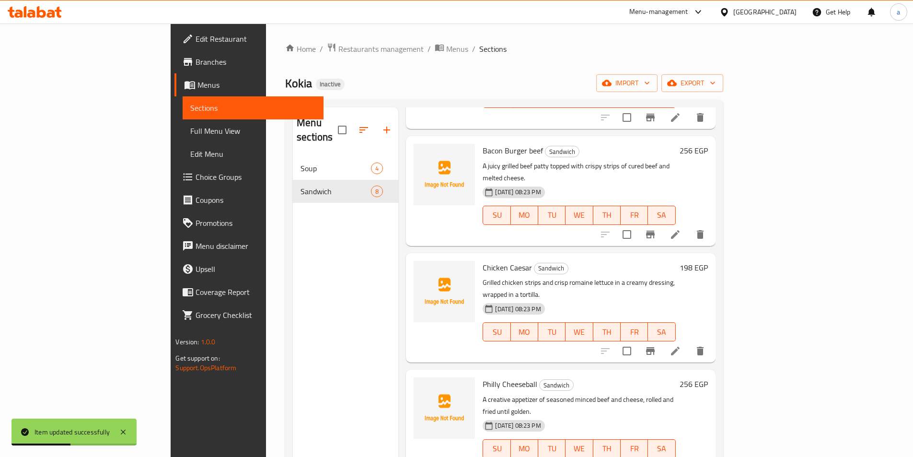
scroll to position [144, 0]
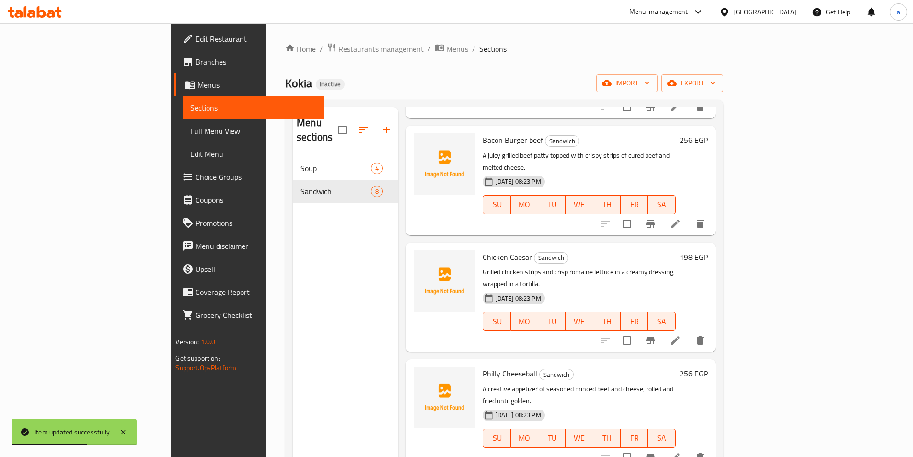
click at [680, 336] on icon at bounding box center [675, 340] width 9 height 9
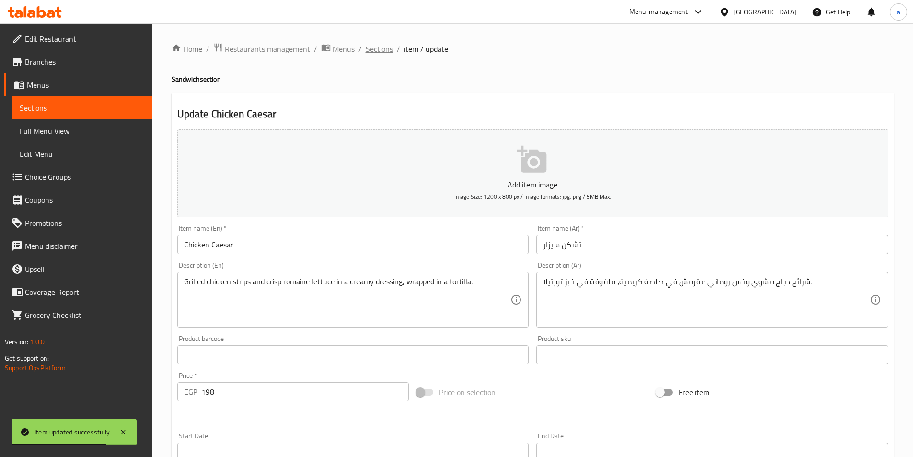
click at [381, 51] on span "Sections" at bounding box center [379, 49] width 27 height 12
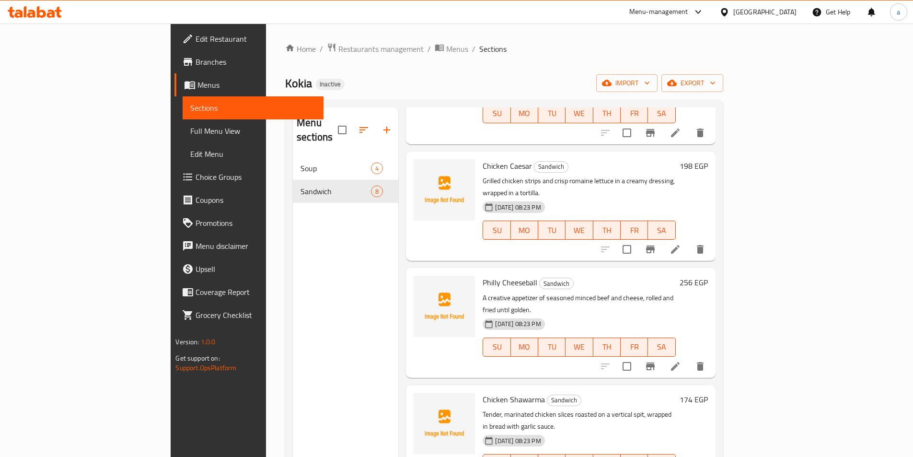
scroll to position [240, 0]
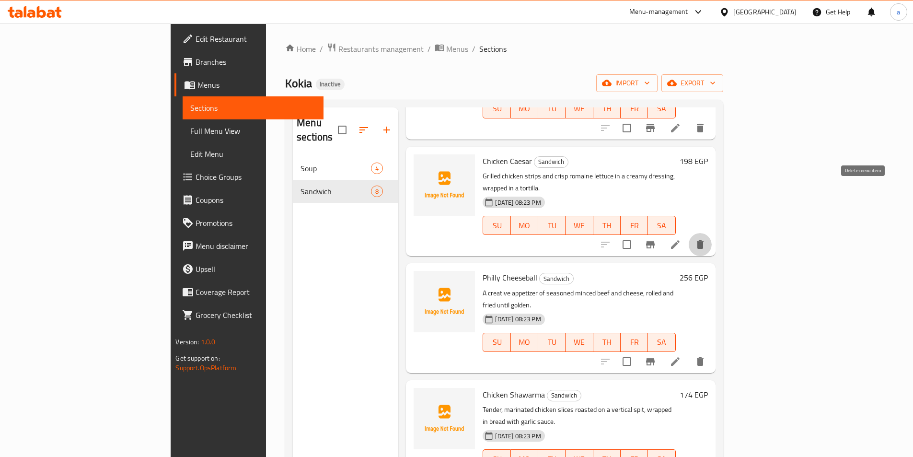
click at [706, 239] on icon "delete" at bounding box center [700, 245] width 12 height 12
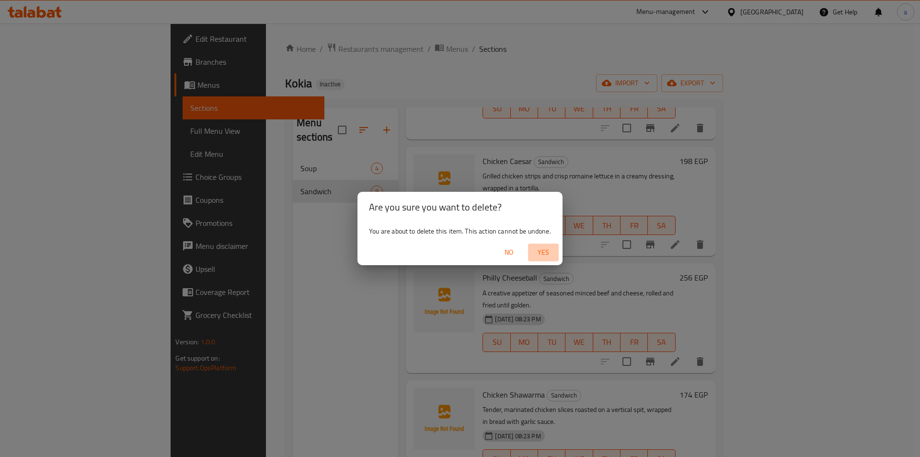
click at [542, 249] on span "Yes" at bounding box center [543, 252] width 23 height 12
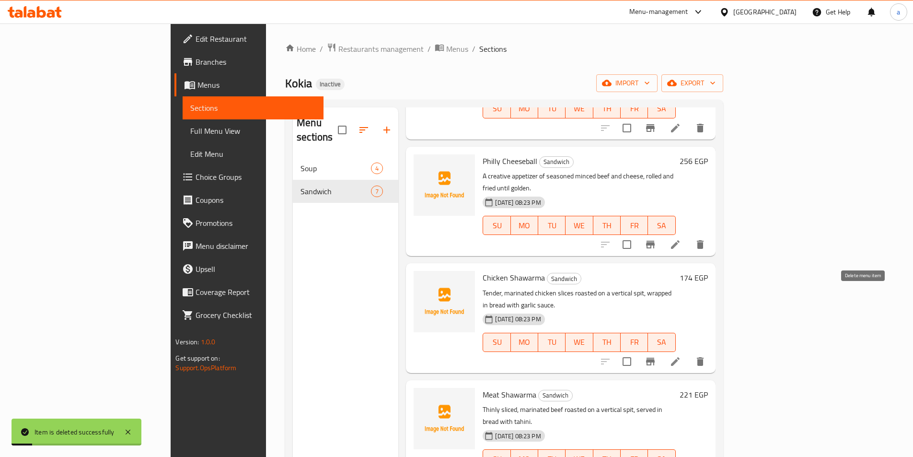
click at [703, 357] on icon "delete" at bounding box center [700, 361] width 7 height 9
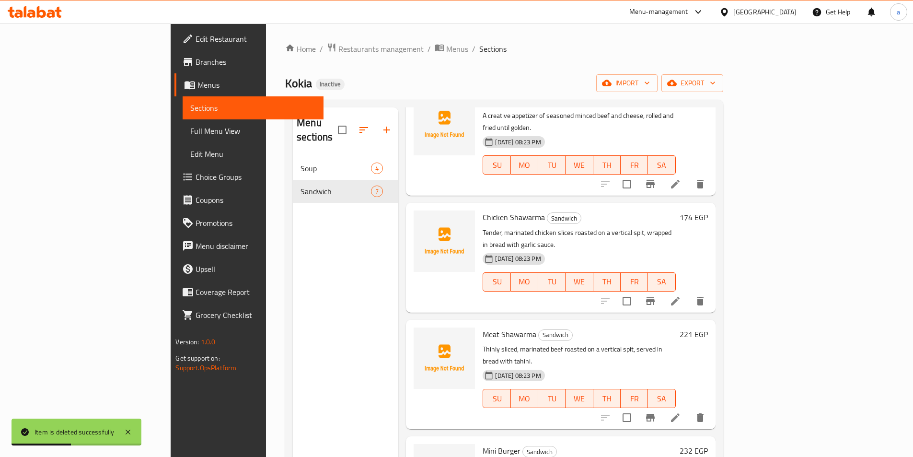
scroll to position [134, 0]
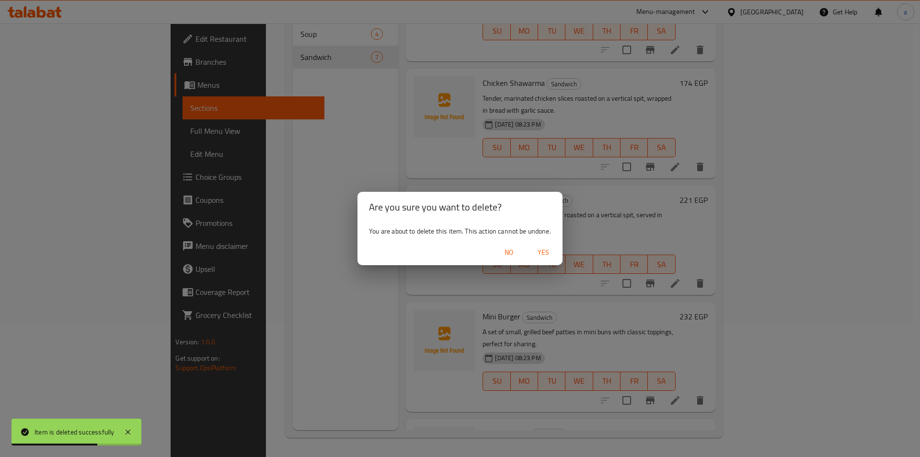
click at [538, 248] on span "Yes" at bounding box center [543, 252] width 23 height 12
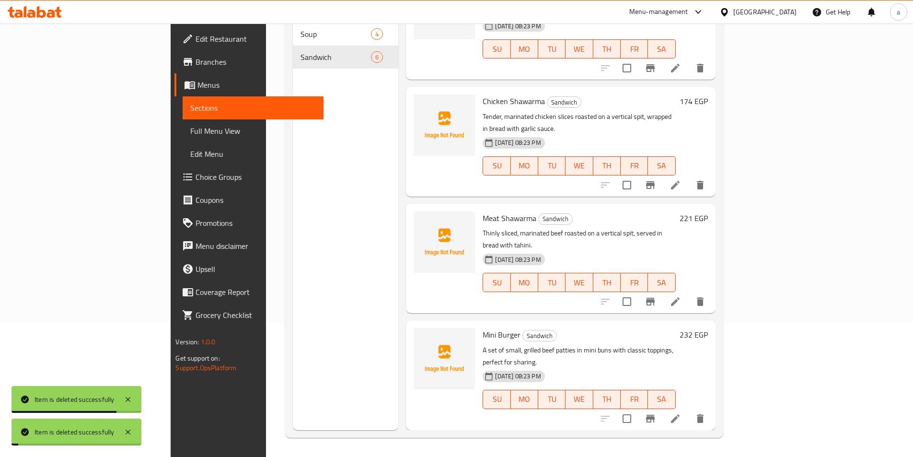
scroll to position [196, 0]
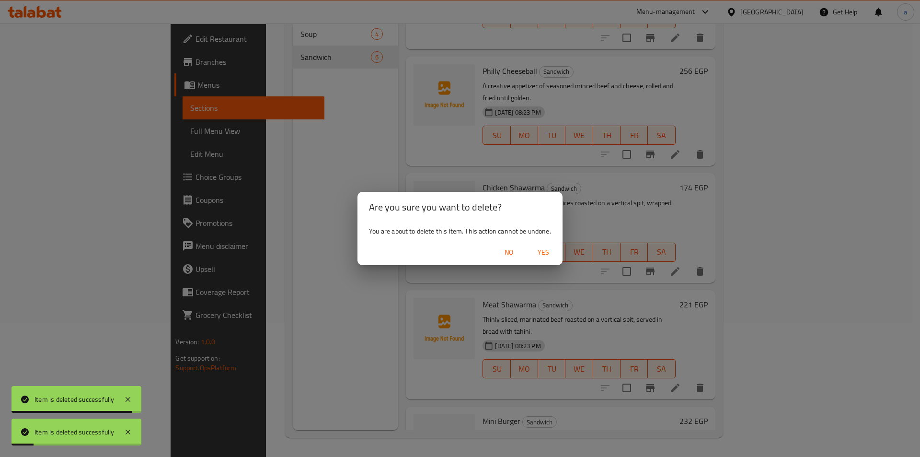
click at [539, 250] on span "Yes" at bounding box center [543, 252] width 23 height 12
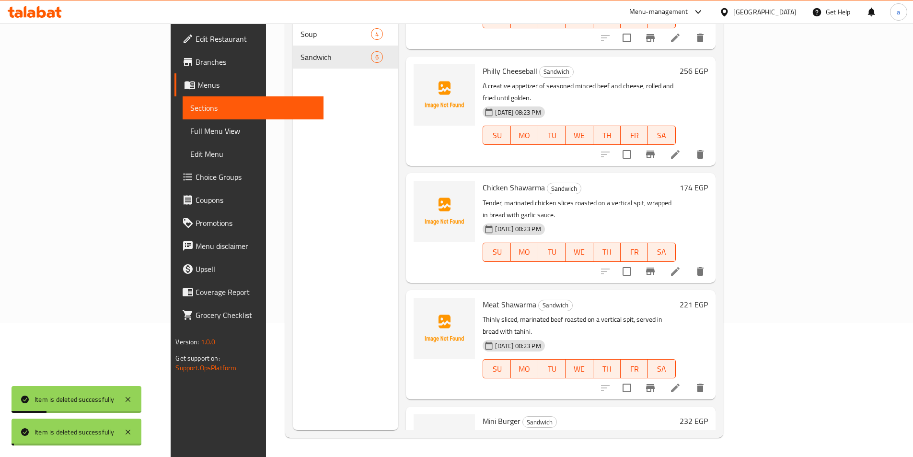
scroll to position [91, 0]
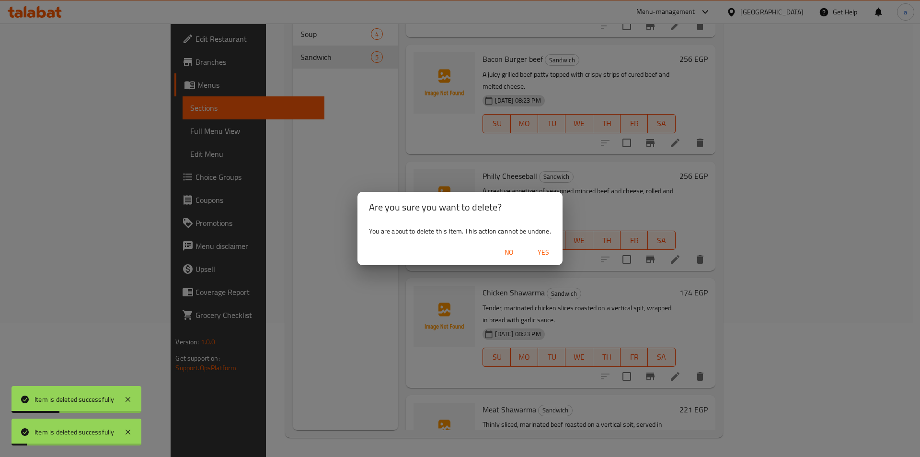
click at [543, 252] on span "Yes" at bounding box center [543, 252] width 23 height 12
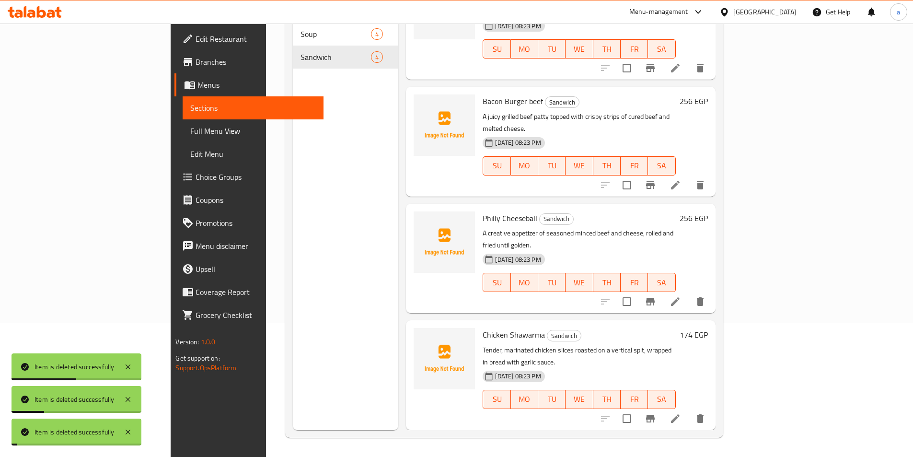
scroll to position [0, 0]
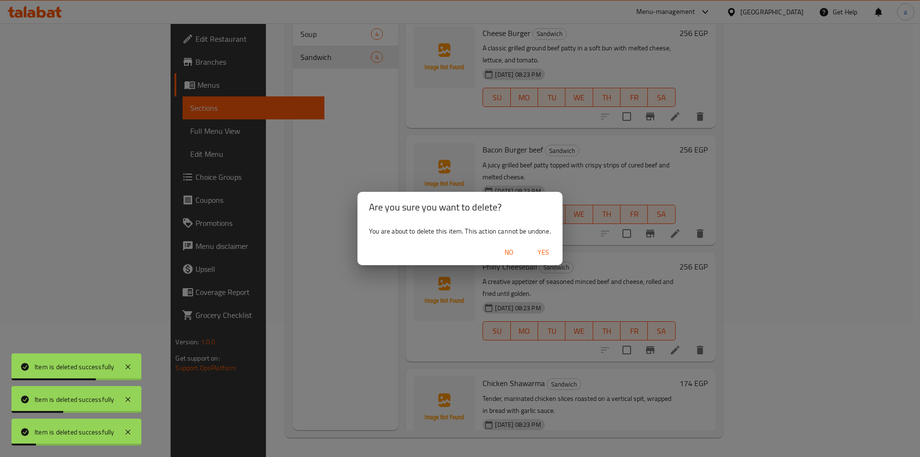
click at [541, 247] on span "Yes" at bounding box center [543, 252] width 23 height 12
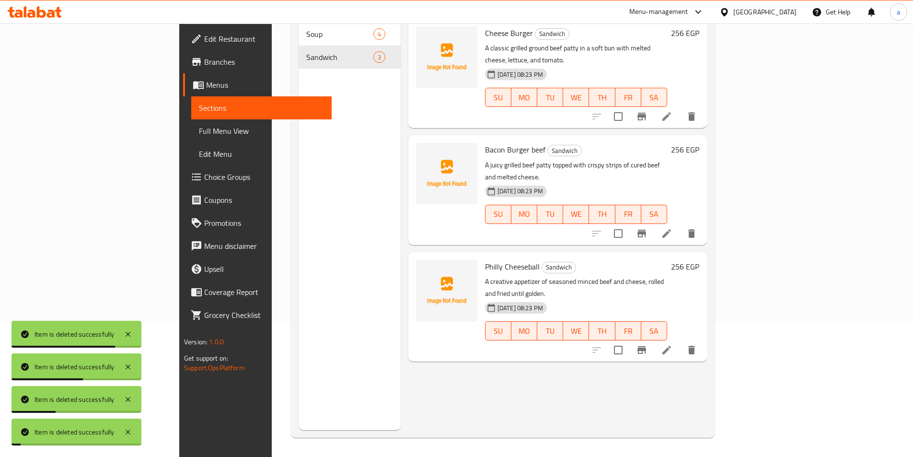
click at [707, 402] on div "Menu items Add Sort Manage items Cheese Burger Sandwich A classic grilled groun…" at bounding box center [554, 201] width 306 height 457
click at [695, 346] on icon "delete" at bounding box center [691, 350] width 7 height 9
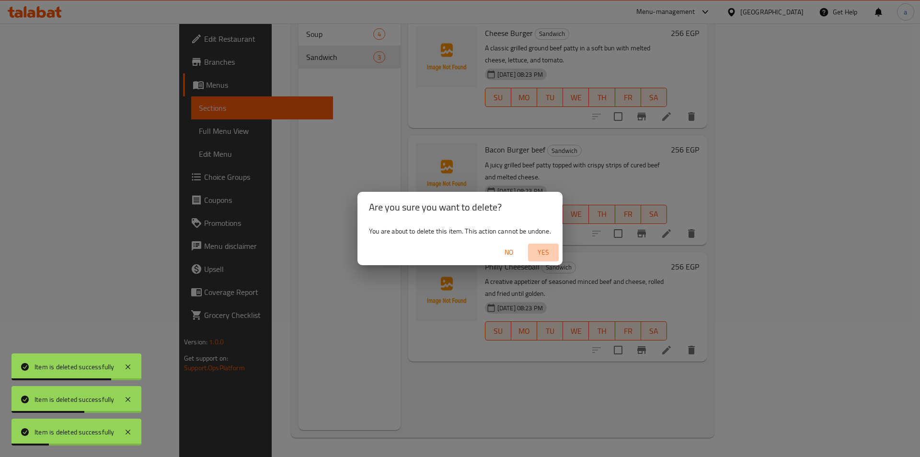
click at [553, 248] on span "Yes" at bounding box center [543, 252] width 23 height 12
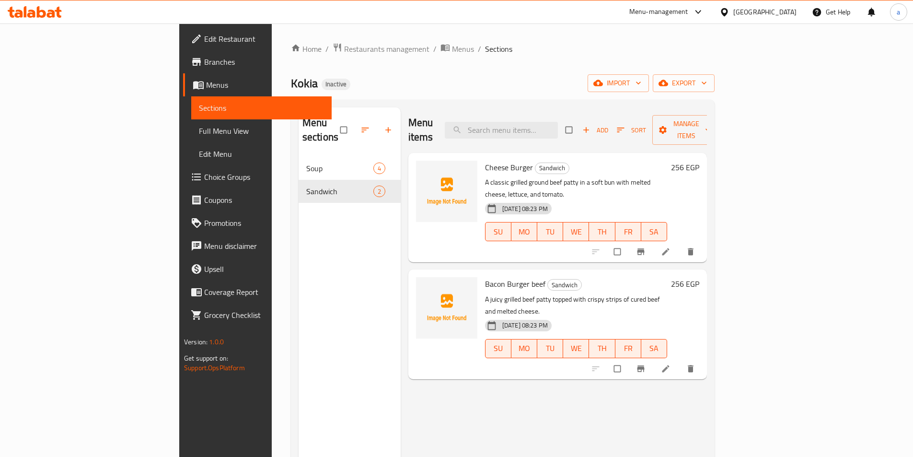
click at [191, 125] on link "Full Menu View" at bounding box center [261, 130] width 140 height 23
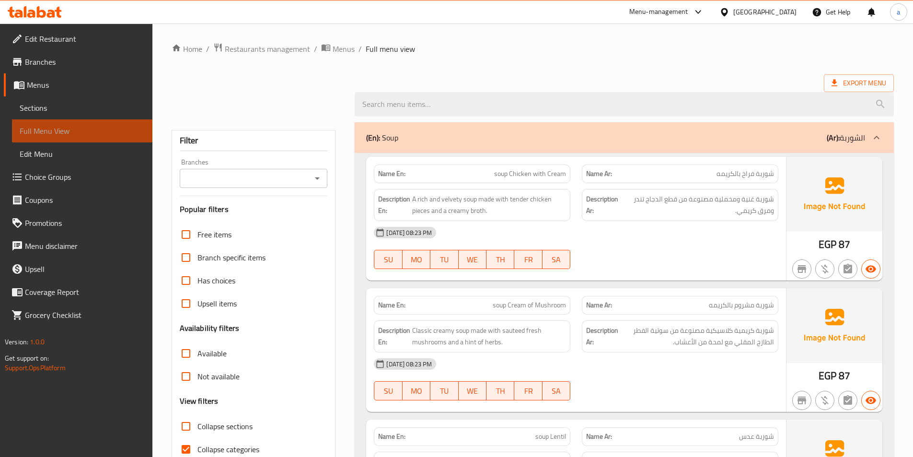
click at [77, 125] on link "Full Menu View" at bounding box center [82, 130] width 140 height 23
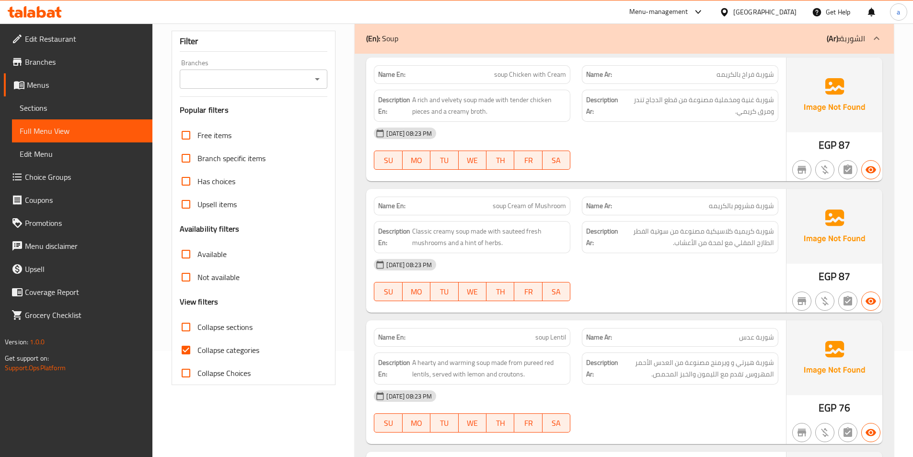
scroll to position [192, 0]
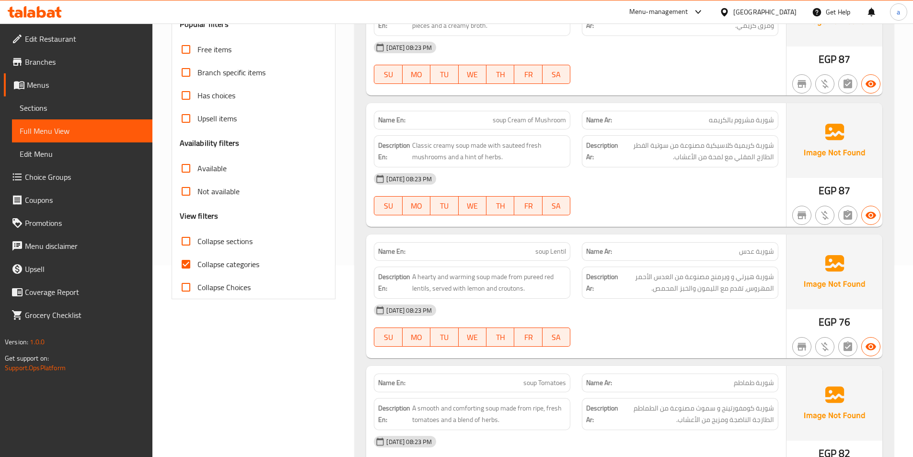
click at [214, 263] on span "Collapse categories" at bounding box center [228, 264] width 62 height 12
click at [197, 263] on input "Collapse categories" at bounding box center [185, 264] width 23 height 23
checkbox input "false"
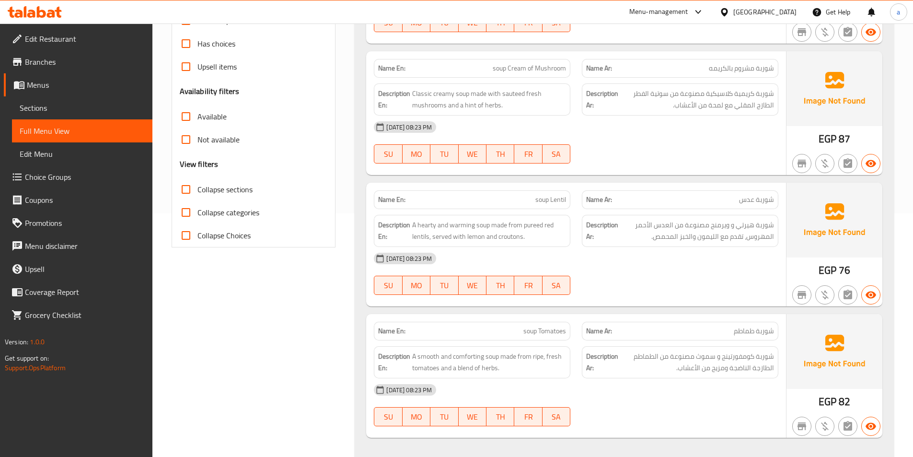
scroll to position [0, 0]
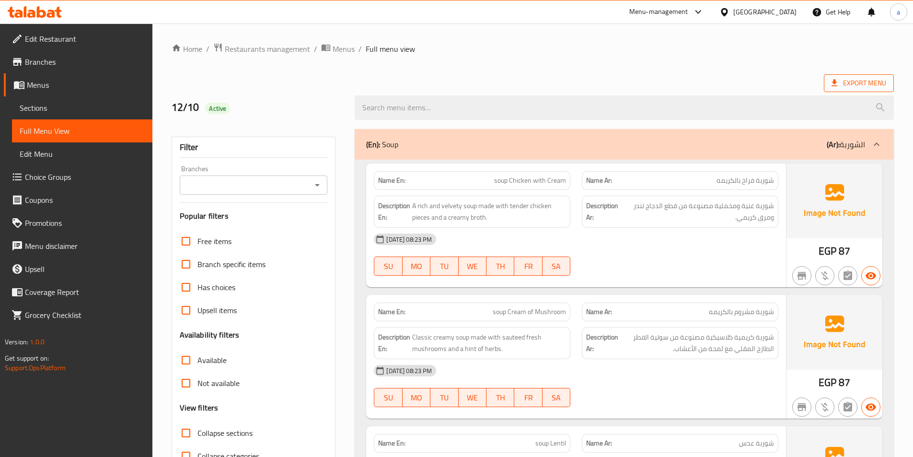
click at [860, 85] on span "Export Menu" at bounding box center [858, 83] width 55 height 12
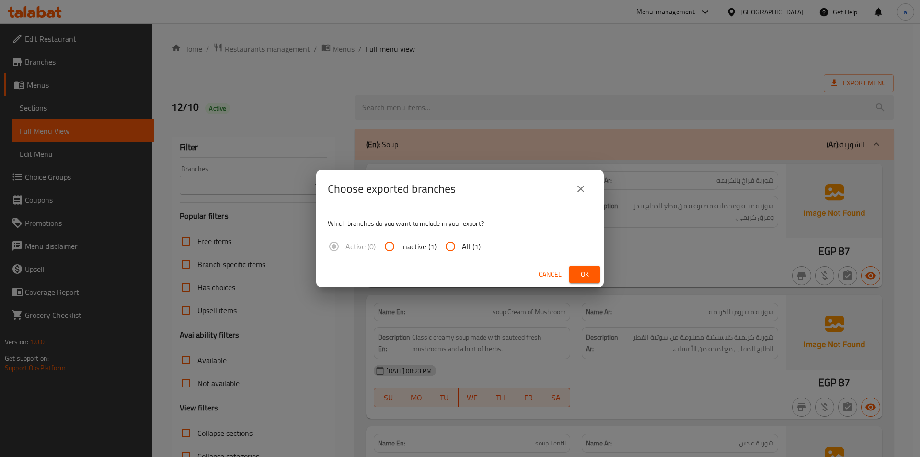
click at [464, 246] on span "All (1)" at bounding box center [471, 247] width 19 height 12
click at [462, 246] on input "All (1)" at bounding box center [450, 246] width 23 height 23
radio input "true"
click at [584, 272] on span "Ok" at bounding box center [584, 274] width 15 height 12
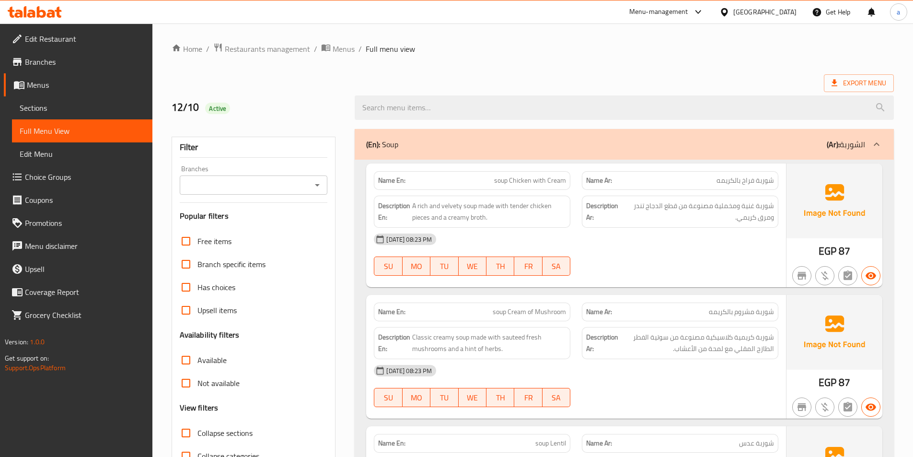
click at [80, 43] on span "Edit Restaurant" at bounding box center [85, 39] width 120 height 12
